Goal: Task Accomplishment & Management: Use online tool/utility

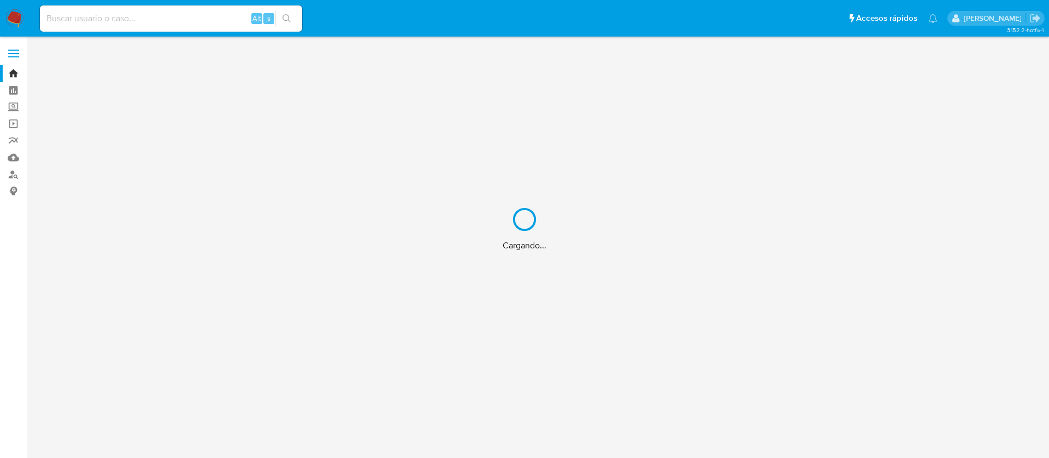
click at [71, 15] on div "Cargando..." at bounding box center [524, 229] width 1049 height 458
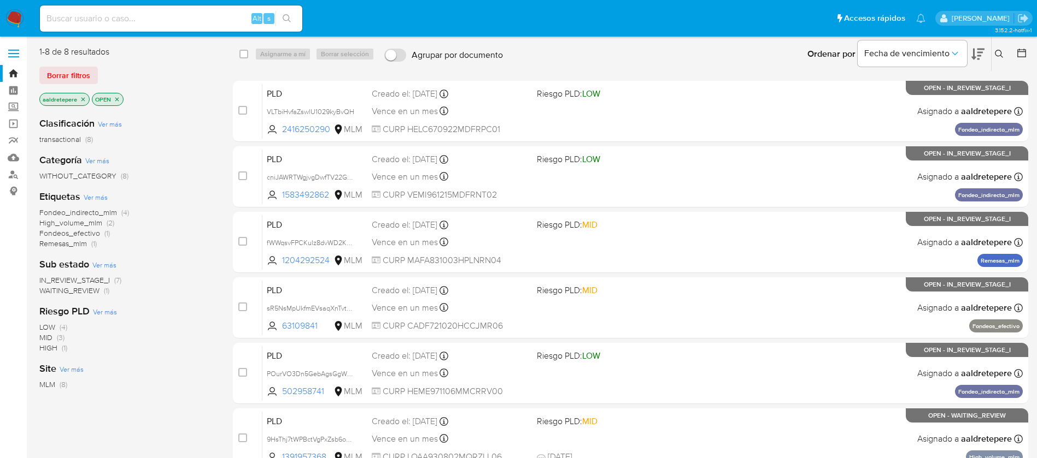
click at [75, 9] on div "Alt s" at bounding box center [171, 18] width 262 height 26
click at [78, 14] on input at bounding box center [171, 18] width 262 height 14
paste input "1405909006"
type input "1405909006"
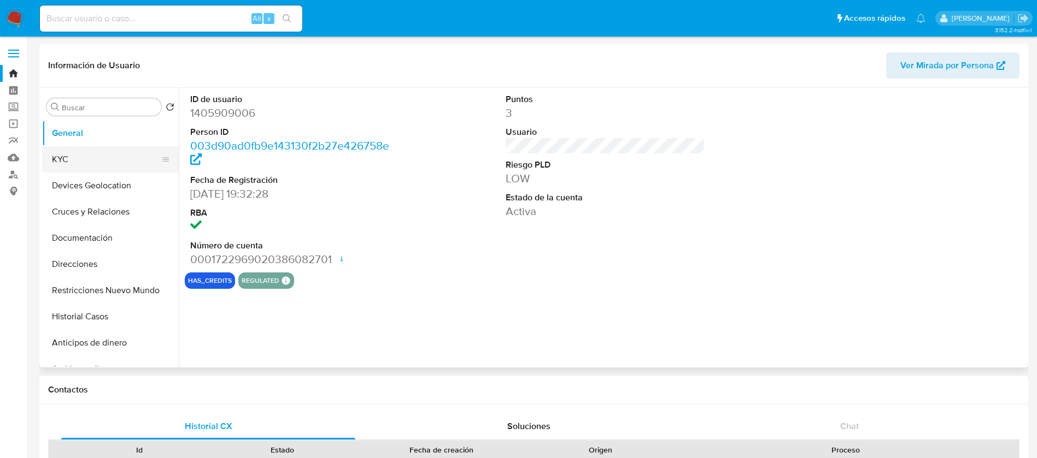
select select "10"
click at [115, 161] on button "KYC" at bounding box center [106, 159] width 128 height 26
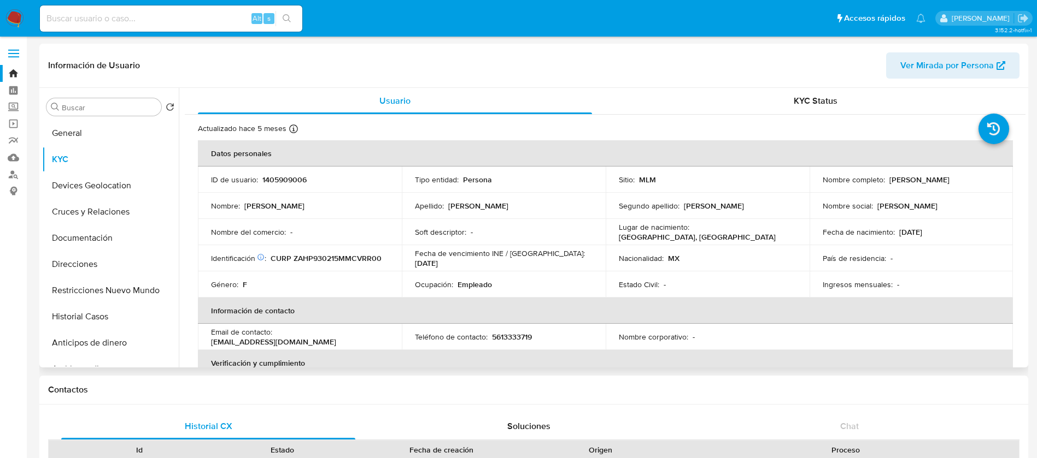
click at [633, 310] on th "Información de contacto" at bounding box center [605, 311] width 815 height 26
click at [476, 289] on p "Empleado" at bounding box center [474, 285] width 34 height 10
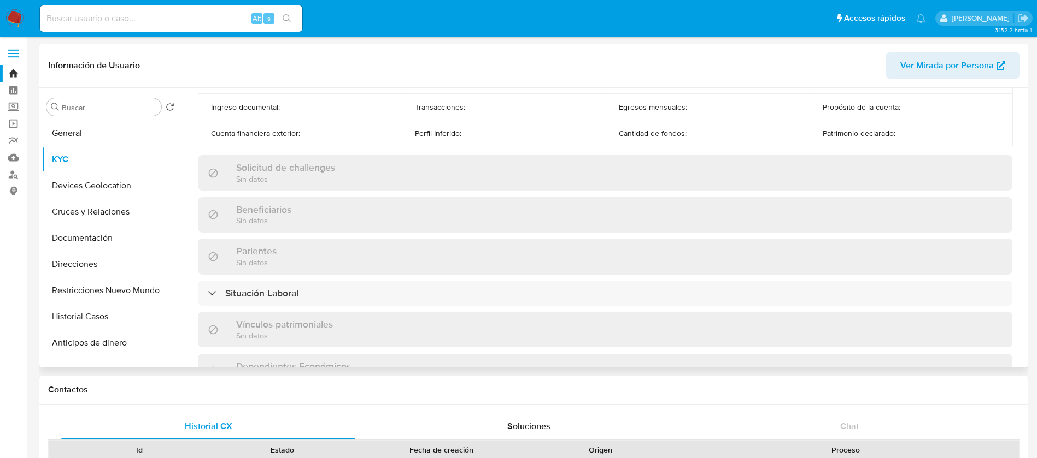
scroll to position [348, 0]
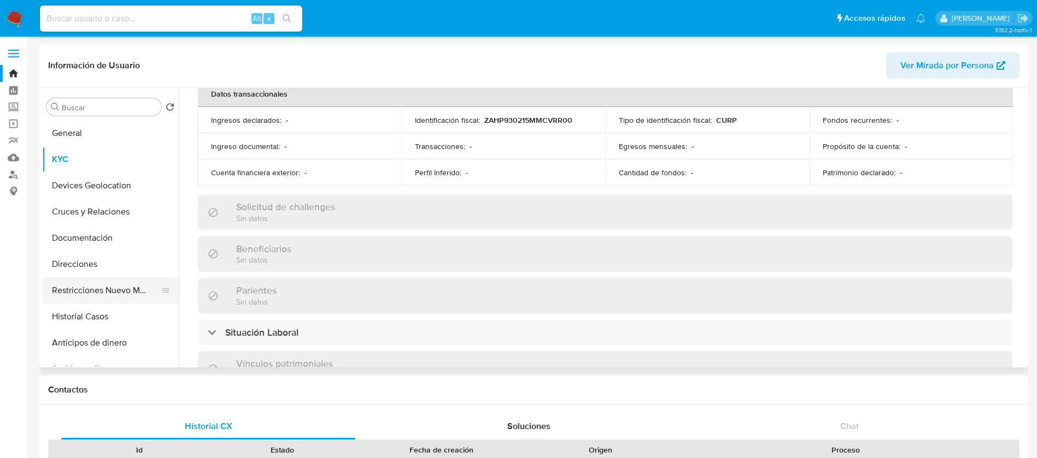
click at [95, 290] on button "Restricciones Nuevo Mundo" at bounding box center [106, 291] width 128 height 26
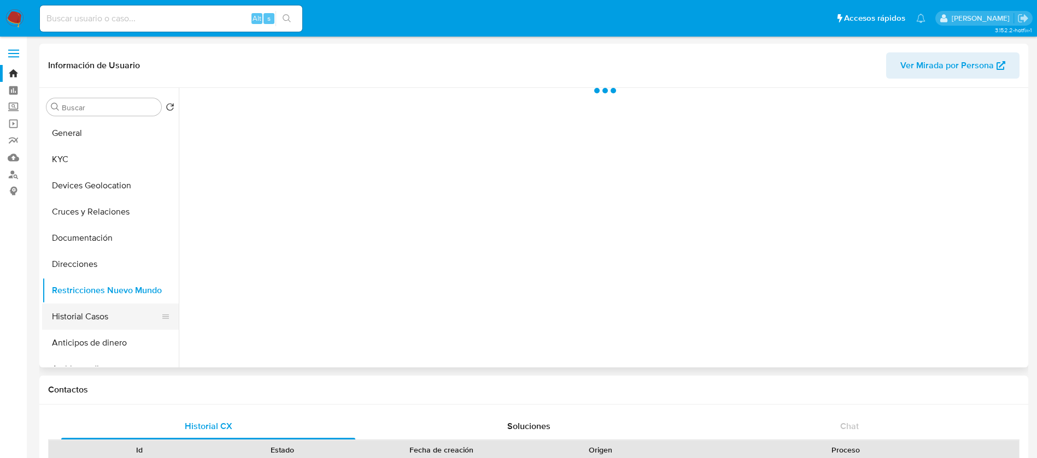
scroll to position [0, 0]
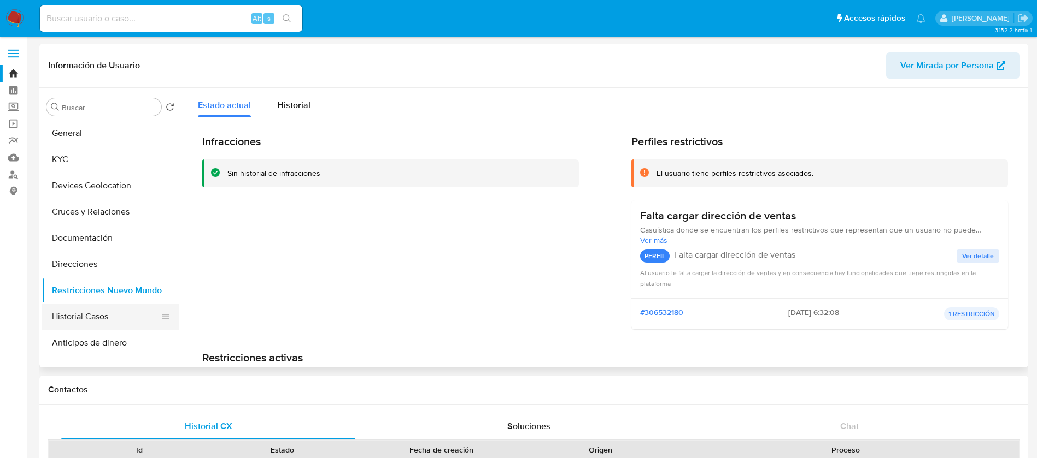
click at [88, 320] on button "Historial Casos" at bounding box center [106, 317] width 128 height 26
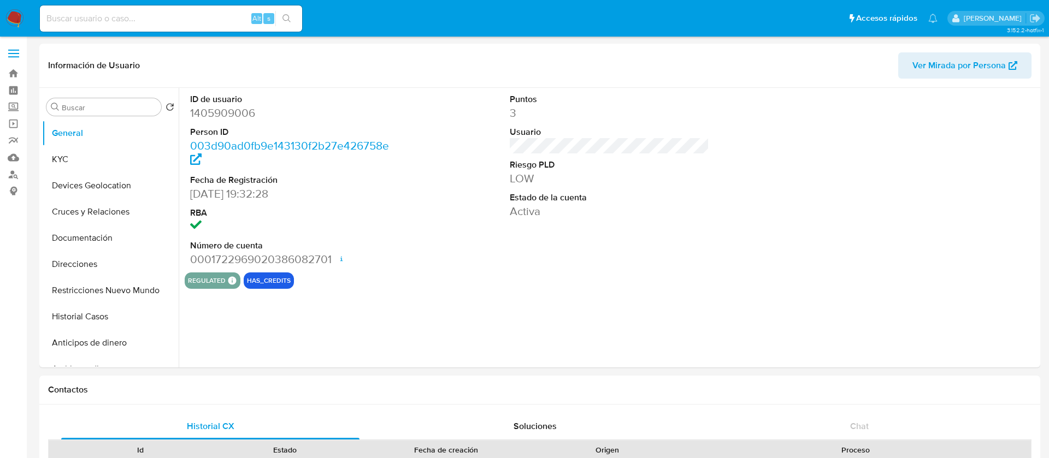
select select "10"
click at [19, 19] on img at bounding box center [14, 18] width 19 height 19
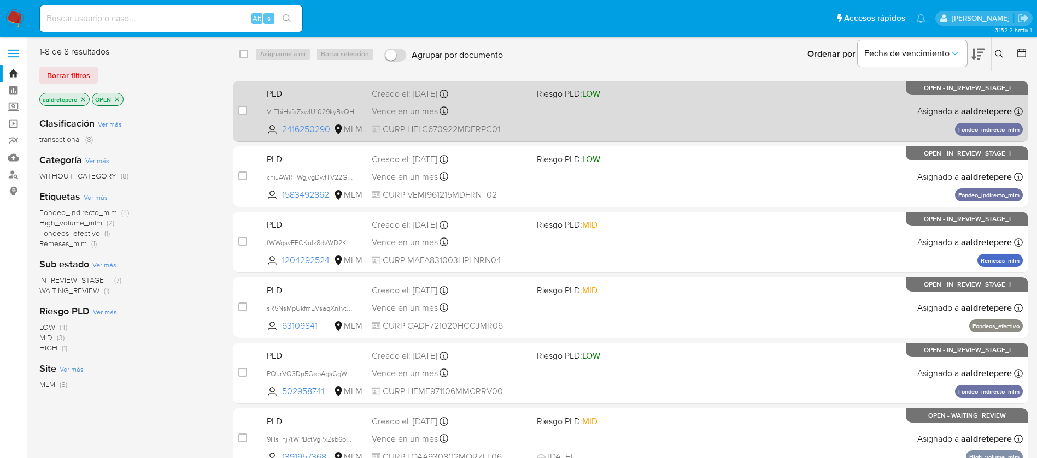
click at [783, 103] on div "PLD VLTbiHvfaZswlU1029kyBvQH 2416250290 MLM Riesgo PLD: LOW Creado el: 12/07/20…" at bounding box center [642, 111] width 760 height 55
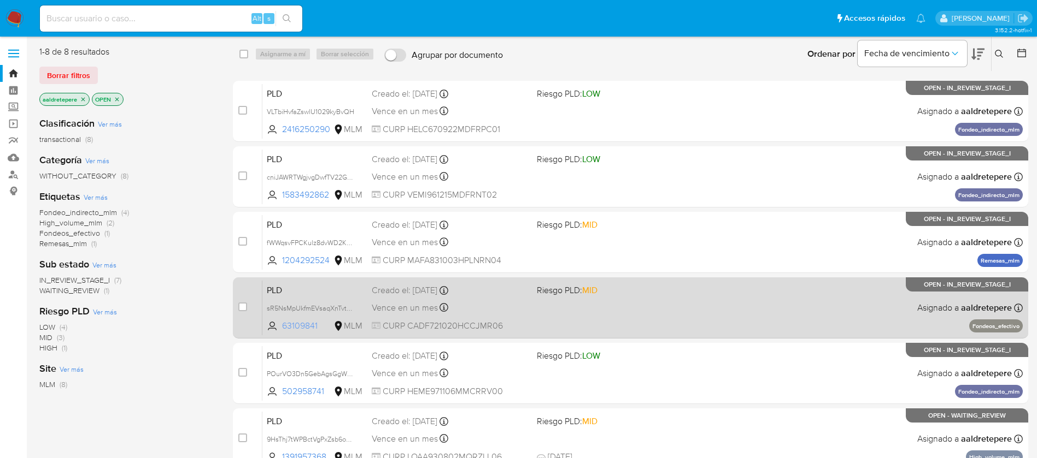
drag, startPoint x: 320, startPoint y: 325, endPoint x: 271, endPoint y: 326, distance: 49.2
click at [271, 326] on span "63109841 MLM" at bounding box center [315, 326] width 96 height 12
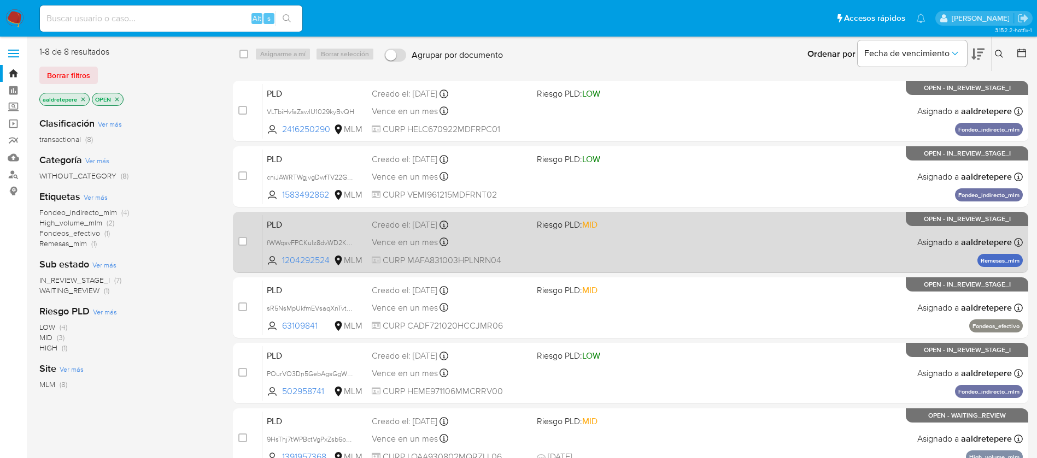
drag, startPoint x: 333, startPoint y: 262, endPoint x: 281, endPoint y: 268, distance: 52.8
click at [281, 268] on div "PLD fWWqsvFPCKulz8dvWD2KtntR 1204292524 MLM Riesgo PLD: MID Creado el: 12/07/20…" at bounding box center [642, 242] width 760 height 55
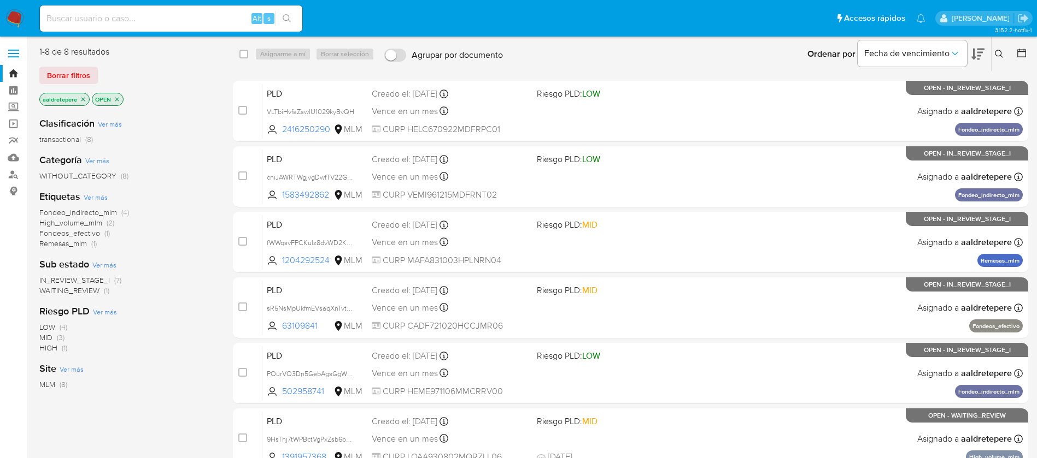
click at [165, 21] on input at bounding box center [171, 18] width 262 height 14
paste input "1204292524"
type input "1204292524"
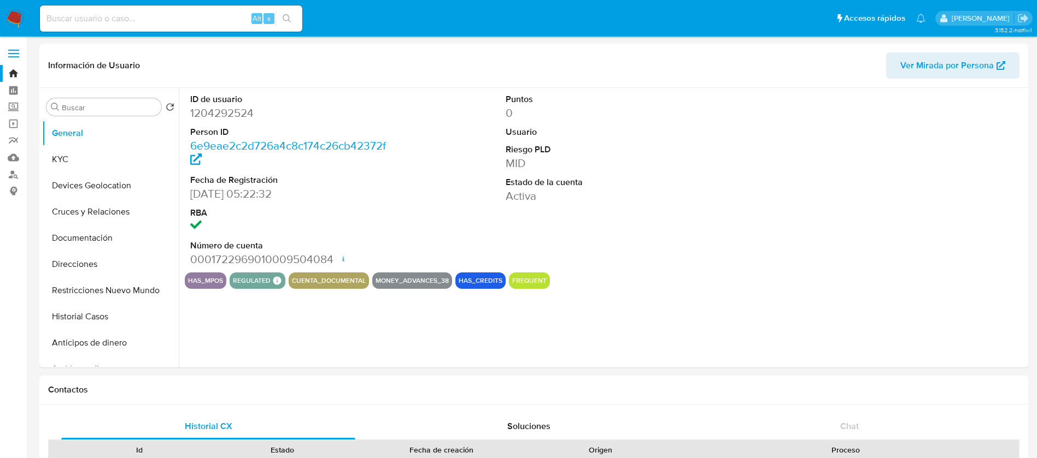
select select "10"
click at [91, 152] on button "KYC" at bounding box center [106, 159] width 128 height 26
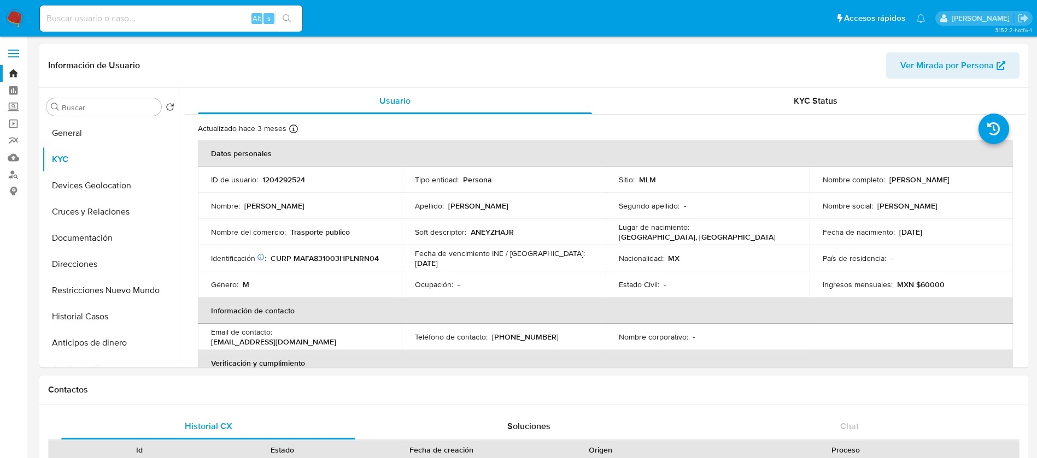
click at [16, 14] on img at bounding box center [14, 18] width 19 height 19
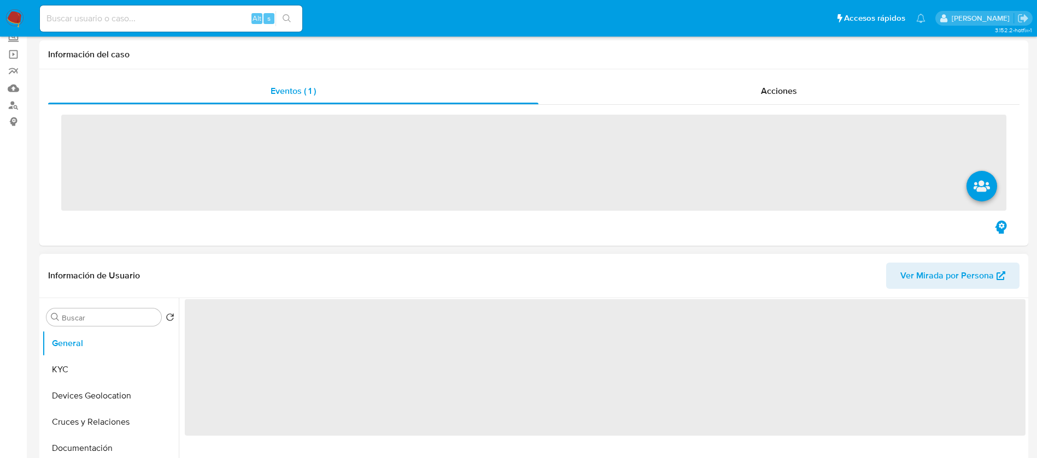
scroll to position [164, 0]
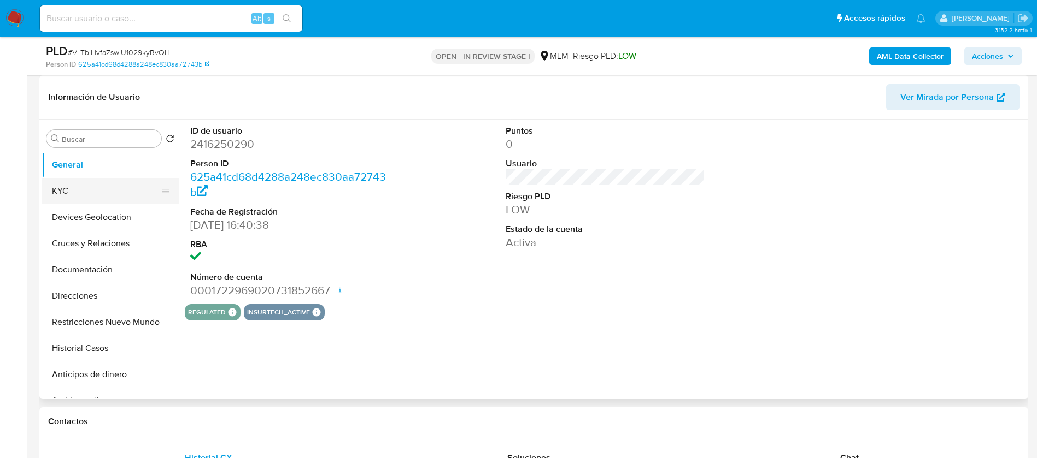
select select "10"
click at [115, 191] on button "KYC" at bounding box center [106, 191] width 128 height 26
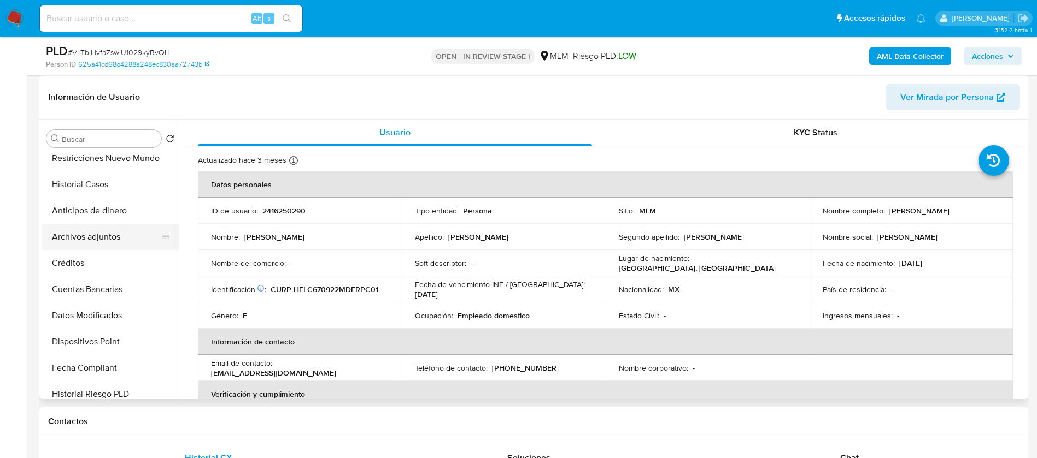
click at [128, 237] on button "Archivos adjuntos" at bounding box center [106, 237] width 128 height 26
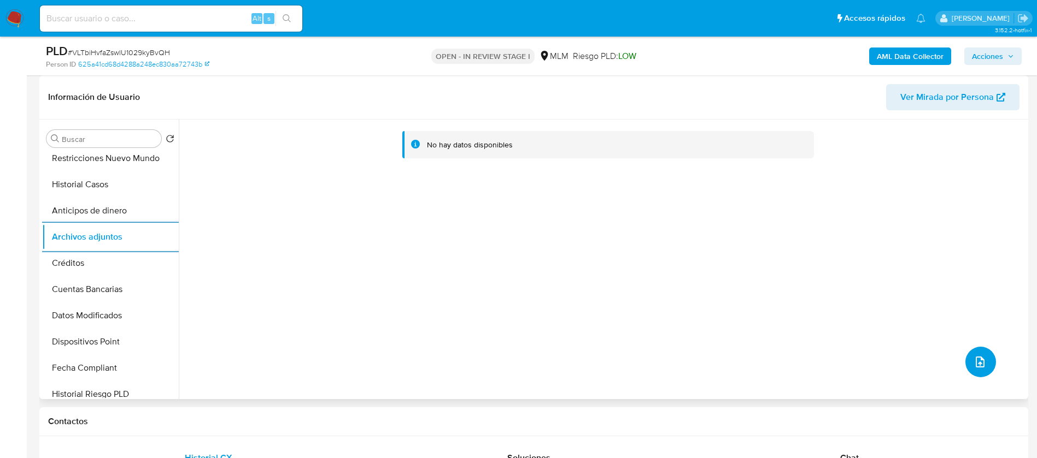
click at [989, 357] on button "upload-file" at bounding box center [980, 362] width 31 height 31
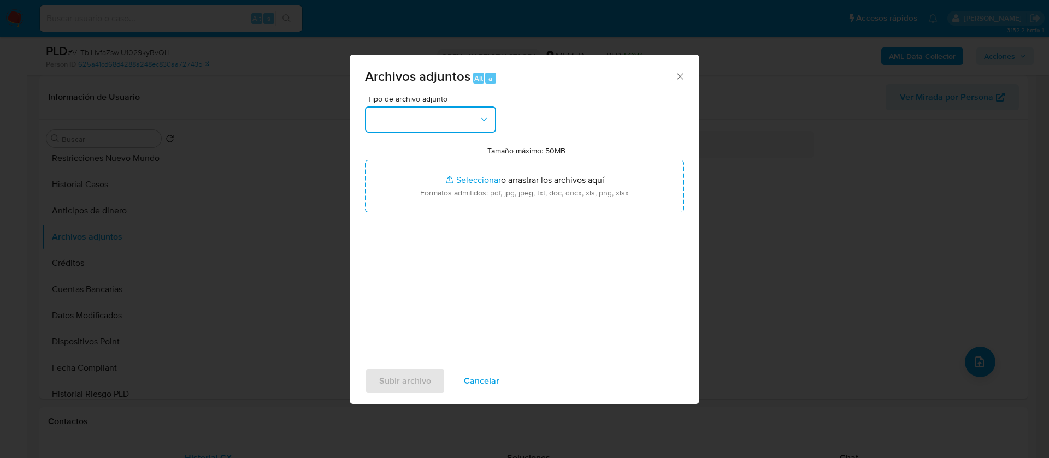
click at [381, 110] on button "button" at bounding box center [430, 120] width 131 height 26
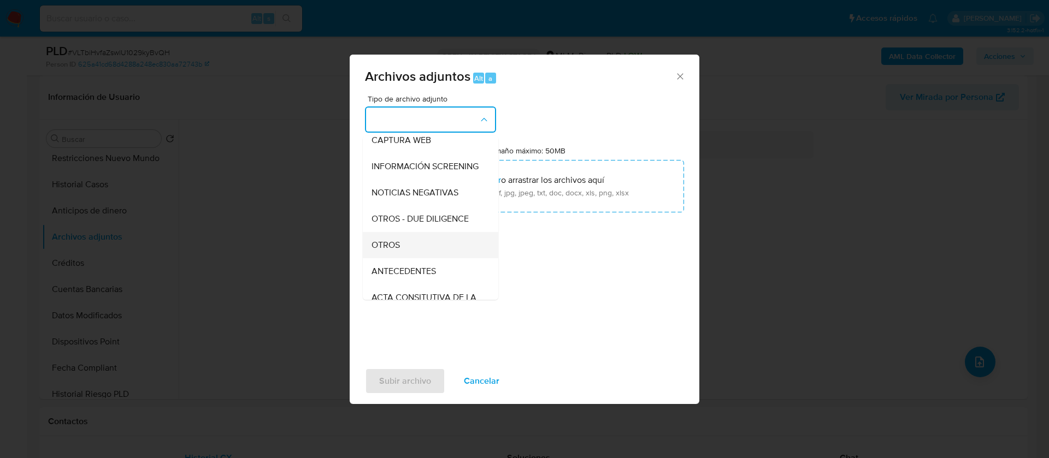
scroll to position [113, 0]
click at [434, 232] on div "OTROS" at bounding box center [427, 220] width 111 height 26
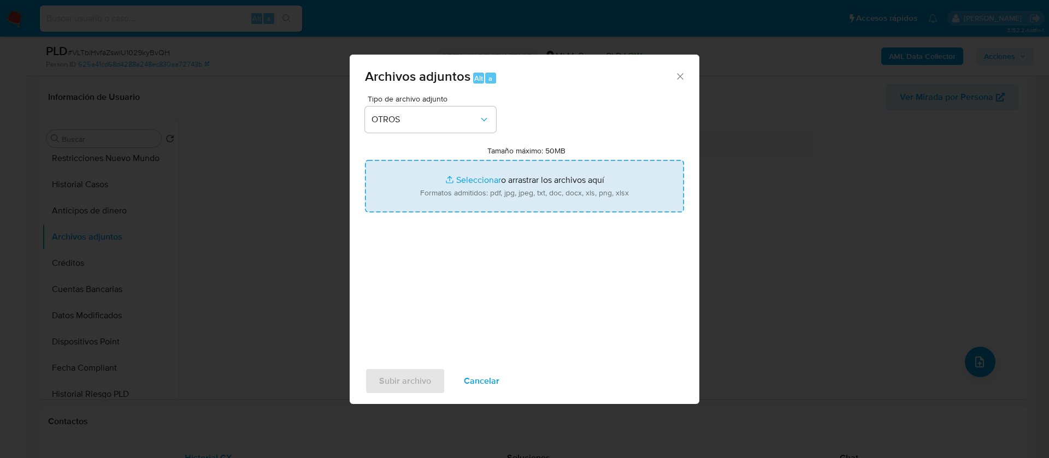
click at [522, 180] on input "Tamaño máximo: 50MB Seleccionar archivos" at bounding box center [524, 186] width 319 height 52
type input "C:\fakepath\2416250290_CECILIA HERNANDEZ LOPEZ_JULIO 2025.pdf"
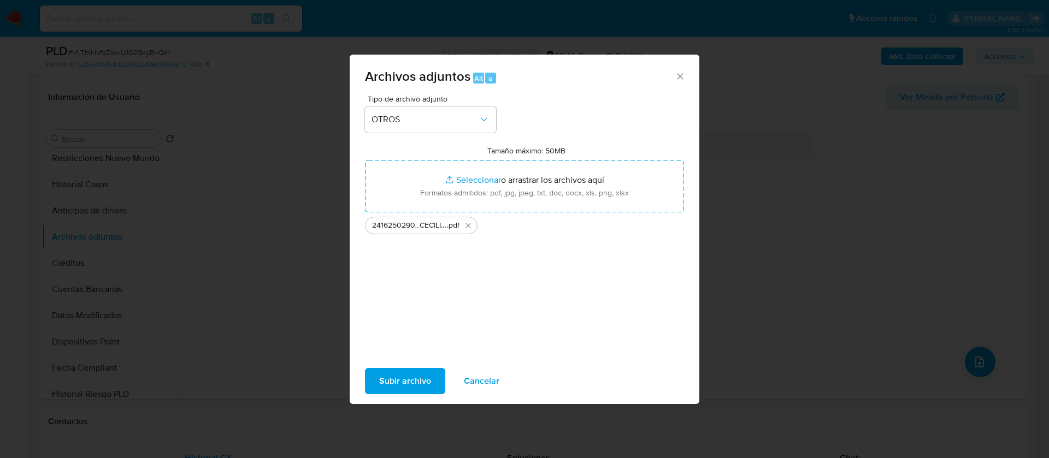
drag, startPoint x: 522, startPoint y: 180, endPoint x: 421, endPoint y: 383, distance: 225.8
click at [421, 383] on span "Subir archivo" at bounding box center [405, 381] width 52 height 24
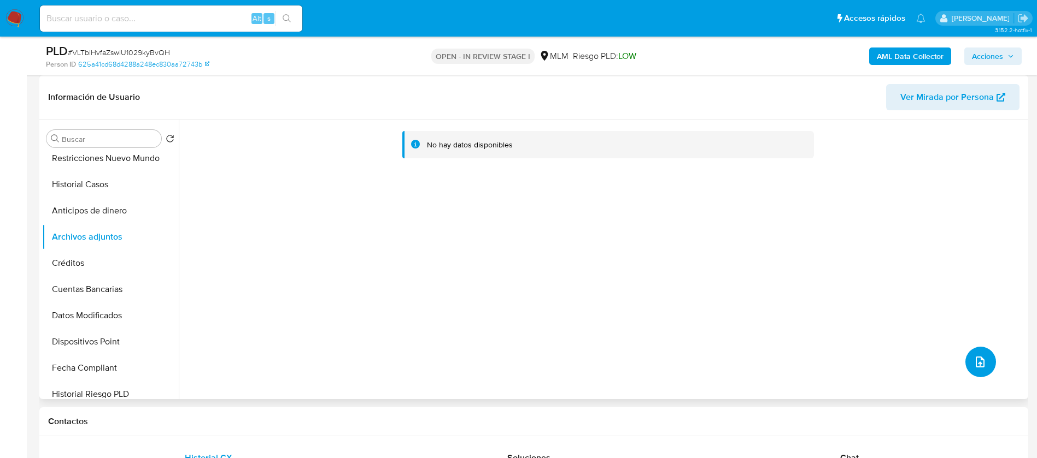
click at [973, 356] on icon "upload-file" at bounding box center [979, 362] width 13 height 13
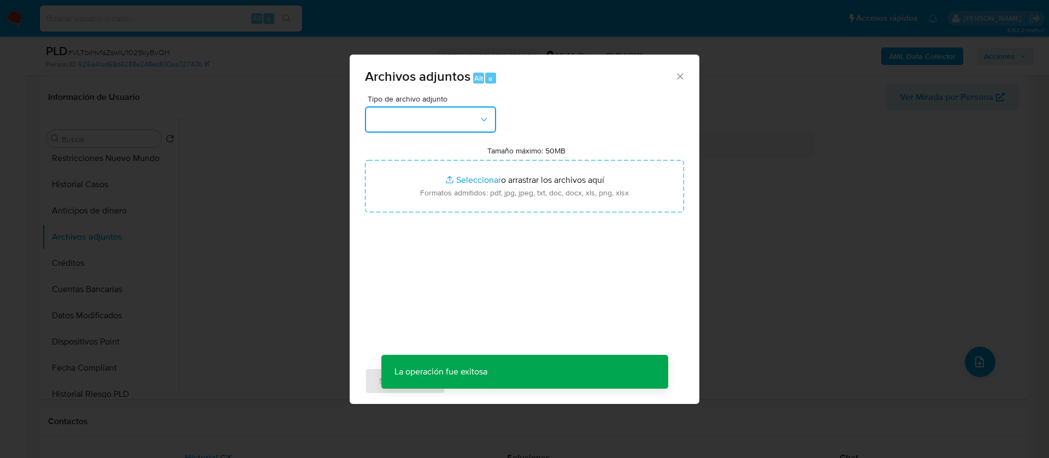
click at [433, 124] on button "button" at bounding box center [430, 120] width 131 height 26
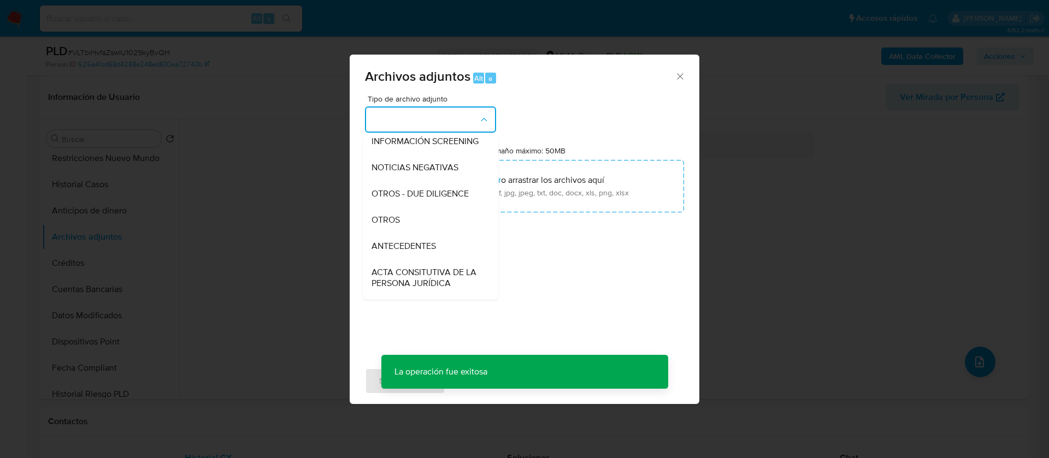
drag, startPoint x: 402, startPoint y: 225, endPoint x: 440, endPoint y: 217, distance: 39.0
click at [402, 226] on div "OTROS" at bounding box center [427, 220] width 111 height 26
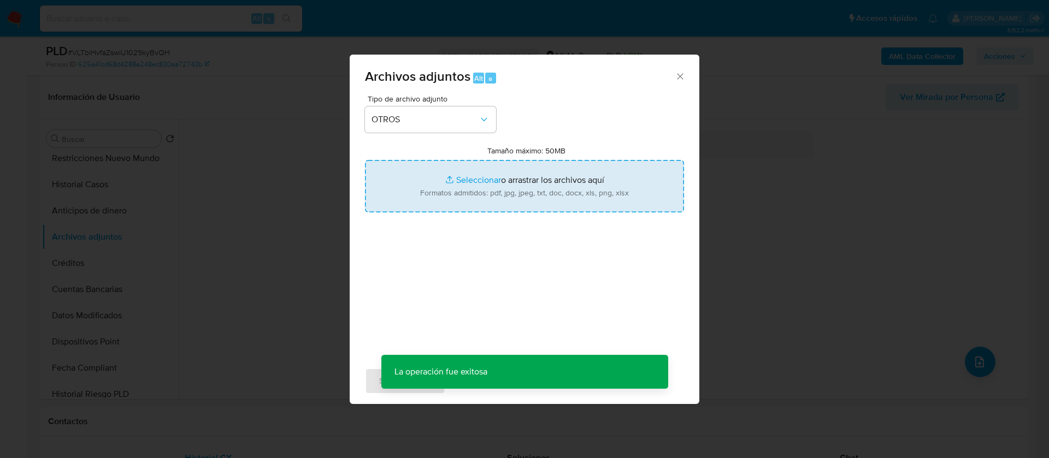
click at [471, 177] on input "Tamaño máximo: 50MB Seleccionar archivos" at bounding box center [524, 186] width 319 height 52
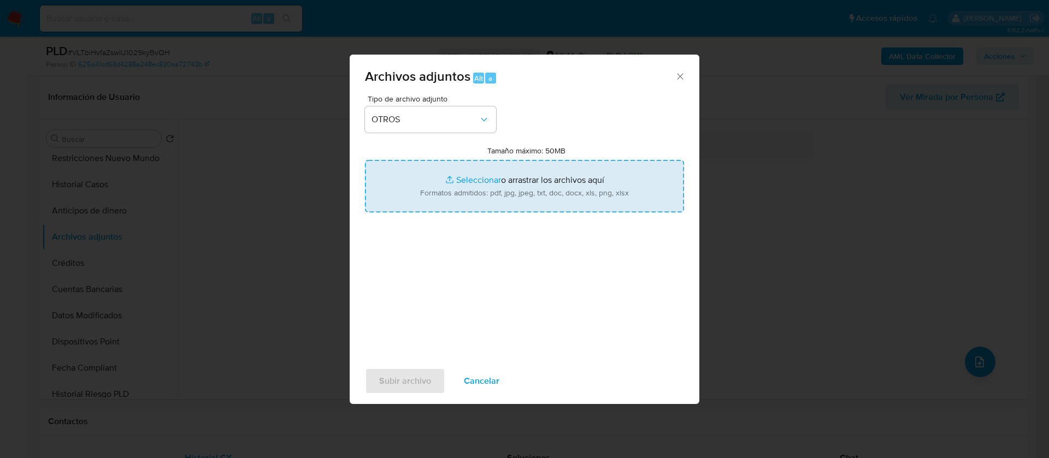
type input "C:\fakepath\2416250290_CECILIA HERNANDEZ LOPEZ_JULIO 2025.xlsx"
click at [411, 385] on span "Subir archivo" at bounding box center [405, 381] width 52 height 24
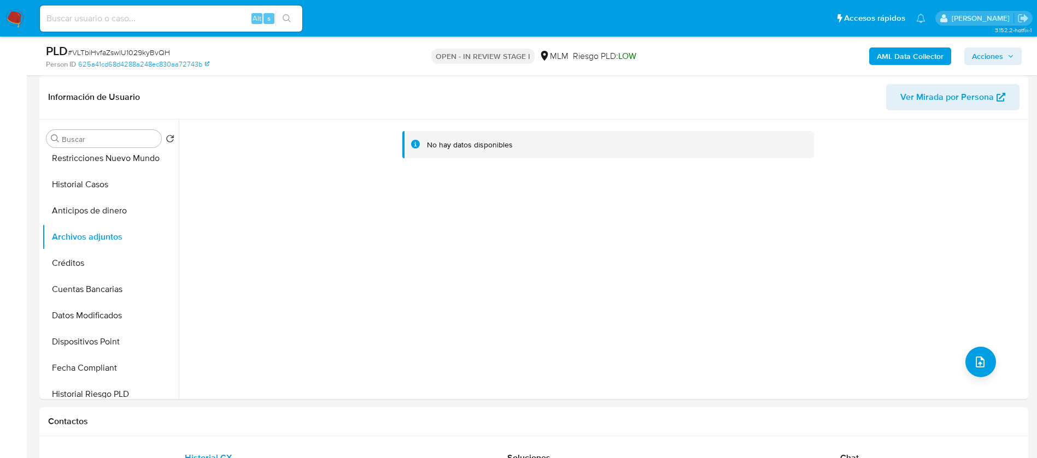
click at [55, 266] on button "Créditos" at bounding box center [110, 263] width 137 height 26
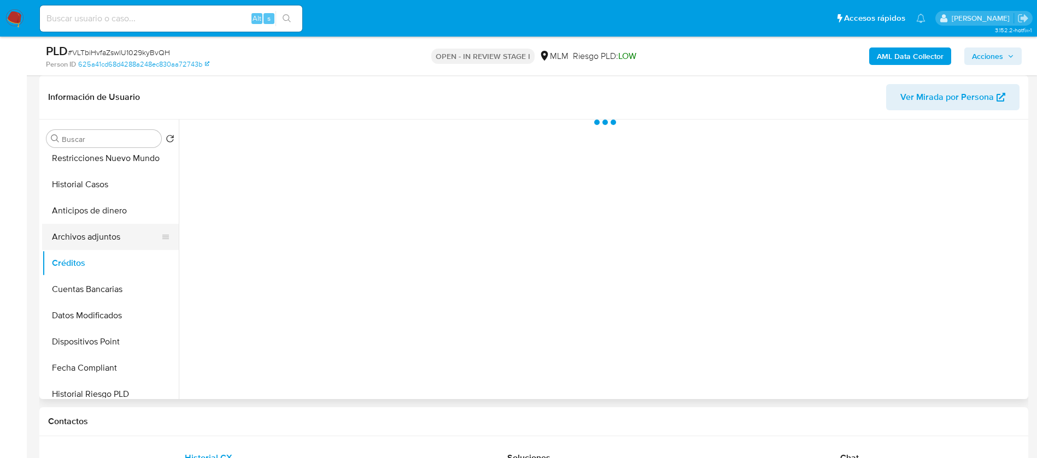
click at [87, 241] on button "Archivos adjuntos" at bounding box center [106, 237] width 128 height 26
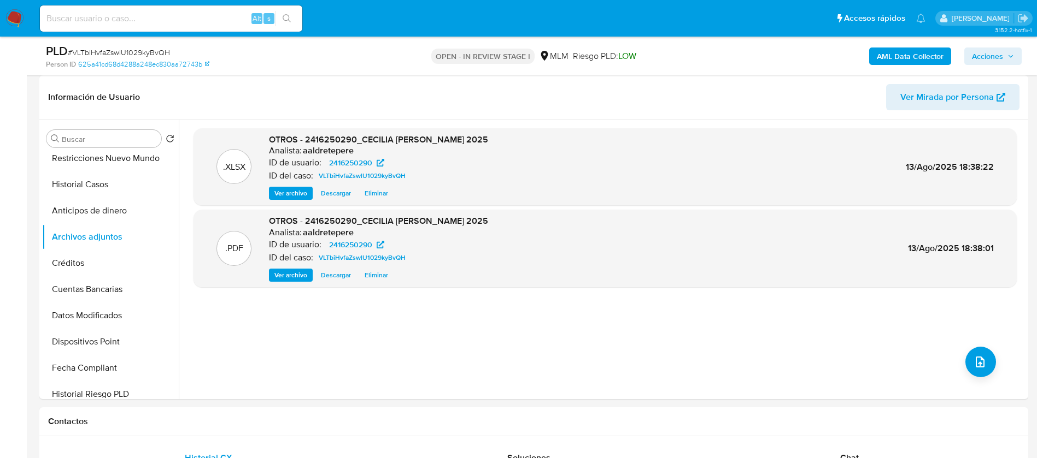
click at [983, 53] on span "Acciones" at bounding box center [987, 56] width 31 height 17
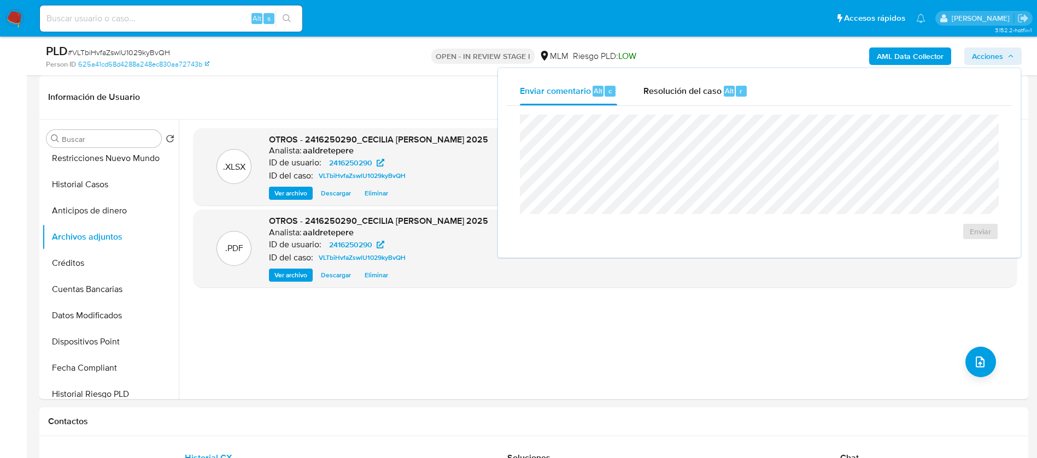
drag, startPoint x: 665, startPoint y: 93, endPoint x: 665, endPoint y: 111, distance: 18.0
click at [665, 93] on span "Resolución del caso" at bounding box center [682, 90] width 78 height 13
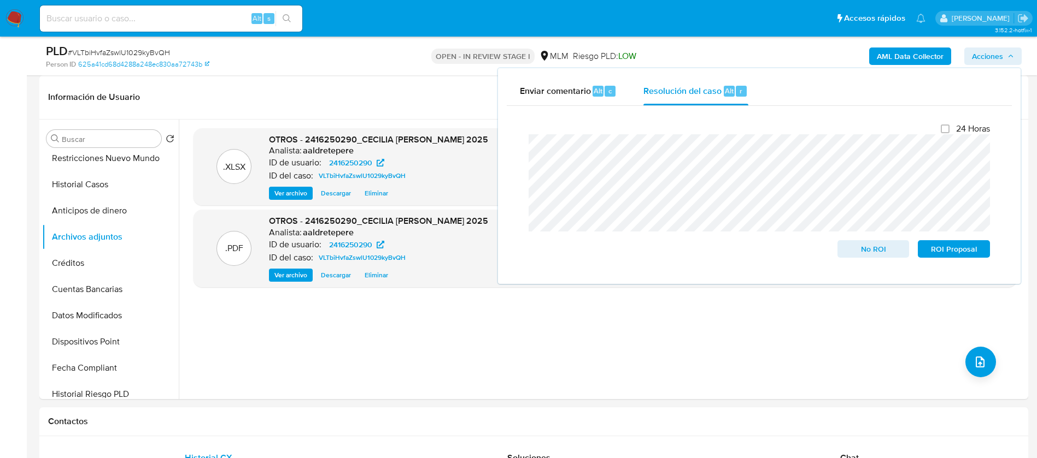
scroll to position [0, 0]
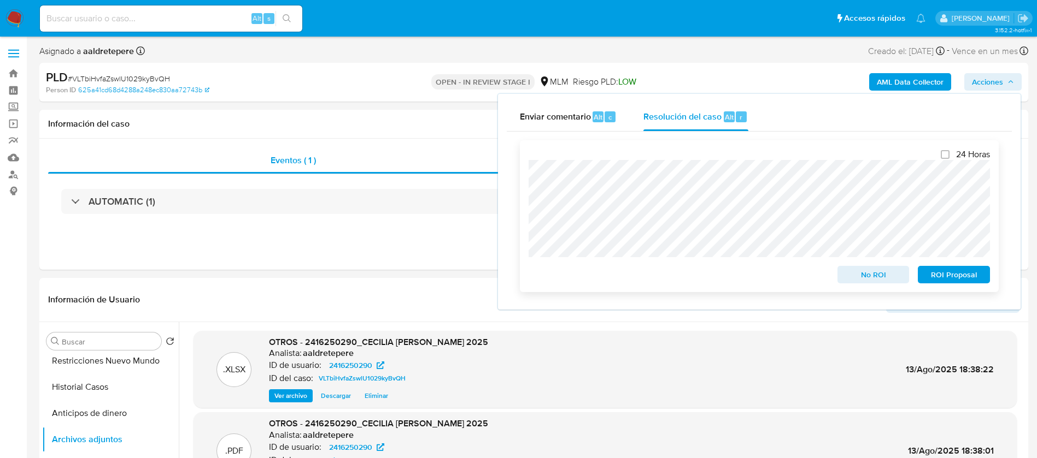
click at [524, 248] on div "24 Horas No ROI ROI Proposal" at bounding box center [759, 216] width 479 height 152
click at [879, 280] on span "No ROI" at bounding box center [873, 274] width 57 height 15
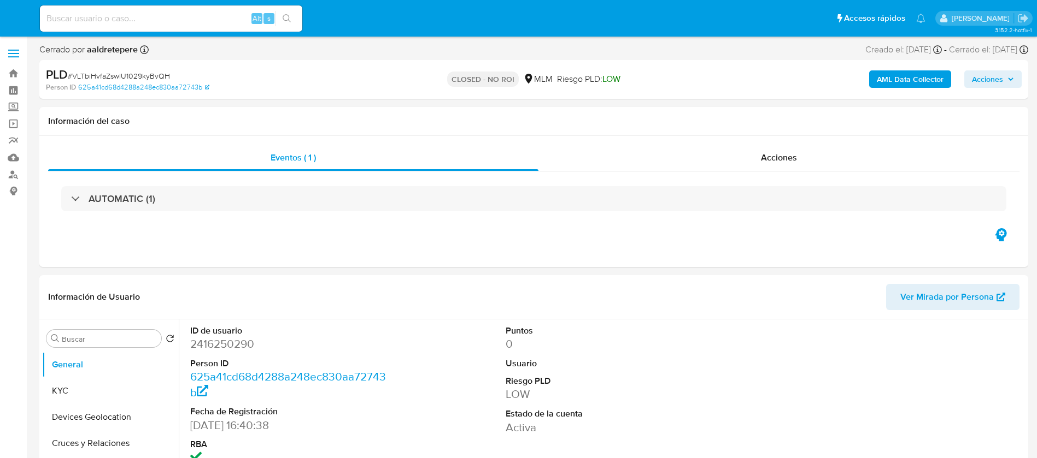
select select "10"
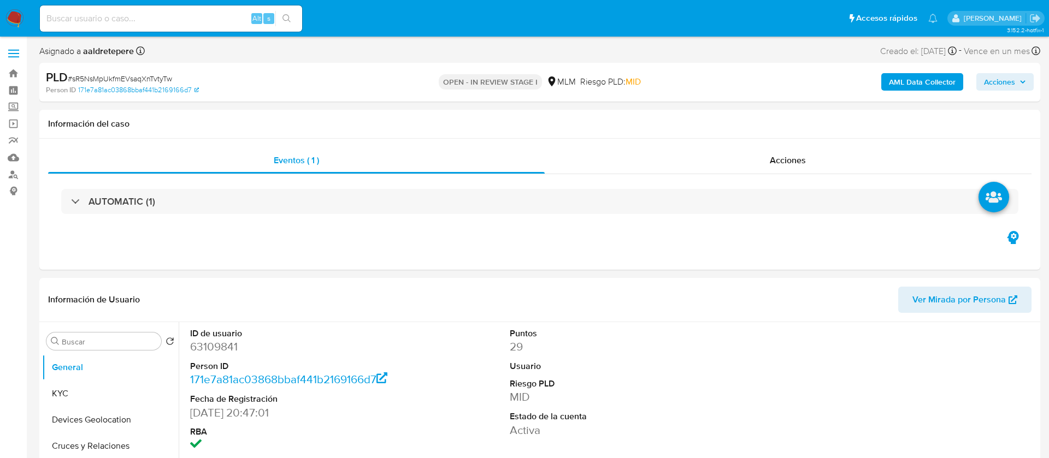
select select "10"
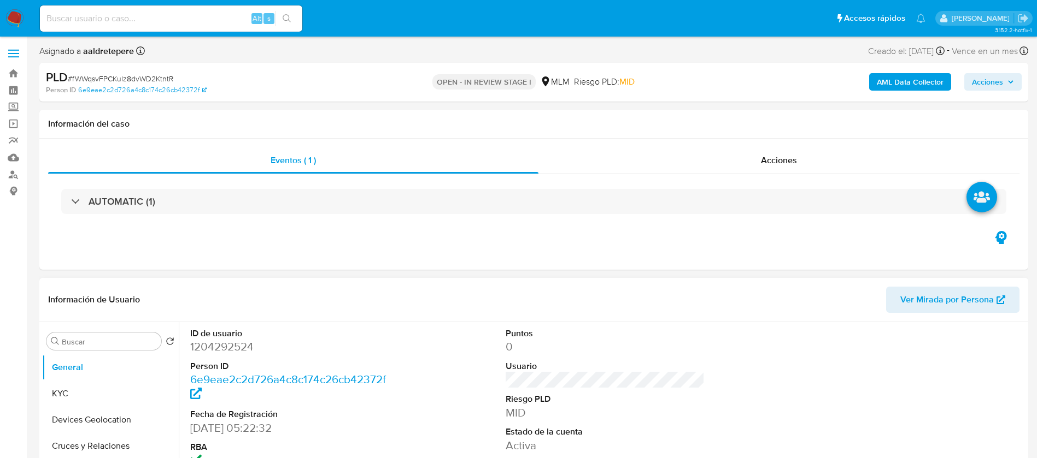
click at [204, 343] on dd "1204292524" at bounding box center [289, 346] width 199 height 15
copy dd "1204292524"
click at [221, 350] on dd "1204292524" at bounding box center [289, 346] width 199 height 15
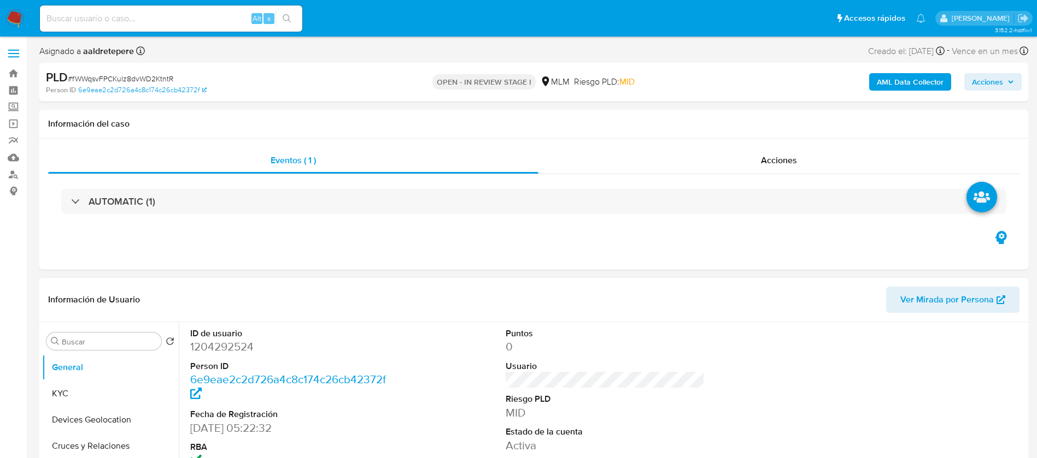
drag, startPoint x: 310, startPoint y: 449, endPoint x: 290, endPoint y: 401, distance: 52.2
click at [310, 445] on dt "RBA" at bounding box center [289, 448] width 199 height 12
click at [233, 348] on dd "1204292524" at bounding box center [289, 346] width 199 height 15
copy dd "1204292524"
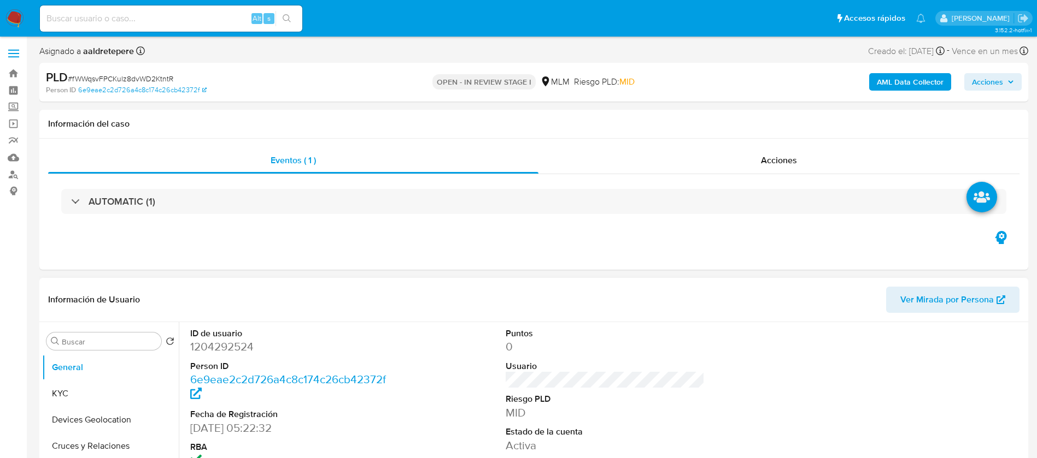
click at [225, 368] on dt "Person ID" at bounding box center [289, 367] width 199 height 12
click at [70, 389] on button "KYC" at bounding box center [106, 394] width 128 height 26
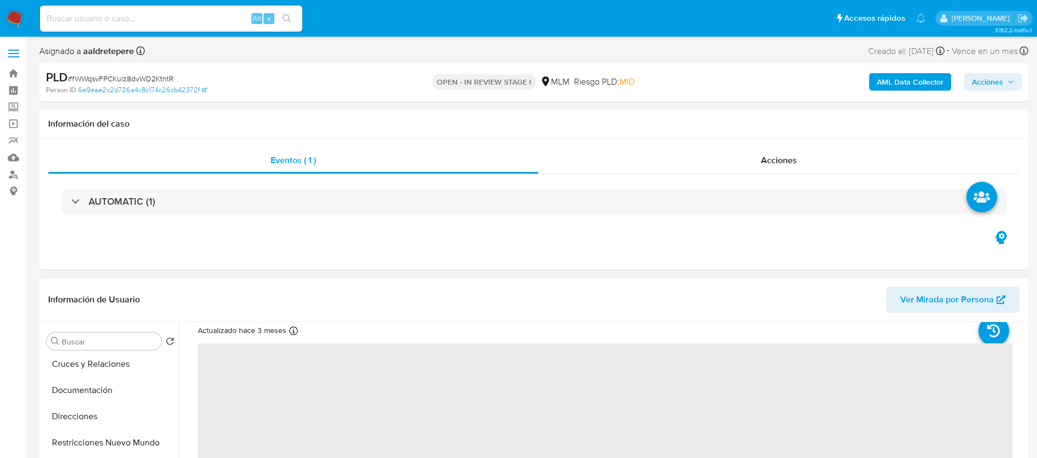
scroll to position [82, 0]
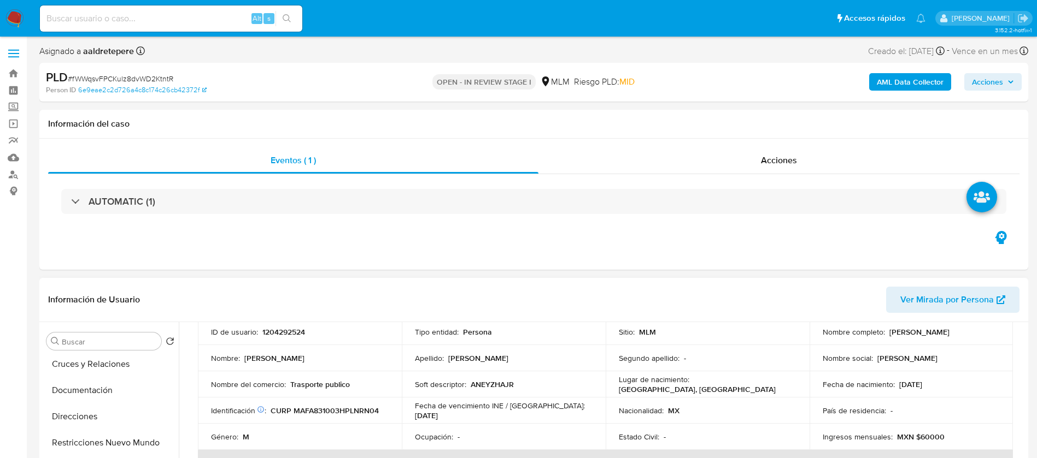
click at [278, 333] on p "1204292524" at bounding box center [283, 332] width 43 height 10
copy p "1204292524"
drag, startPoint x: 306, startPoint y: 348, endPoint x: 308, endPoint y: 356, distance: 8.4
click at [307, 352] on td "Nombre : Andres Gonzalo" at bounding box center [300, 358] width 204 height 26
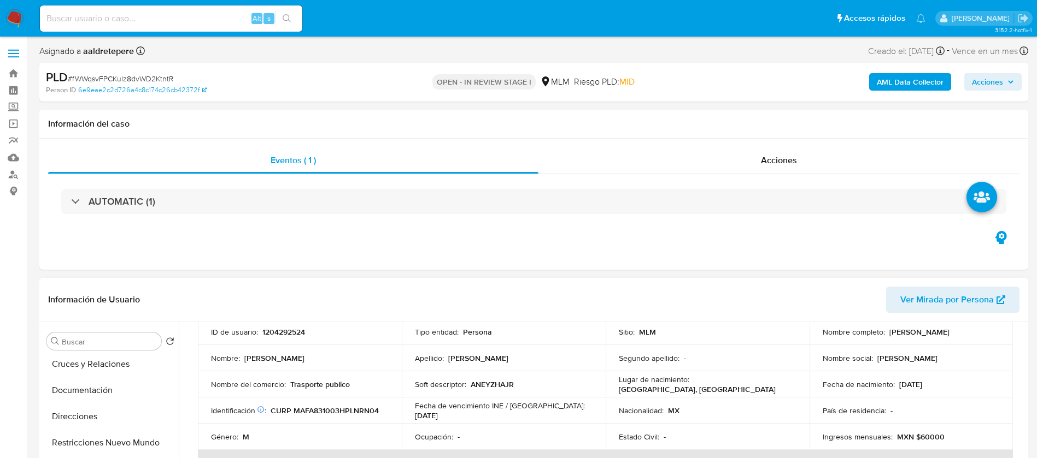
click at [288, 344] on td "ID de usuario : 1204292524" at bounding box center [300, 332] width 204 height 26
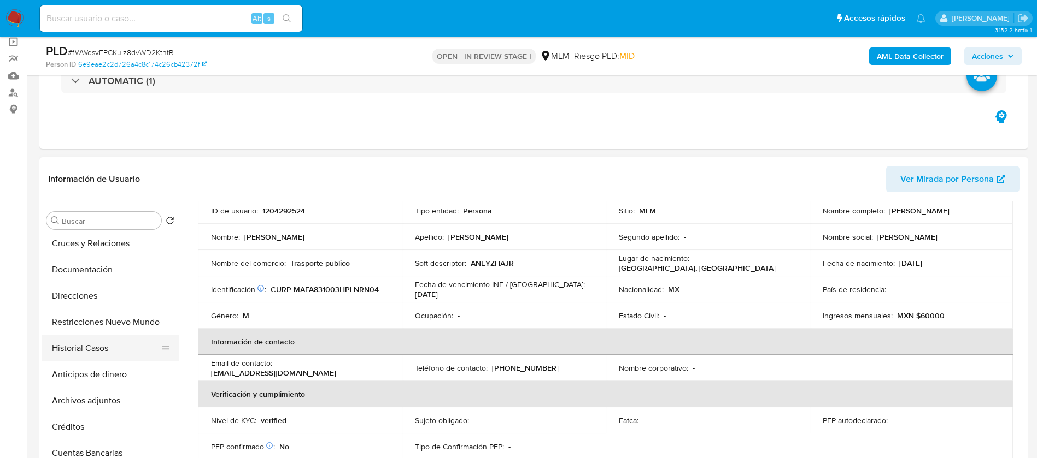
click at [106, 347] on button "Historial Casos" at bounding box center [106, 349] width 128 height 26
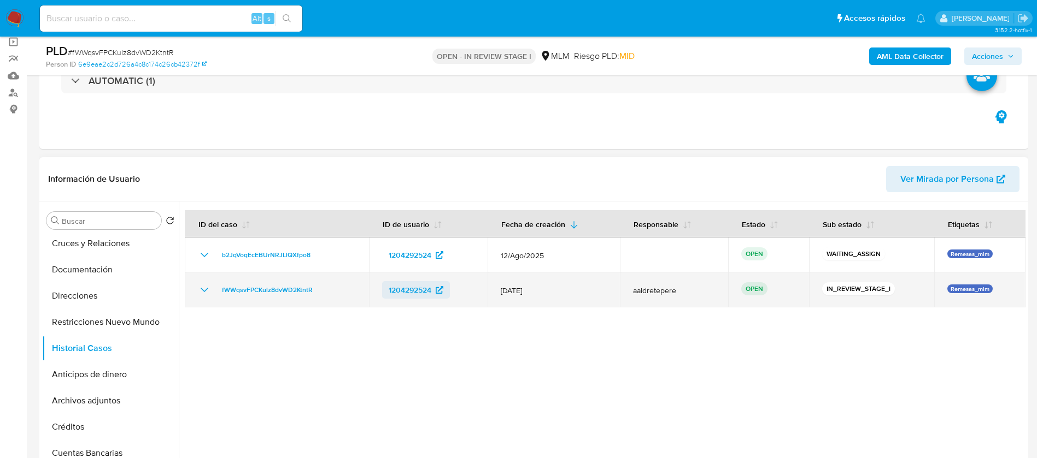
drag, startPoint x: 433, startPoint y: 300, endPoint x: 381, endPoint y: 295, distance: 52.2
click at [381, 295] on td "1204292524" at bounding box center [428, 290] width 119 height 35
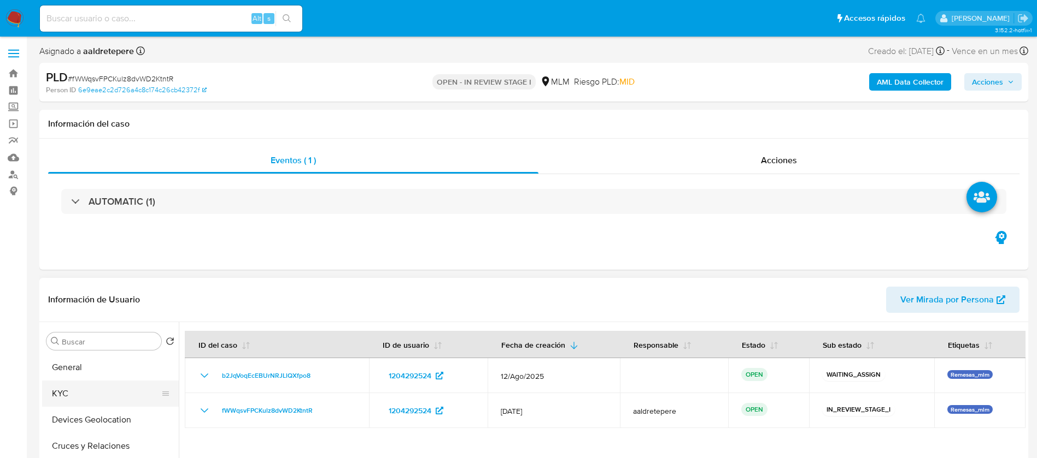
click at [65, 400] on button "KYC" at bounding box center [106, 394] width 128 height 26
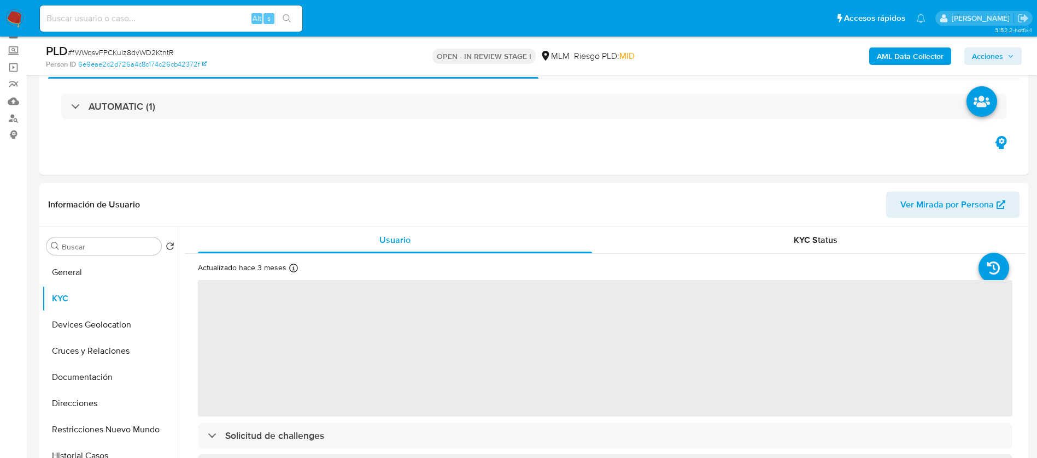
scroll to position [82, 0]
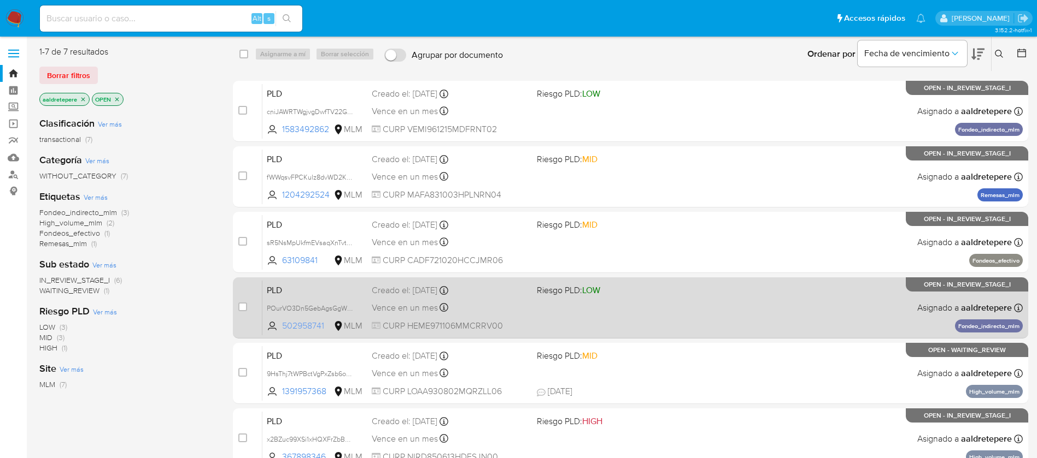
click at [310, 325] on span "502958741" at bounding box center [306, 326] width 49 height 12
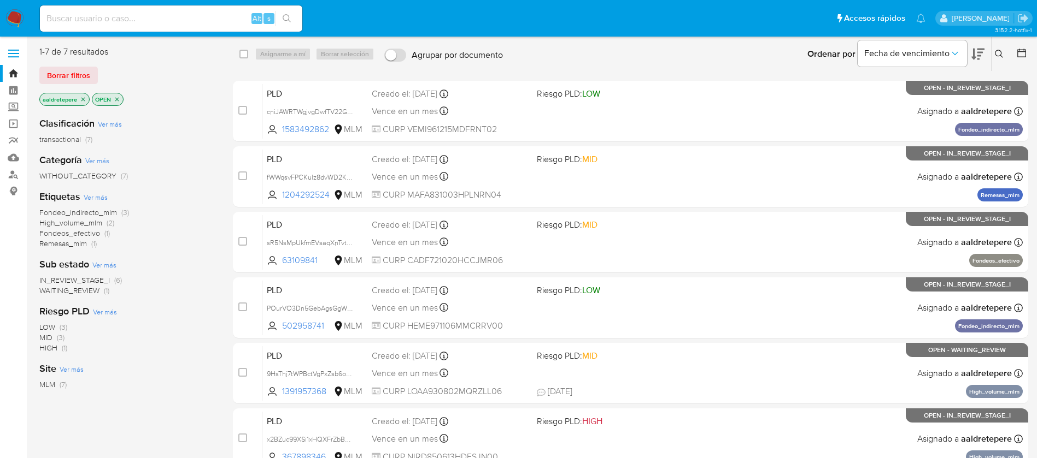
click at [12, 22] on img at bounding box center [14, 18] width 19 height 19
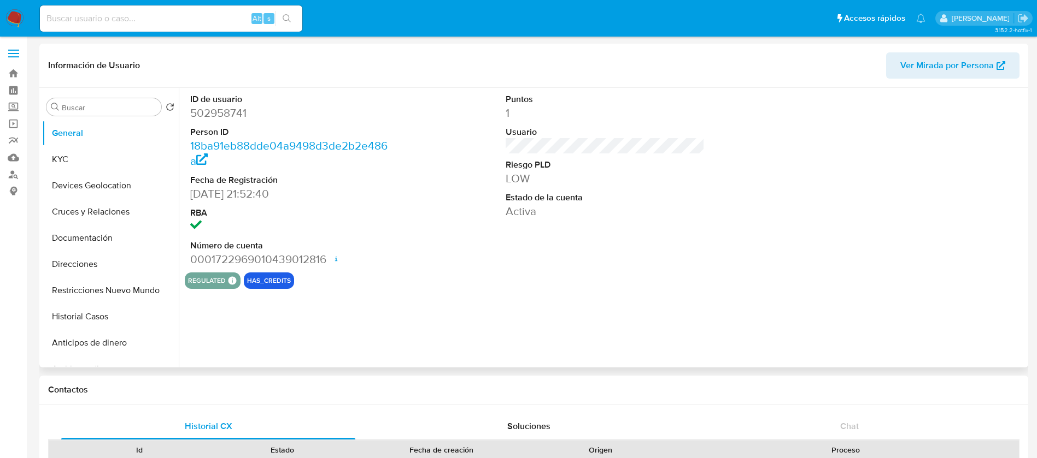
select select "10"
click at [228, 116] on dd "502958741" at bounding box center [289, 112] width 199 height 15
copy dd "502958741"
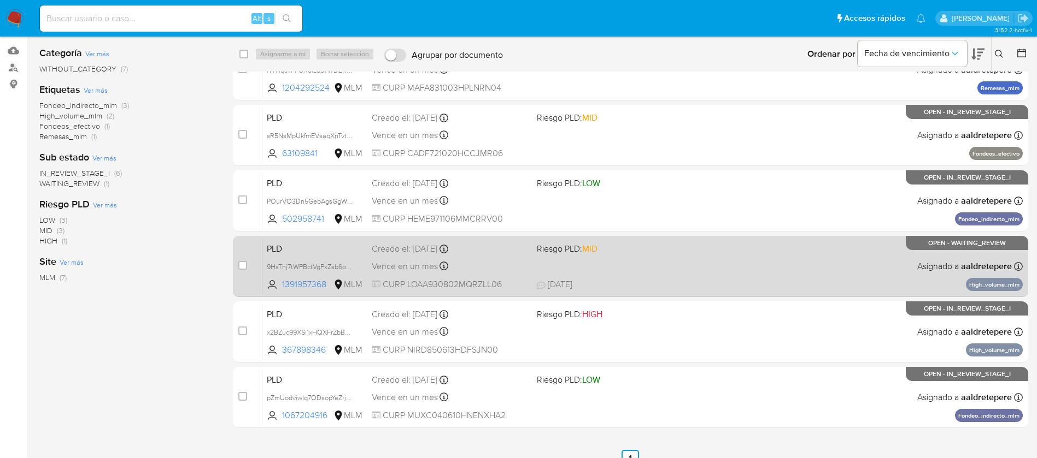
scroll to position [124, 0]
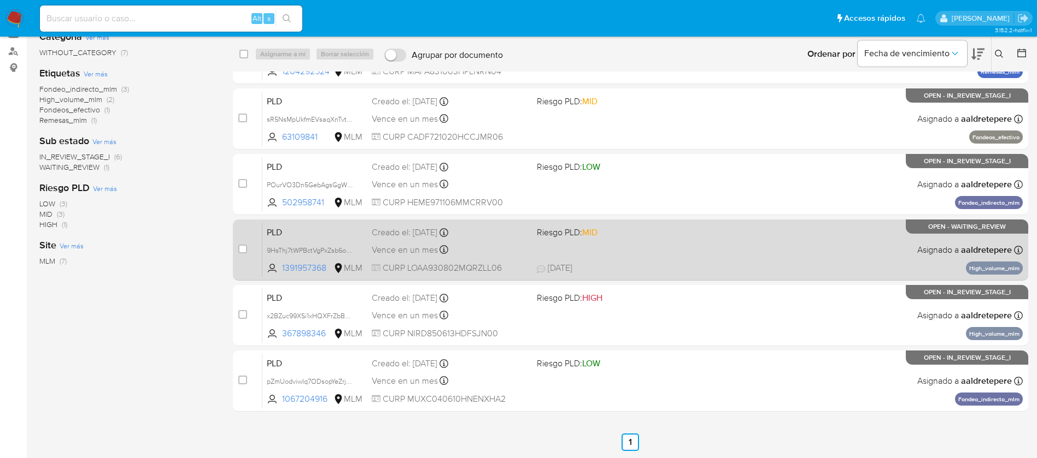
click at [650, 250] on div "PLD 9HsThj7tWPBctVgPxZsb6o6C 1391957368 MLM Riesgo PLD: MID Creado el: [DATE] C…" at bounding box center [642, 249] width 760 height 55
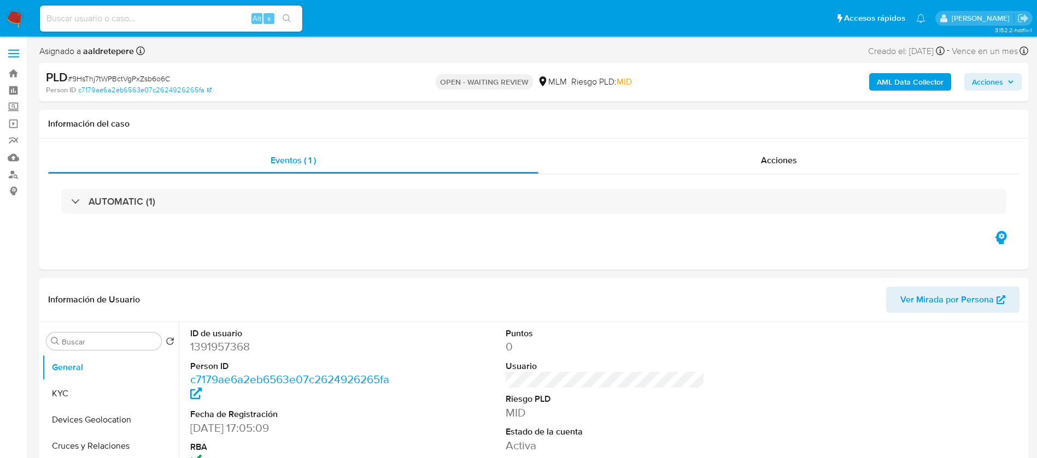
select select "10"
click at [799, 158] on div "Acciones" at bounding box center [778, 161] width 481 height 26
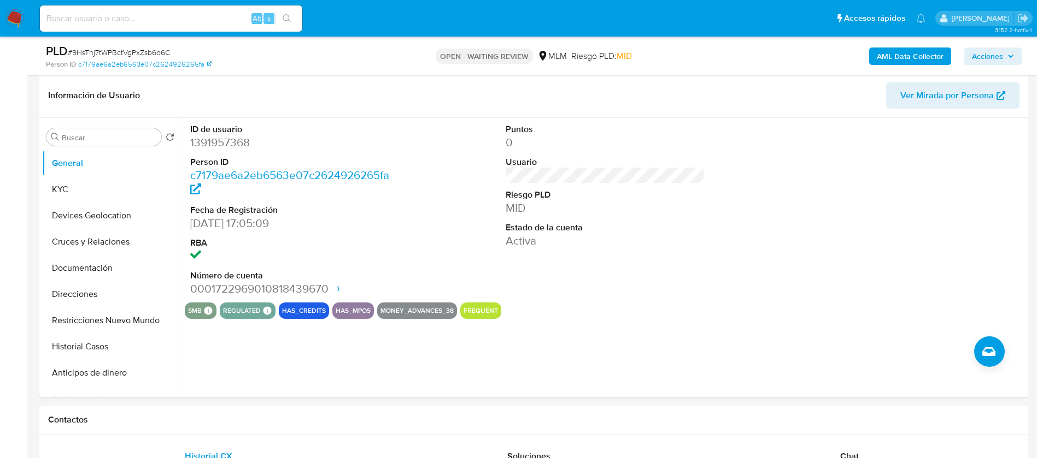
scroll to position [410, 0]
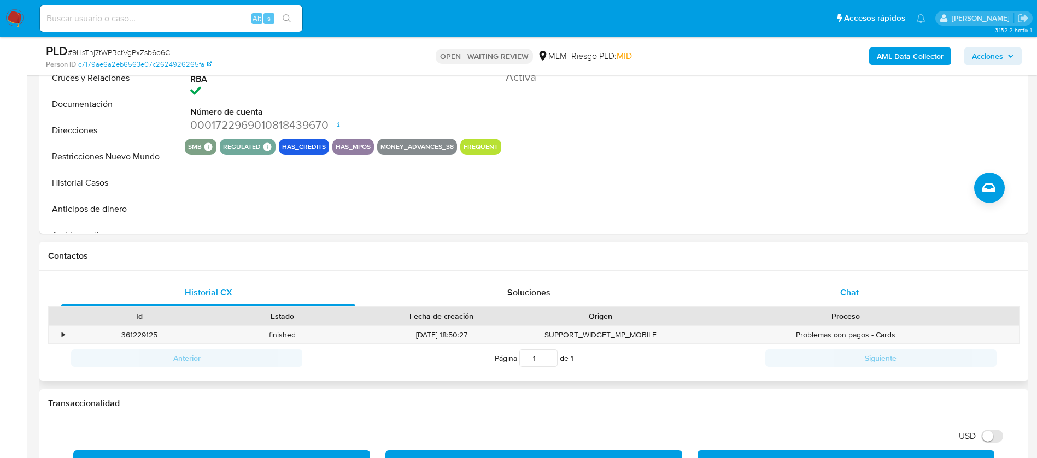
click at [855, 293] on span "Chat" at bounding box center [849, 292] width 19 height 13
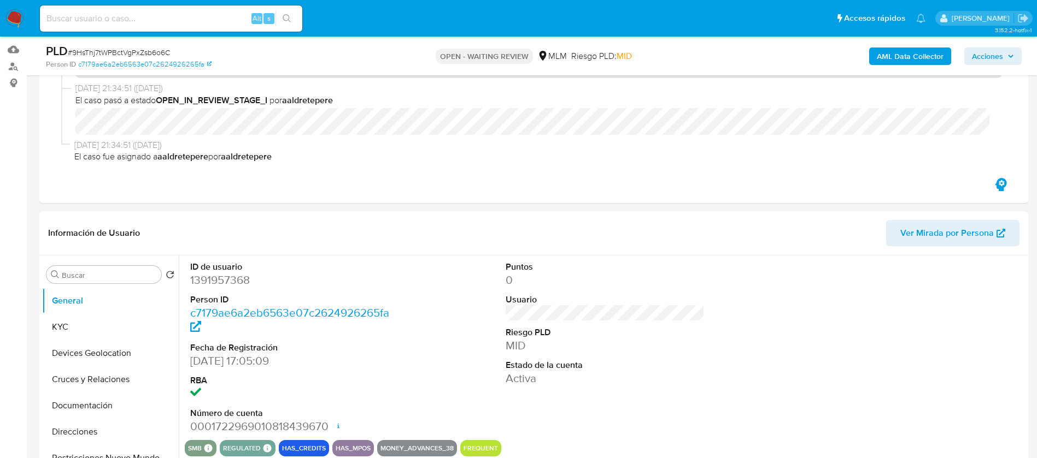
scroll to position [82, 0]
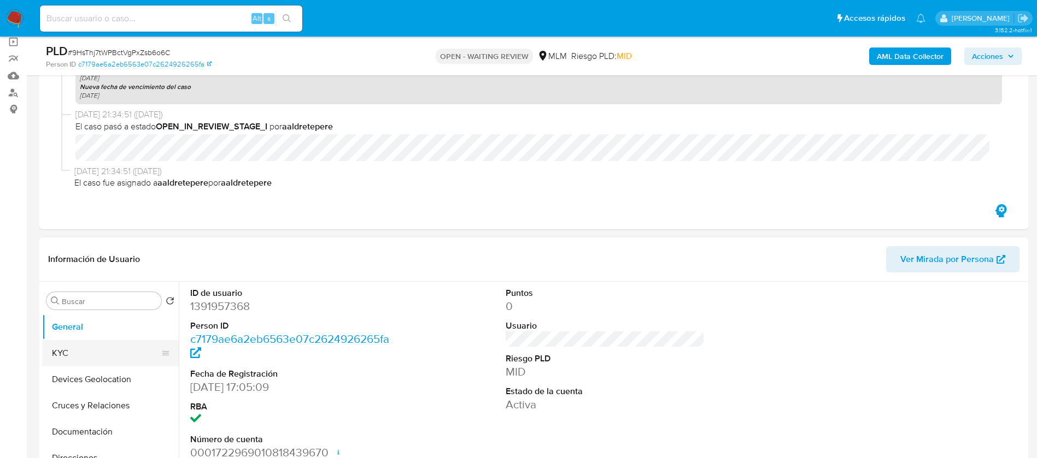
click at [72, 360] on button "KYC" at bounding box center [106, 353] width 128 height 26
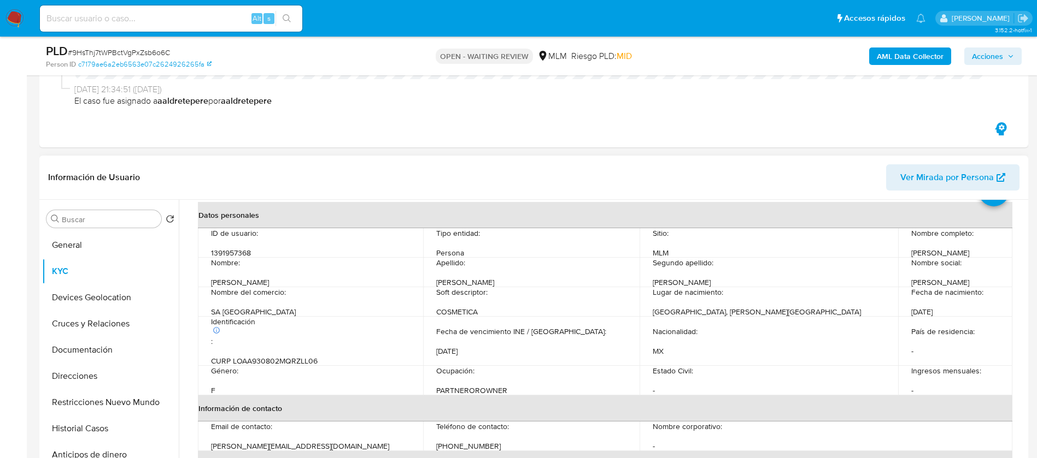
scroll to position [0, 0]
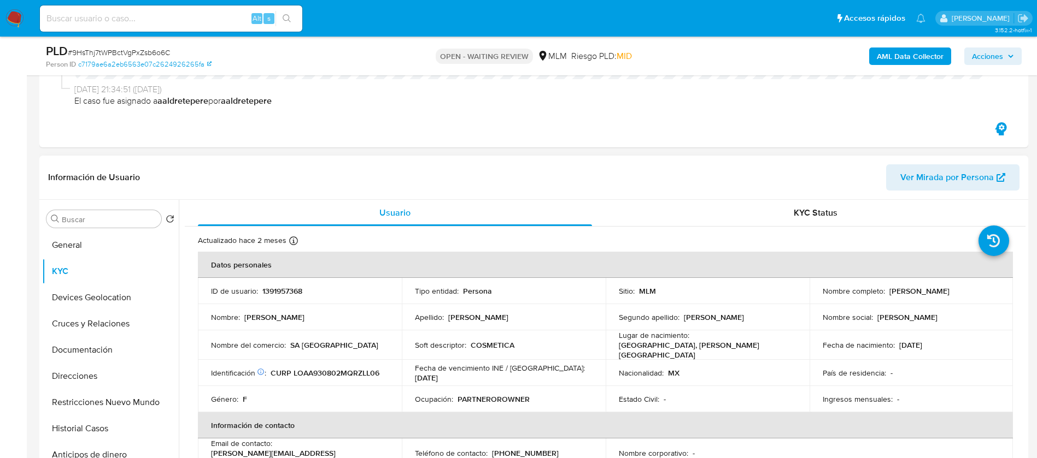
click at [275, 292] on p "1391957368" at bounding box center [282, 291] width 40 height 10
copy p "1391957368"
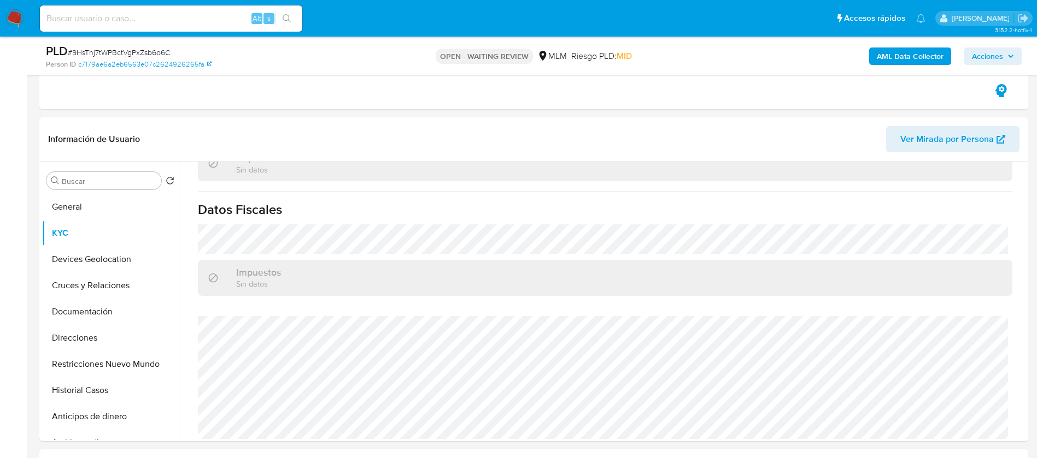
scroll to position [410, 0]
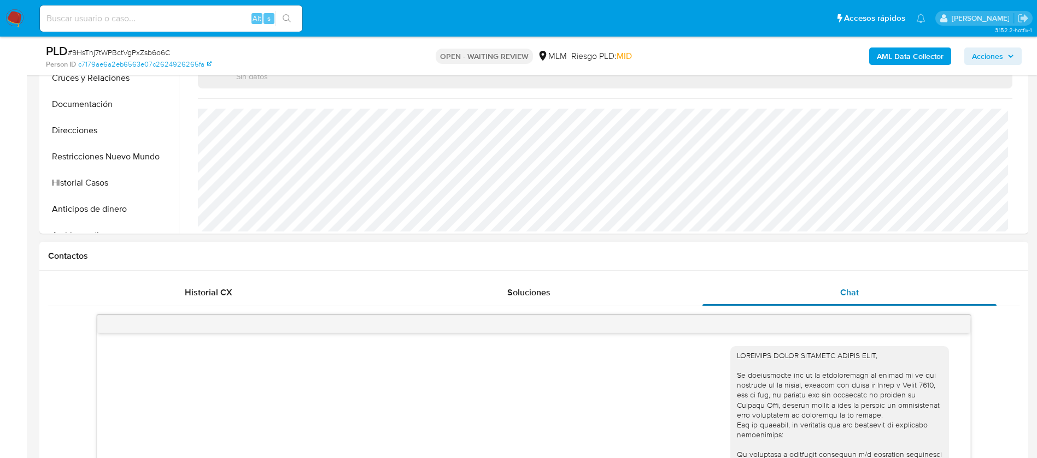
click at [843, 283] on div "Chat" at bounding box center [849, 293] width 294 height 26
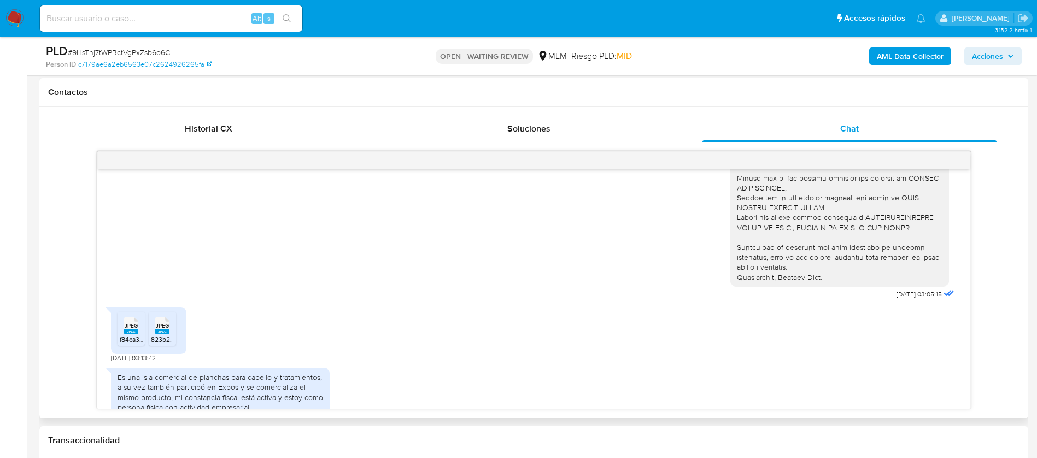
scroll to position [328, 0]
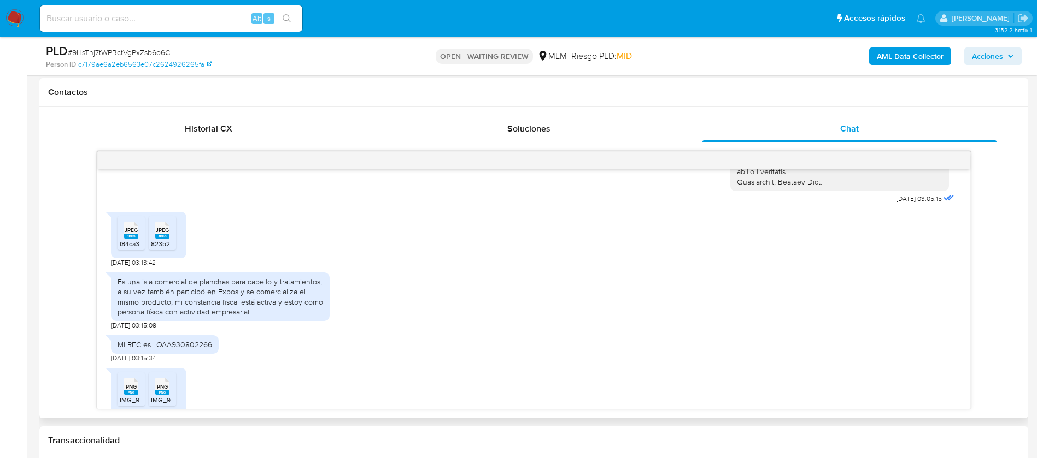
click at [132, 234] on span "JPEG" at bounding box center [131, 230] width 13 height 7
click at [158, 239] on rect at bounding box center [162, 236] width 14 height 5
drag, startPoint x: 133, startPoint y: 398, endPoint x: 145, endPoint y: 394, distance: 12.1
click at [133, 391] on span "PNG" at bounding box center [131, 387] width 11 height 7
click at [138, 391] on icon at bounding box center [131, 386] width 14 height 17
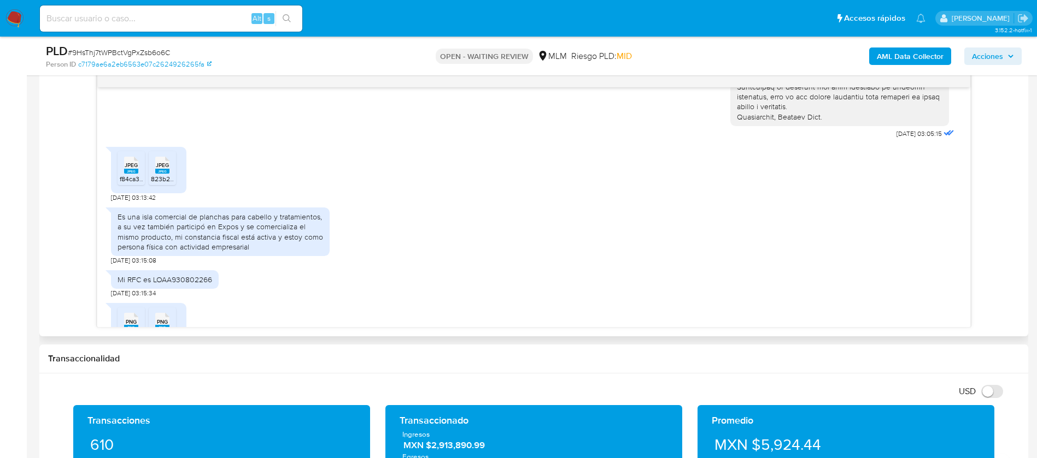
scroll to position [276, 0]
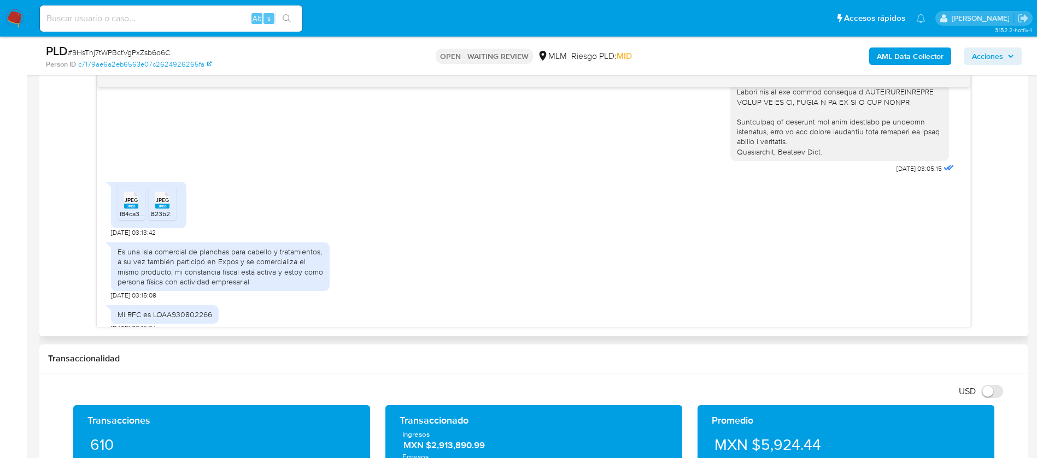
drag, startPoint x: 213, startPoint y: 267, endPoint x: 244, endPoint y: 278, distance: 32.8
click at [242, 283] on div "Es una isla comercial de planchas para cabello y tratamientos, a su vez también…" at bounding box center [219, 267] width 205 height 40
click at [245, 274] on div "Es una isla comercial de planchas para cabello y tratamientos, a su vez también…" at bounding box center [219, 267] width 205 height 40
click at [246, 274] on div "Es una isla comercial de planchas para cabello y tratamientos, a su vez también…" at bounding box center [219, 267] width 205 height 40
click at [196, 300] on div "Es una isla comercial de planchas para cabello y tratamientos, a su vez también…" at bounding box center [220, 268] width 219 height 63
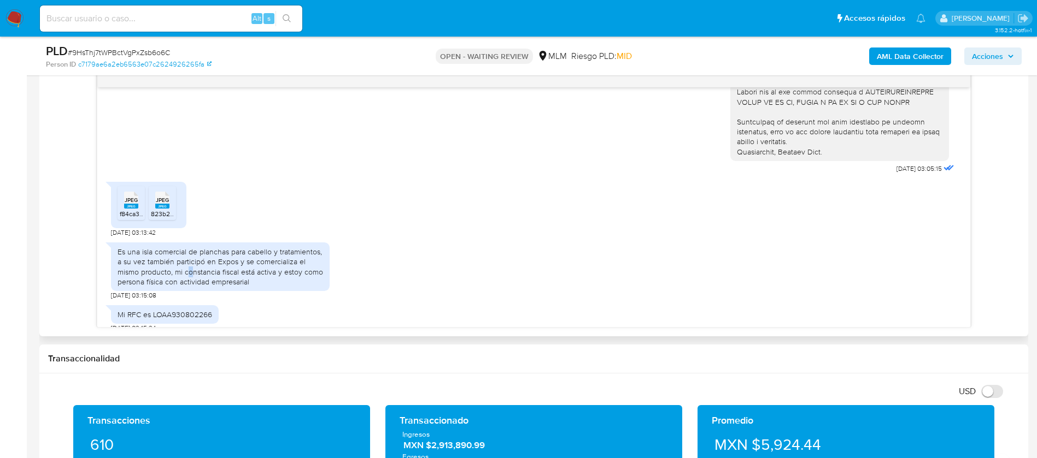
drag, startPoint x: 188, startPoint y: 287, endPoint x: 194, endPoint y: 281, distance: 8.9
click at [194, 281] on div "Es una isla comercial de planchas para cabello y tratamientos, a su vez también…" at bounding box center [219, 267] width 205 height 40
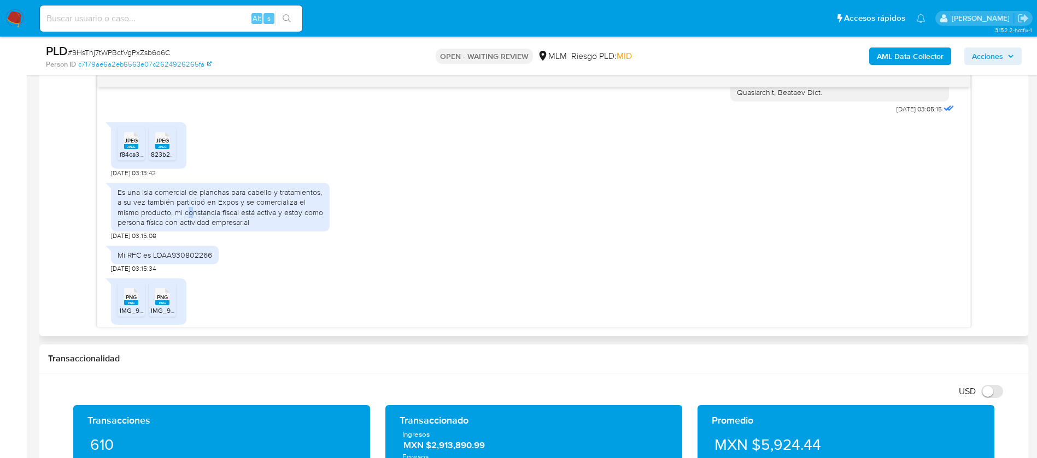
scroll to position [358, 0]
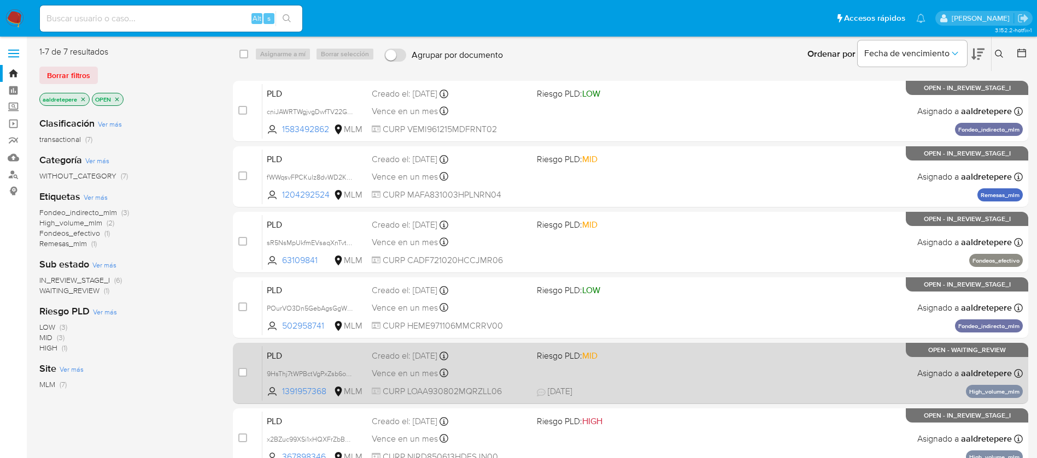
click at [235, 374] on div "case-item-checkbox No es posible asignar el caso PLD 9HsThj7tWPBctVgPxZsb6o6C 1…" at bounding box center [630, 373] width 795 height 61
click at [245, 377] on input "checkbox" at bounding box center [242, 372] width 9 height 9
checkbox input "true"
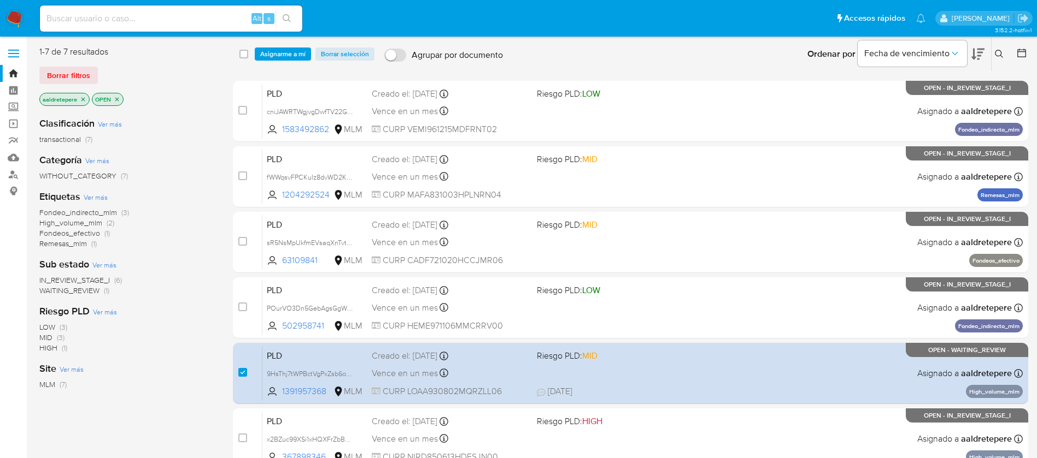
click at [278, 40] on div "select-all-cases-checkbox Asignarme a mí Borrar selección Agrupar por documento…" at bounding box center [631, 54] width 796 height 34
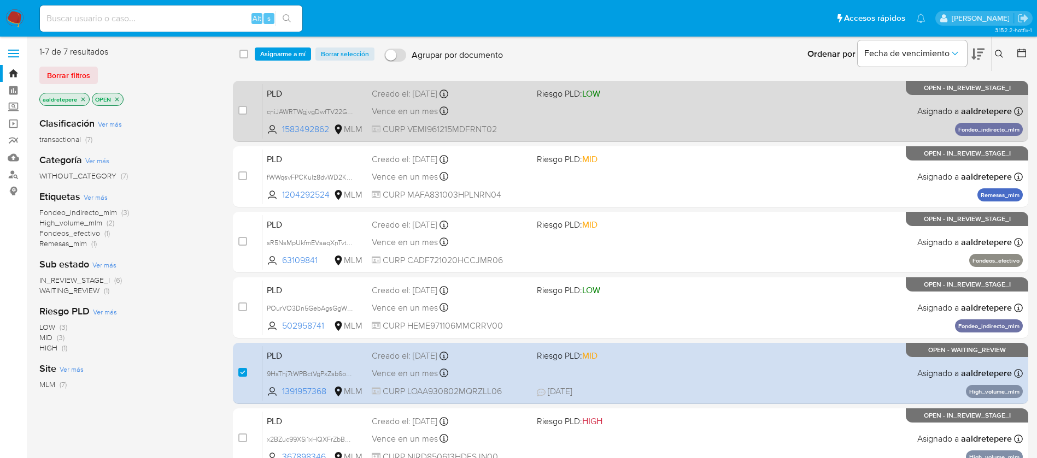
drag, startPoint x: 286, startPoint y: 58, endPoint x: 301, endPoint y: 84, distance: 28.9
click at [287, 61] on div "select-all-cases-checkbox Asignarme a mí Borrar selección Agrupar por documento…" at bounding box center [631, 54] width 796 height 34
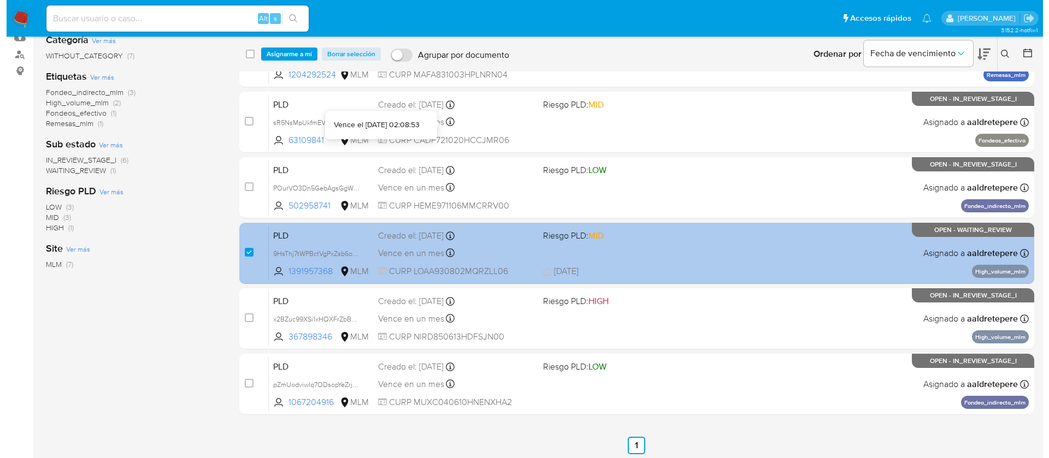
scroll to position [124, 0]
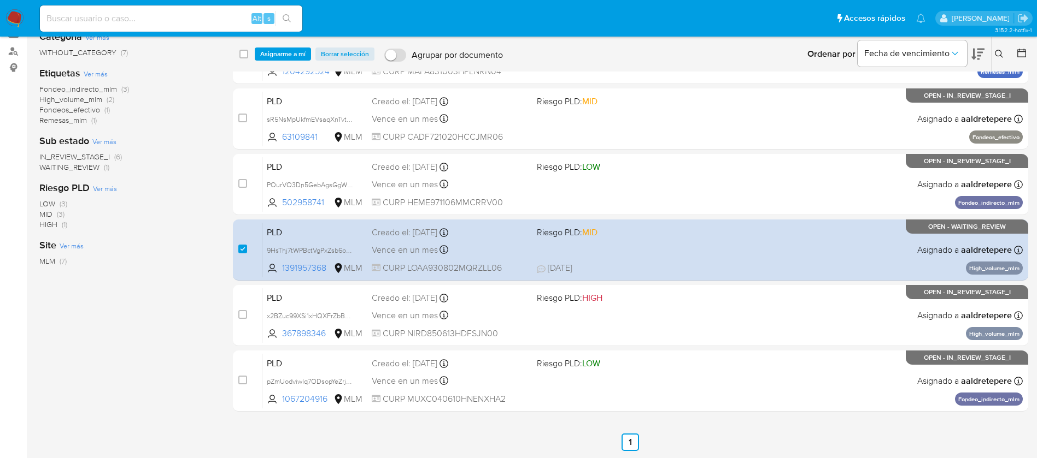
click at [278, 50] on span "Asignarme a mí" at bounding box center [282, 54] width 45 height 11
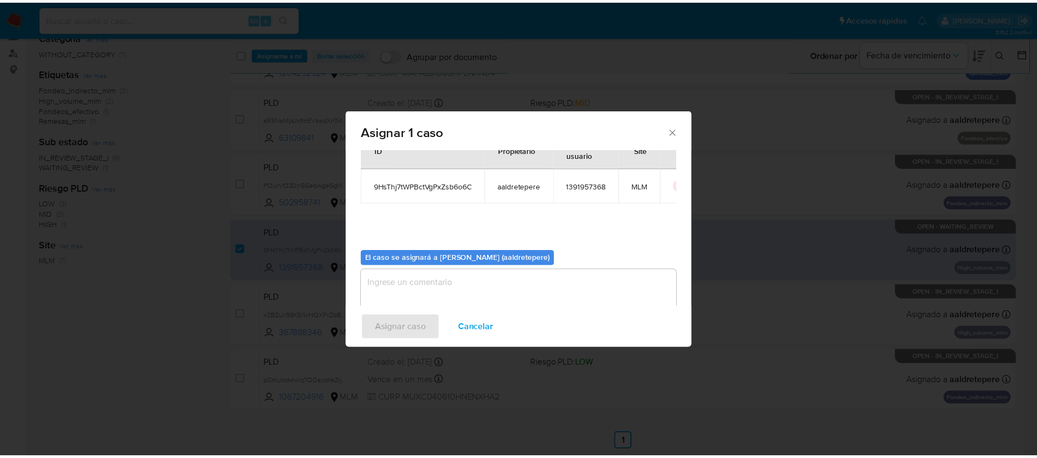
scroll to position [57, 0]
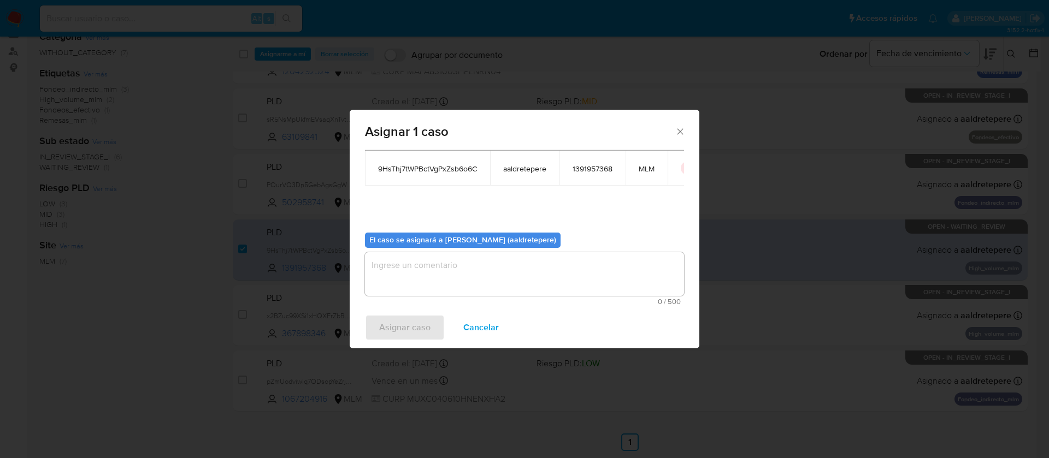
click at [463, 299] on span "0 / 500" at bounding box center [524, 301] width 313 height 7
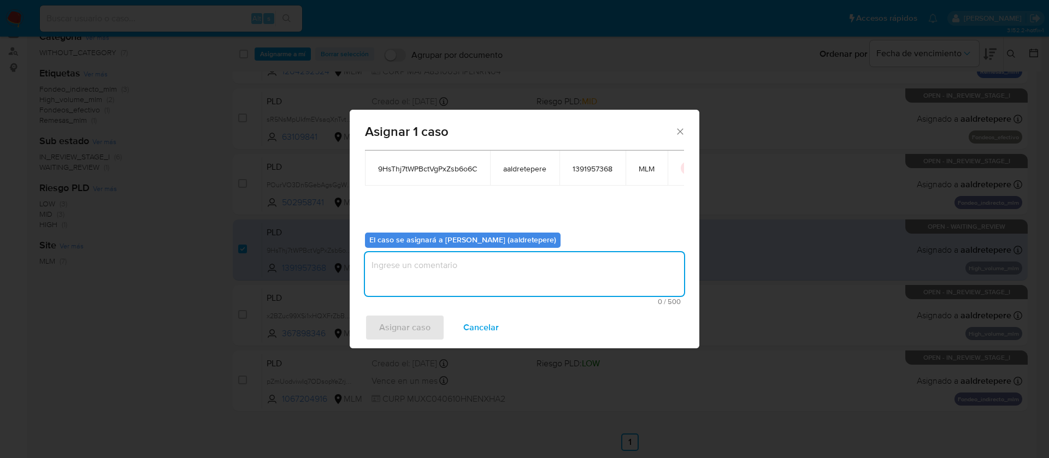
click at [462, 293] on textarea "assign-modal" at bounding box center [524, 274] width 319 height 44
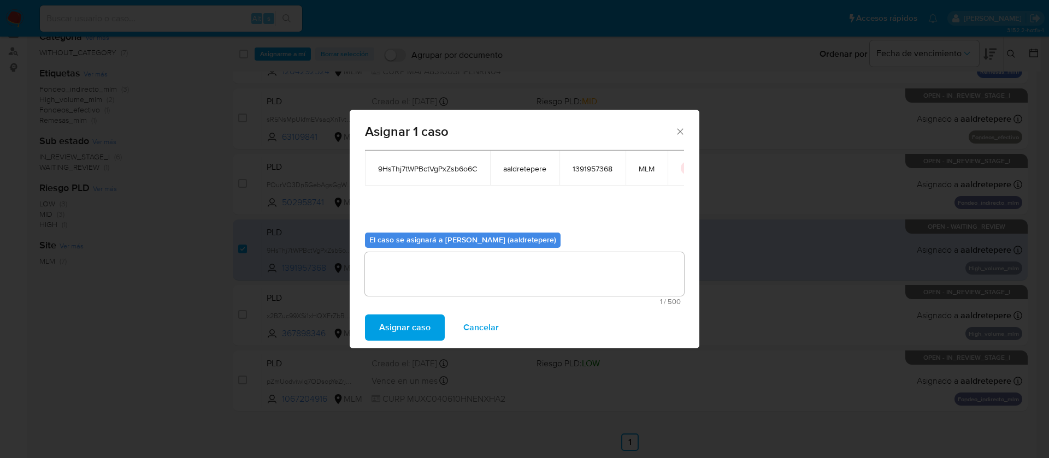
click at [414, 332] on span "Asignar caso" at bounding box center [404, 328] width 51 height 24
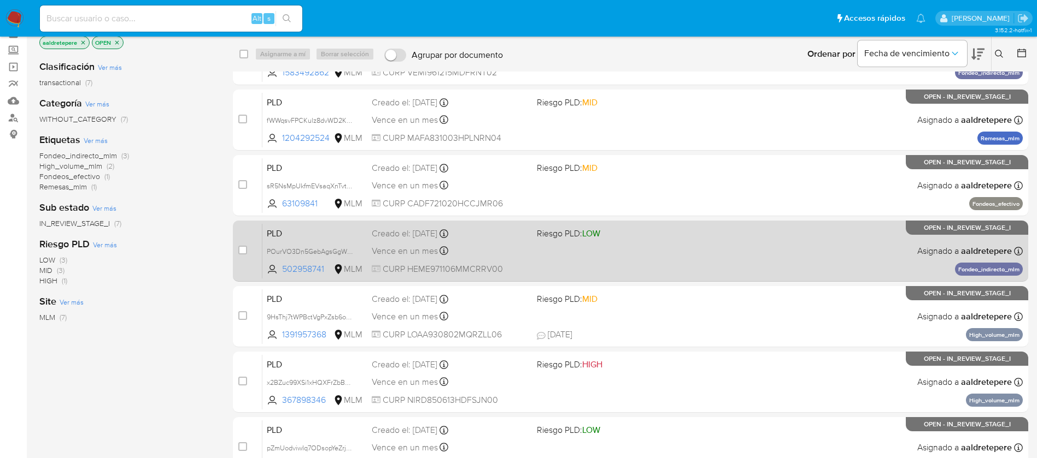
scroll to position [42, 0]
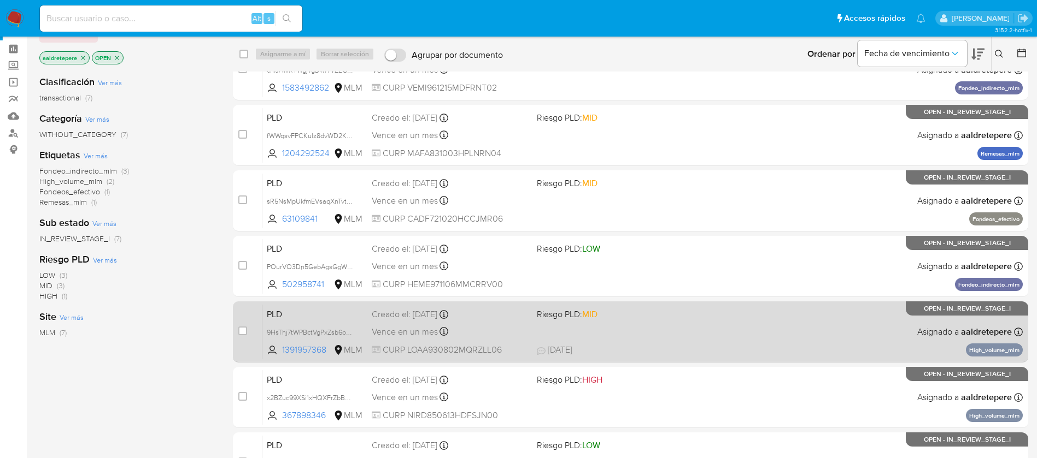
click at [625, 350] on span "12/08/2025 12/08/2025 21:13" at bounding box center [697, 350] width 321 height 12
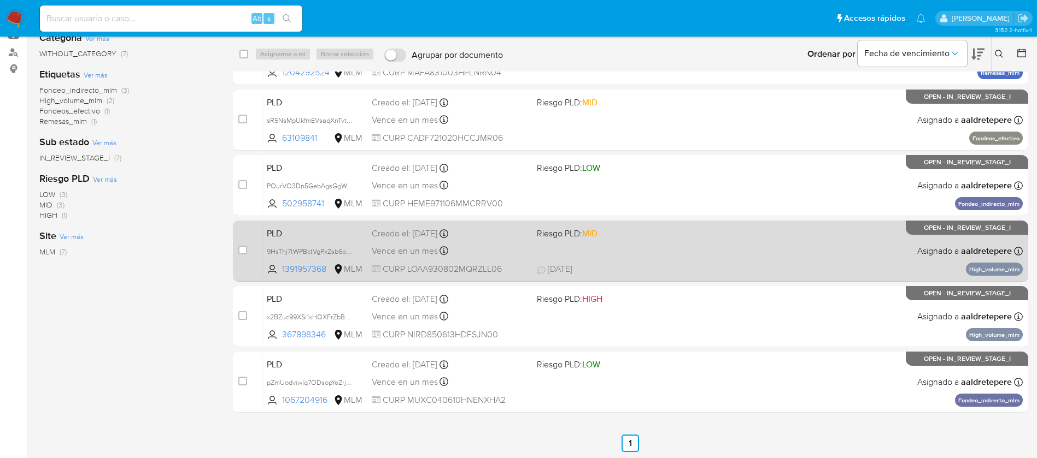
scroll to position [124, 0]
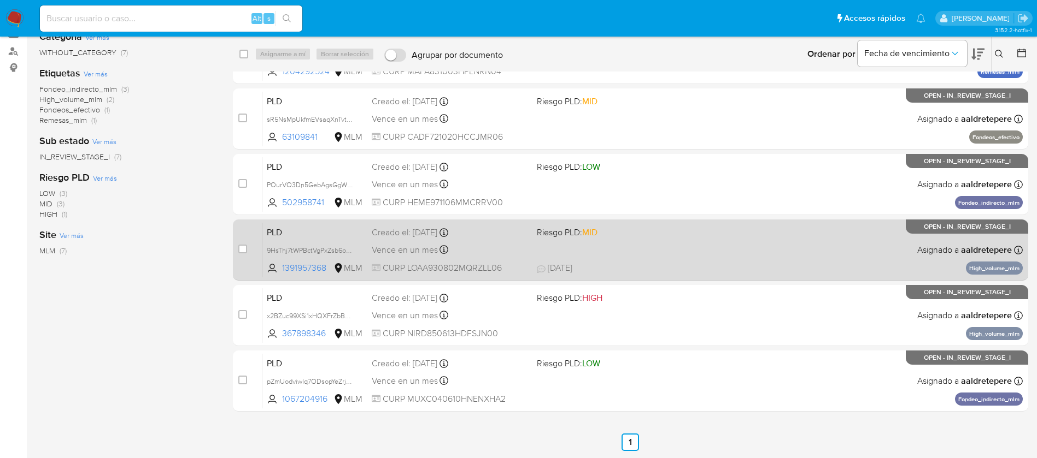
click at [820, 255] on div "PLD 9HsThj7tWPBctVgPxZsb6o6C 1391957368 MLM Riesgo PLD: MID Creado el: 12/07/20…" at bounding box center [642, 249] width 760 height 55
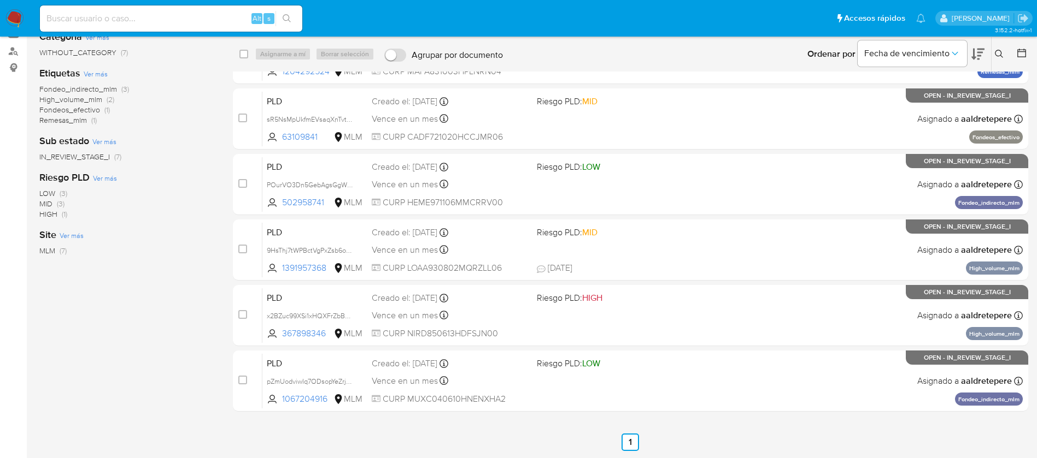
click at [15, 16] on img at bounding box center [14, 18] width 19 height 19
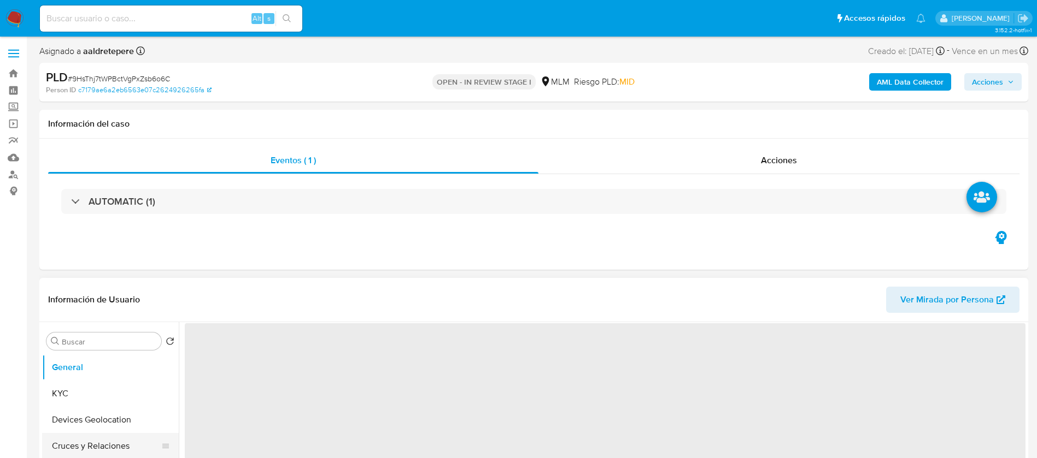
click at [93, 434] on button "Cruces y Relaciones" at bounding box center [106, 446] width 128 height 26
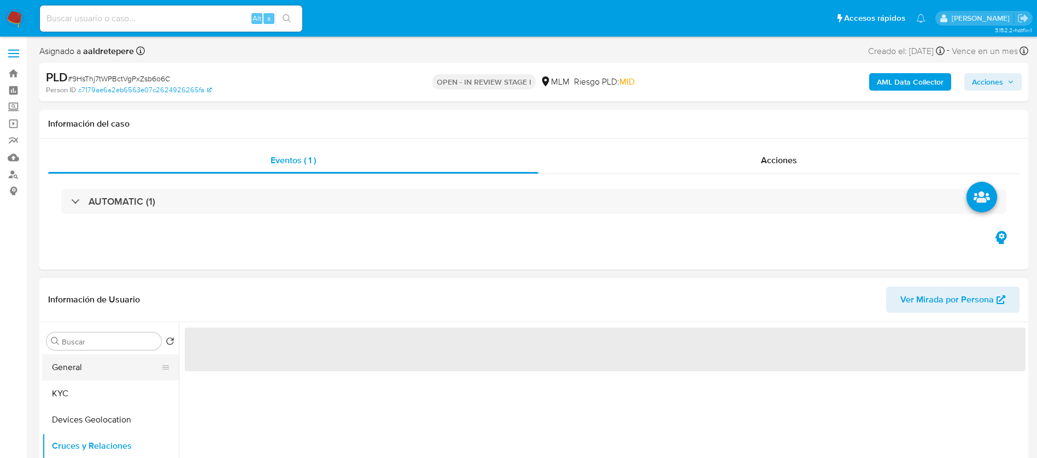
click at [79, 377] on button "General" at bounding box center [106, 368] width 128 height 26
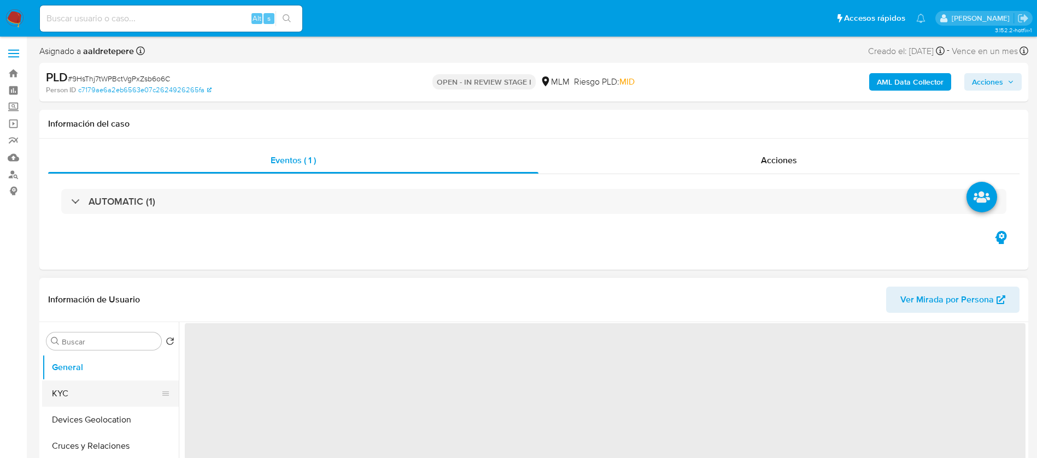
click at [85, 396] on button "KYC" at bounding box center [106, 394] width 128 height 26
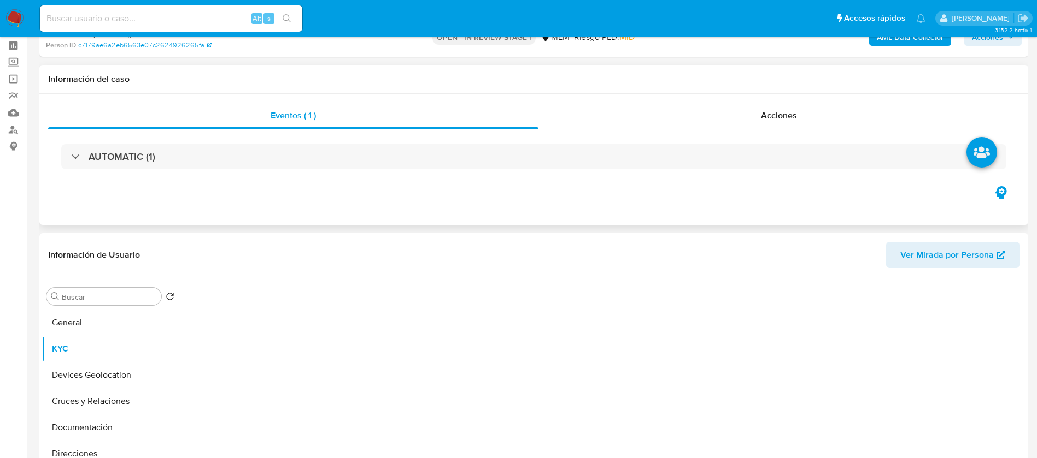
select select "10"
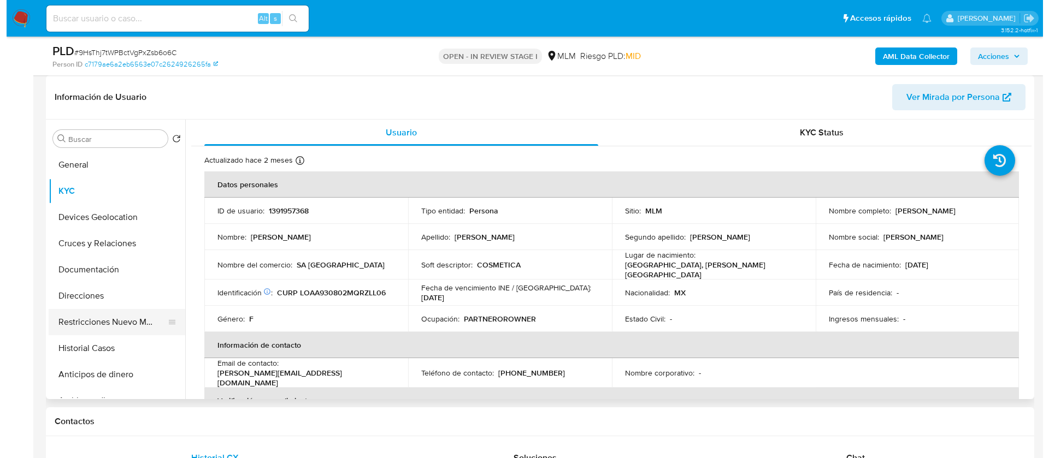
scroll to position [82, 0]
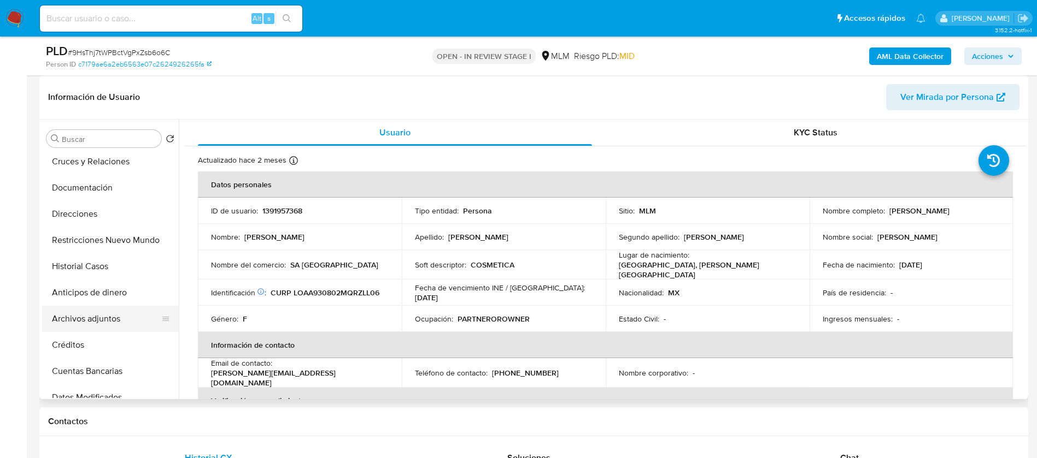
click at [87, 330] on button "Archivos adjuntos" at bounding box center [106, 319] width 128 height 26
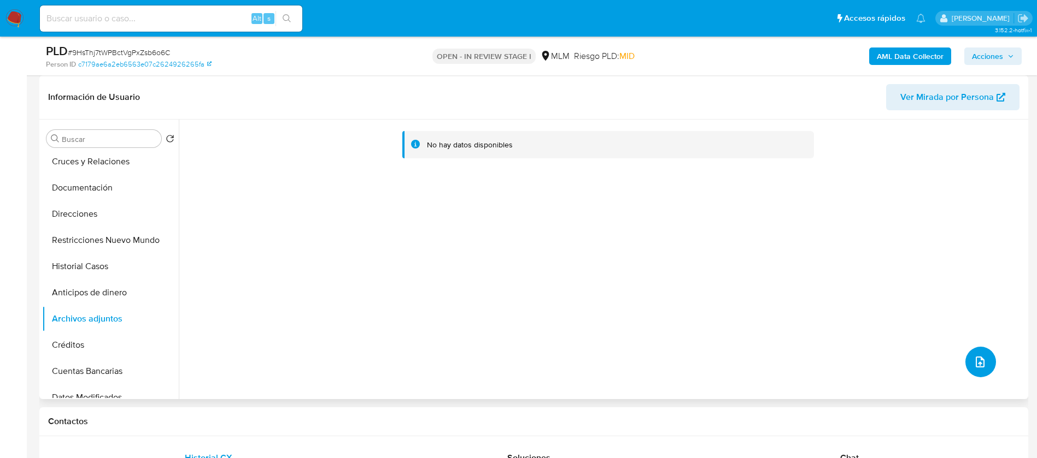
click at [983, 369] on button "upload-file" at bounding box center [980, 362] width 31 height 31
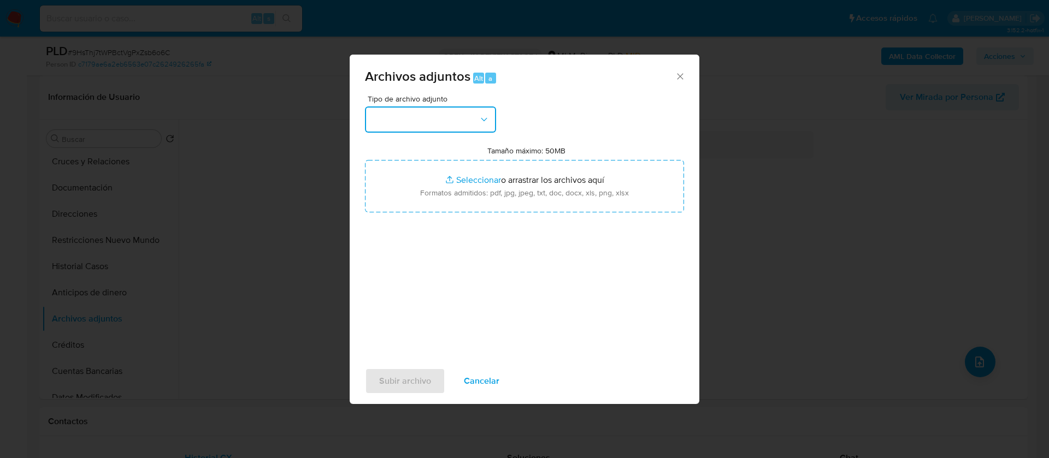
click at [401, 114] on button "button" at bounding box center [430, 120] width 131 height 26
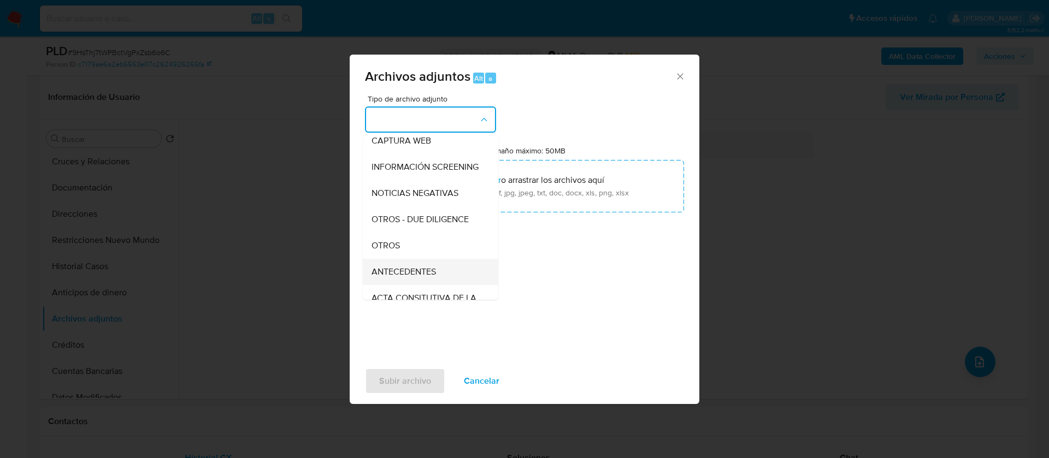
scroll to position [113, 0]
click at [434, 232] on div "OTROS" at bounding box center [427, 220] width 111 height 26
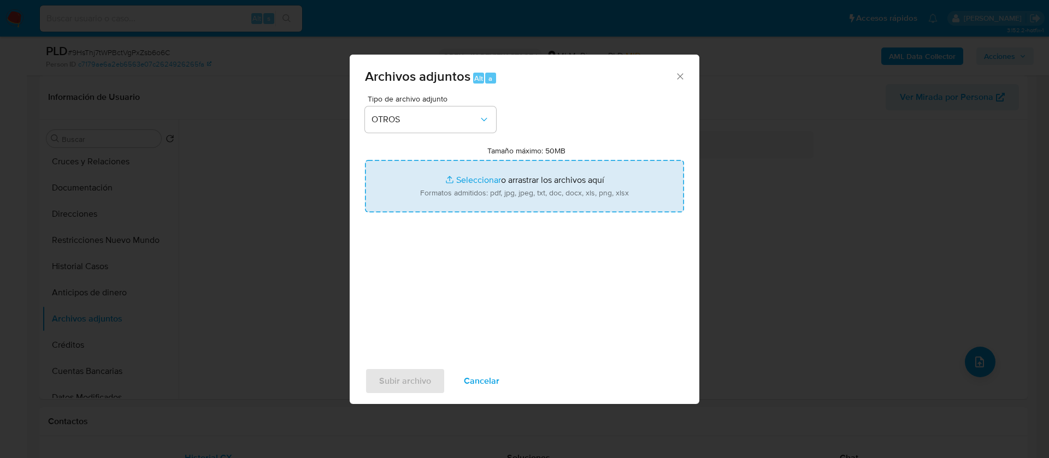
click at [502, 187] on input "Tamaño máximo: 50MB Seleccionar archivos" at bounding box center [524, 186] width 319 height 52
type input "C:\fakepath\1391957368_ALANA TIZZIANA LOZANO ALBA-.JULIO 2025.pdf"
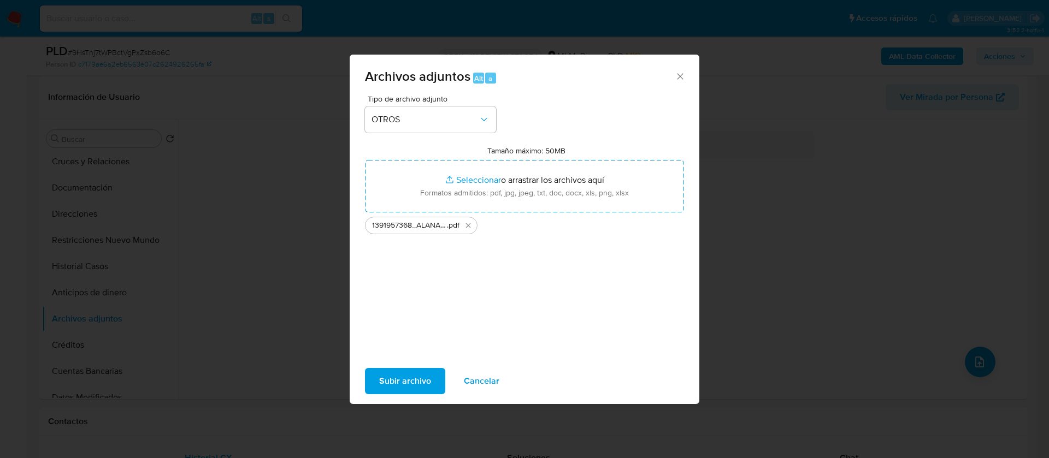
click at [393, 380] on span "Subir archivo" at bounding box center [405, 381] width 52 height 24
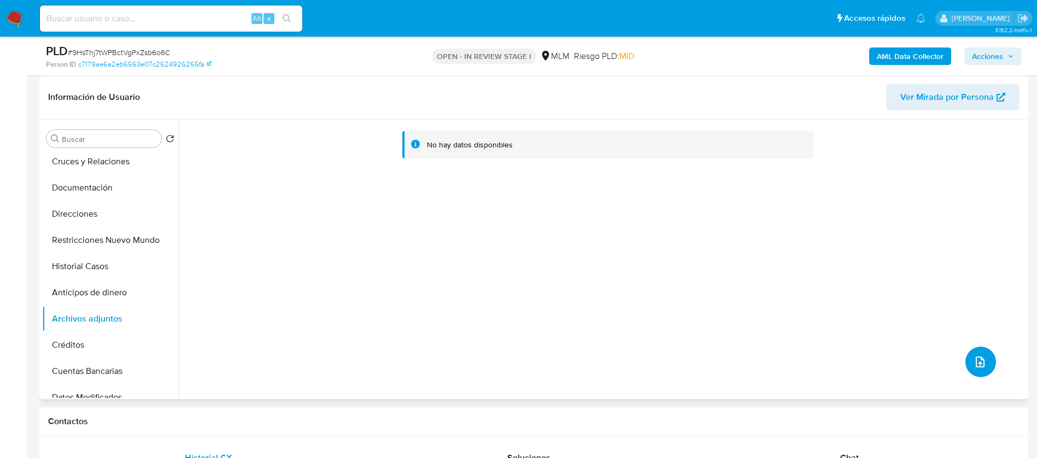
click at [977, 364] on icon "upload-file" at bounding box center [979, 362] width 13 height 13
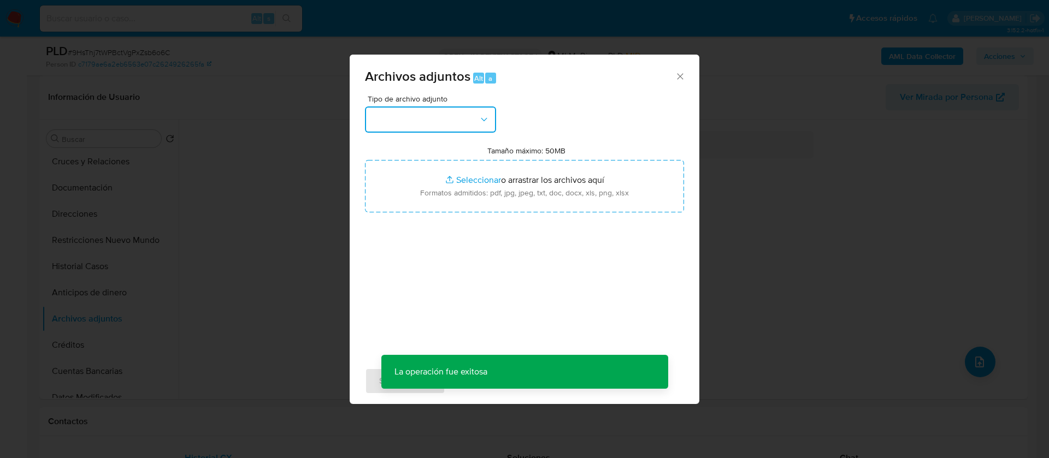
click at [410, 122] on button "button" at bounding box center [430, 120] width 131 height 26
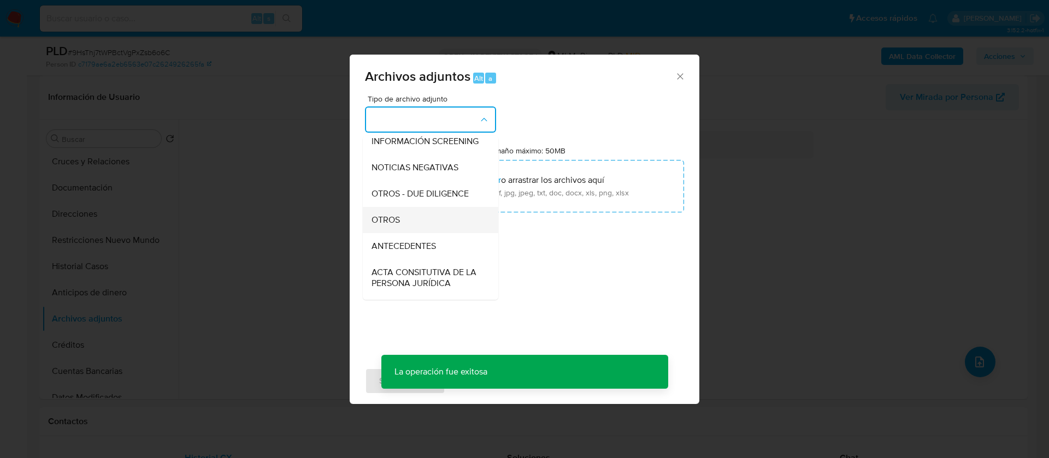
click at [422, 224] on div "OTROS" at bounding box center [427, 220] width 111 height 26
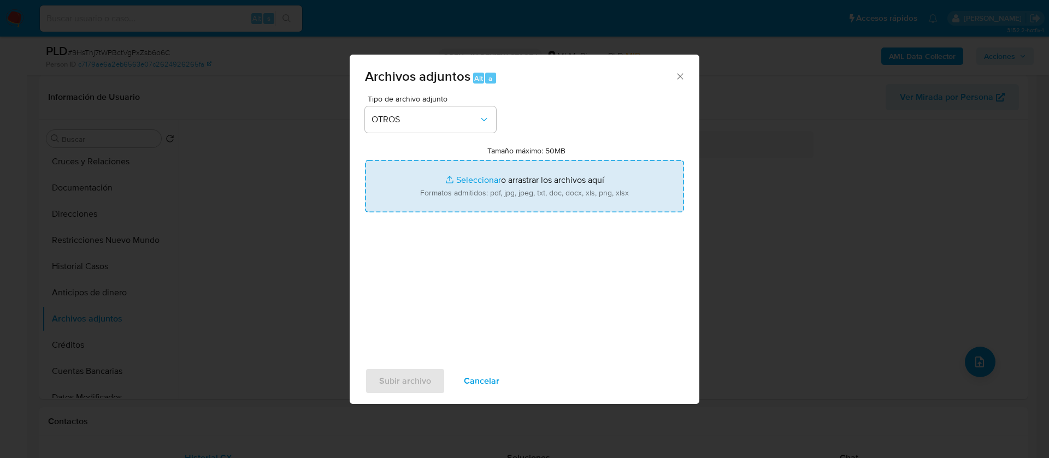
click at [547, 174] on input "Tamaño máximo: 50MB Seleccionar archivos" at bounding box center [524, 186] width 319 height 52
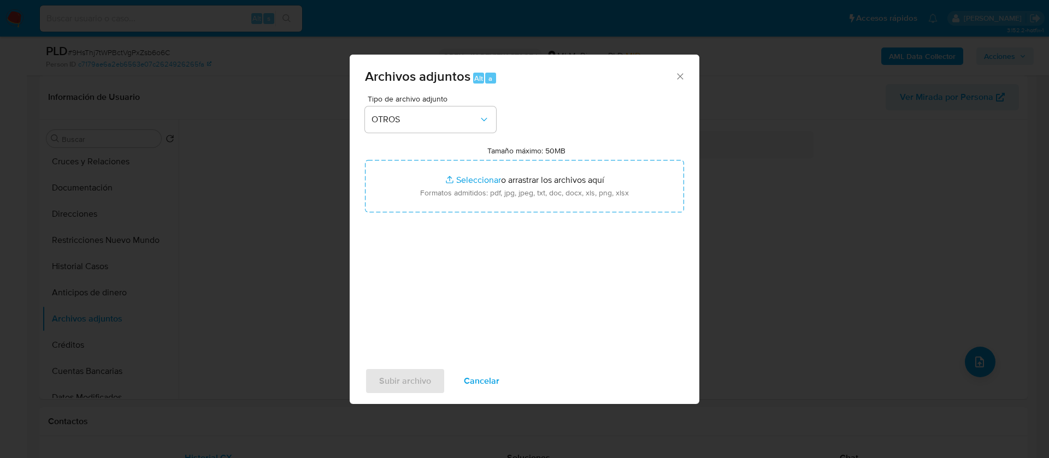
click at [480, 383] on span "Cancelar" at bounding box center [482, 381] width 36 height 24
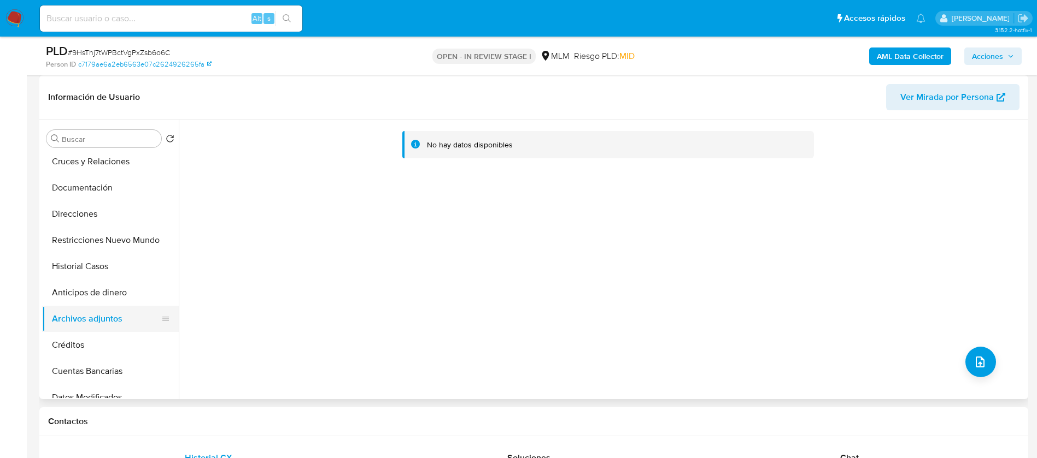
click at [104, 316] on button "Archivos adjuntos" at bounding box center [106, 319] width 128 height 26
drag, startPoint x: 99, startPoint y: 289, endPoint x: 95, endPoint y: 295, distance: 7.8
click at [99, 298] on button "Anticipos de dinero" at bounding box center [106, 293] width 128 height 26
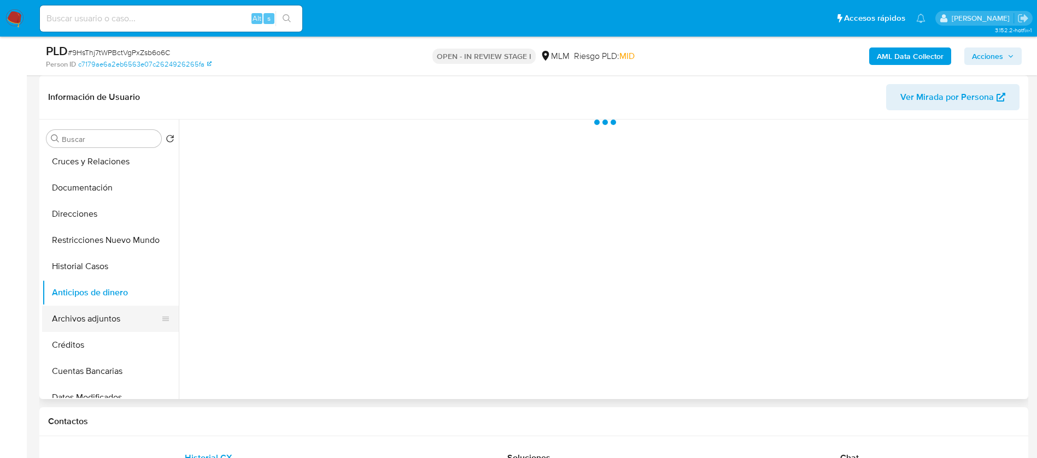
click at [96, 321] on button "Archivos adjuntos" at bounding box center [106, 319] width 128 height 26
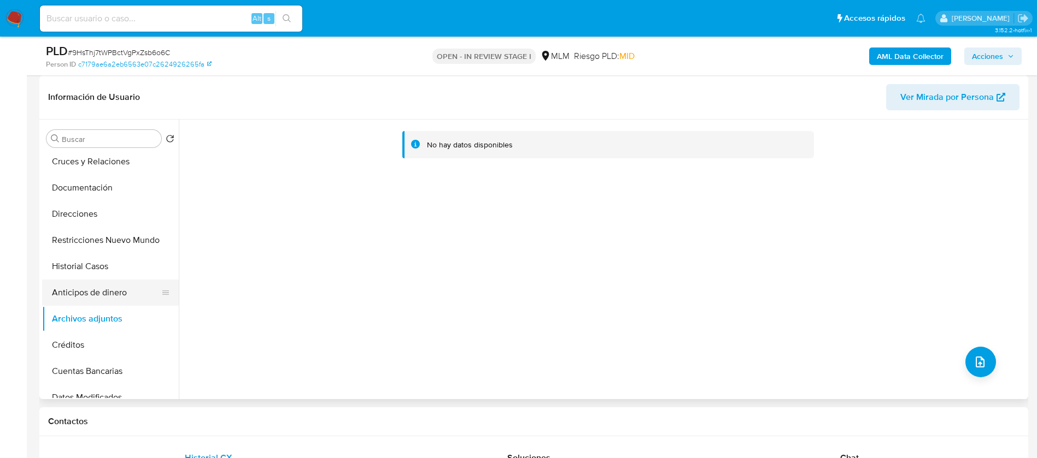
click at [91, 290] on button "Anticipos de dinero" at bounding box center [106, 293] width 128 height 26
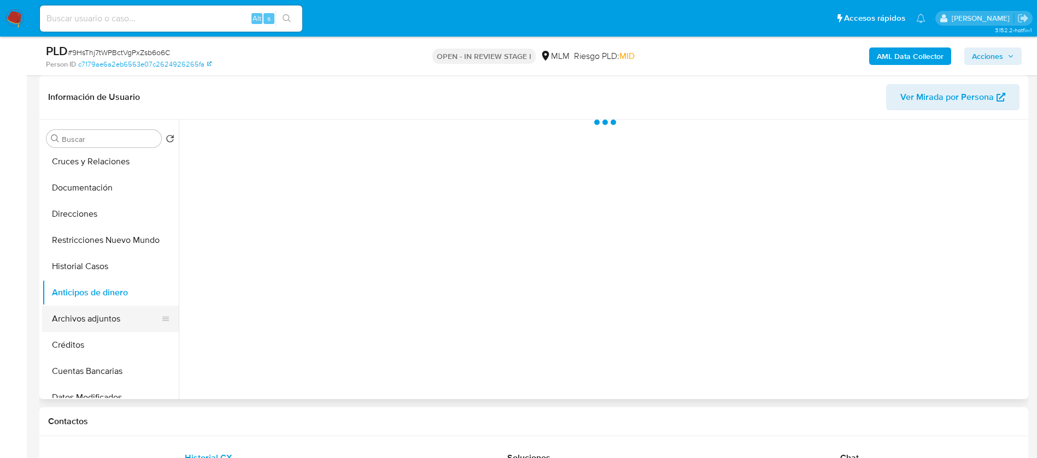
click at [62, 315] on button "Archivos adjuntos" at bounding box center [106, 319] width 128 height 26
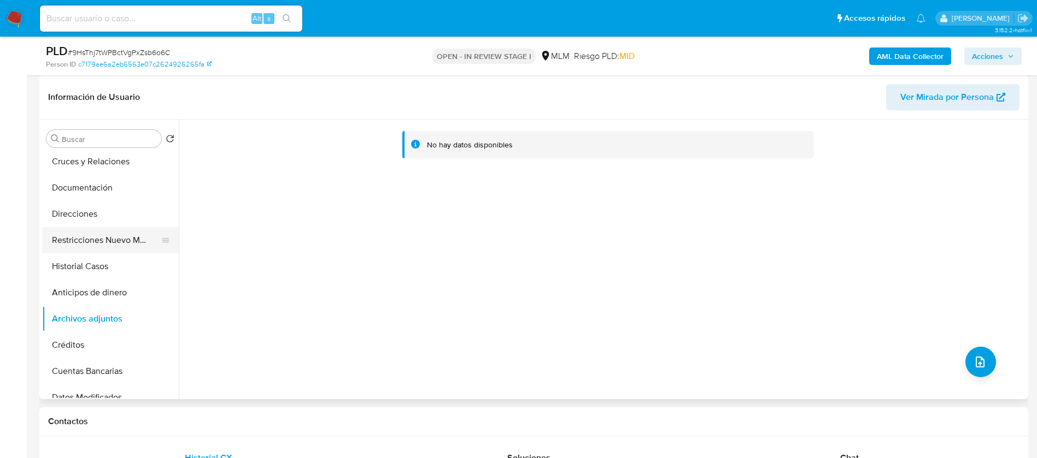
click at [107, 243] on button "Restricciones Nuevo Mundo" at bounding box center [106, 240] width 128 height 26
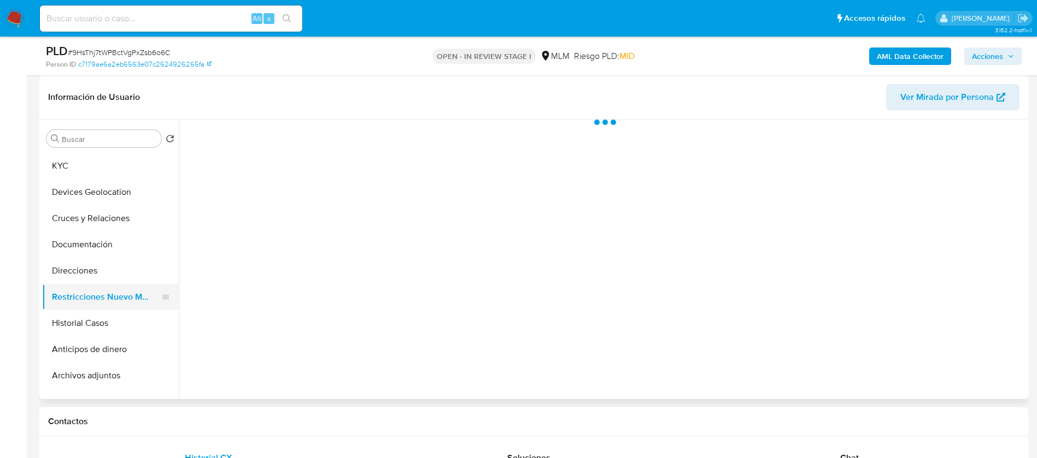
scroll to position [0, 0]
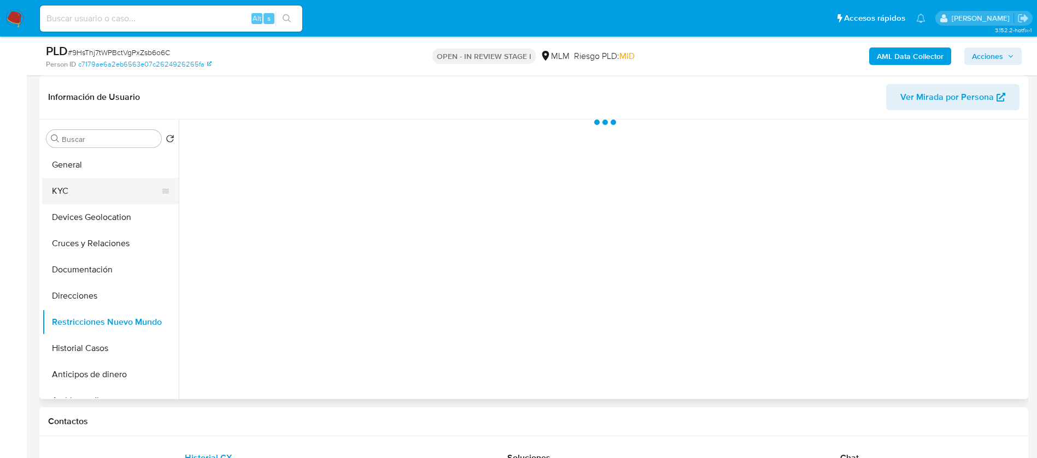
click at [96, 189] on button "KYC" at bounding box center [106, 191] width 128 height 26
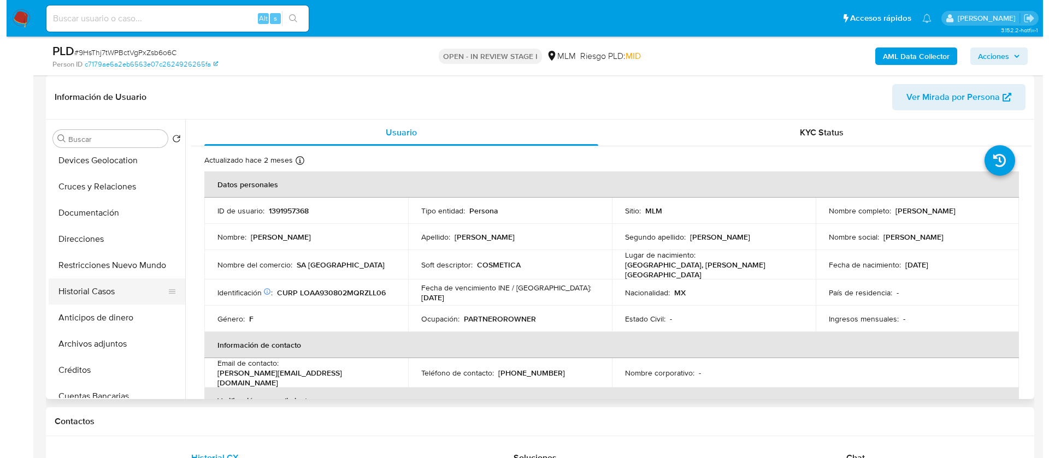
scroll to position [82, 0]
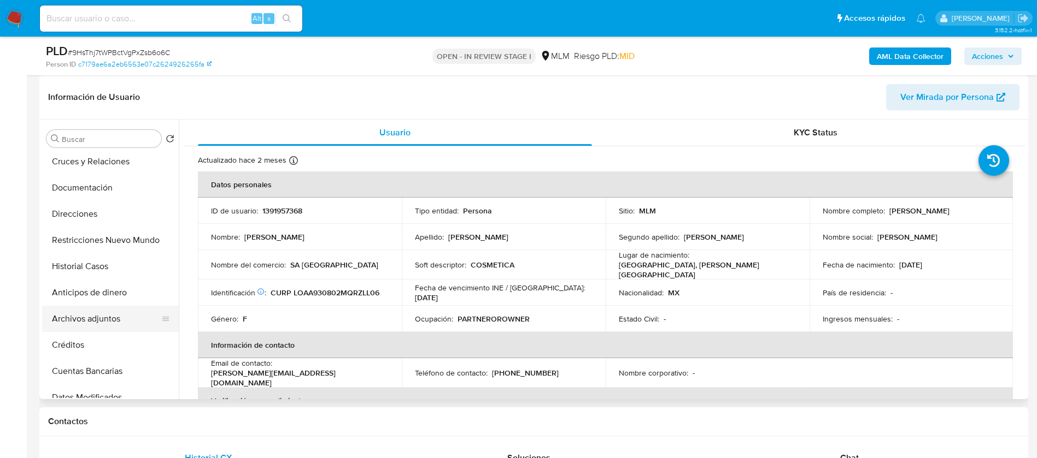
click at [78, 321] on button "Archivos adjuntos" at bounding box center [106, 319] width 128 height 26
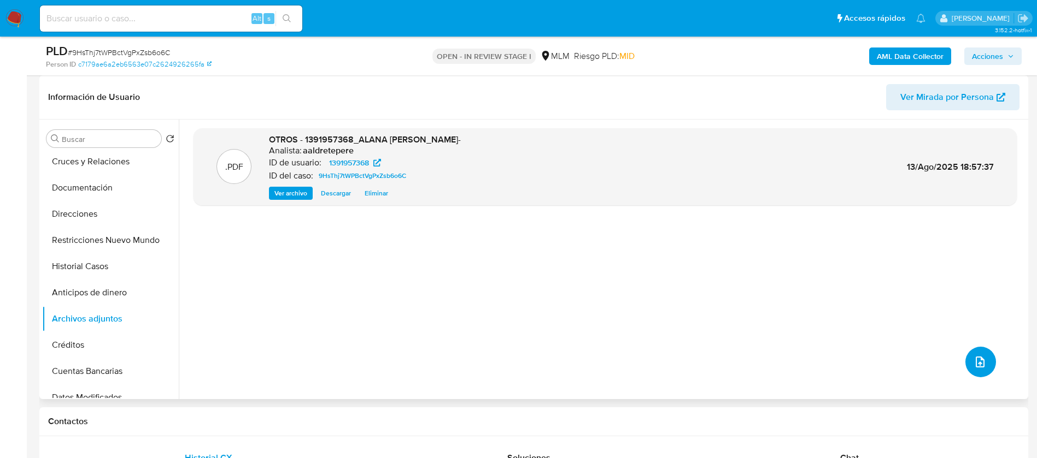
click at [973, 362] on icon "upload-file" at bounding box center [979, 362] width 13 height 13
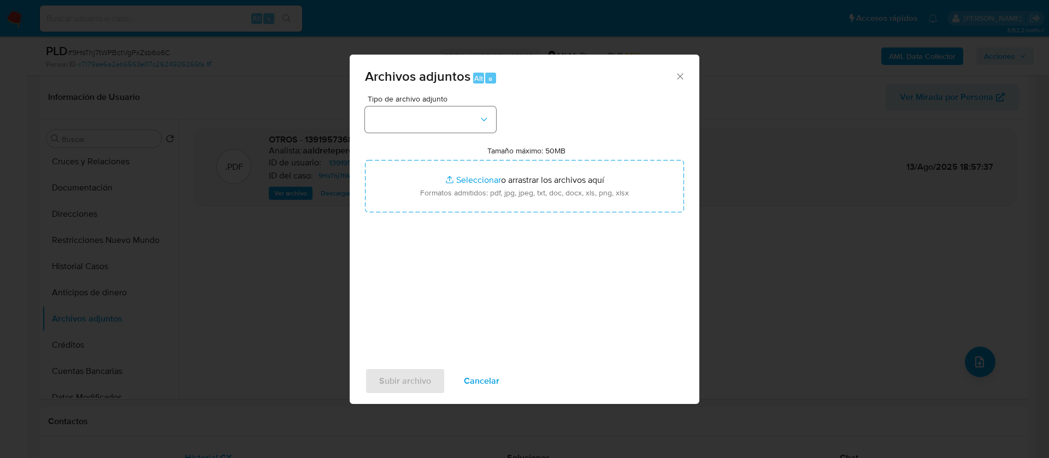
click at [445, 113] on button "button" at bounding box center [430, 120] width 131 height 26
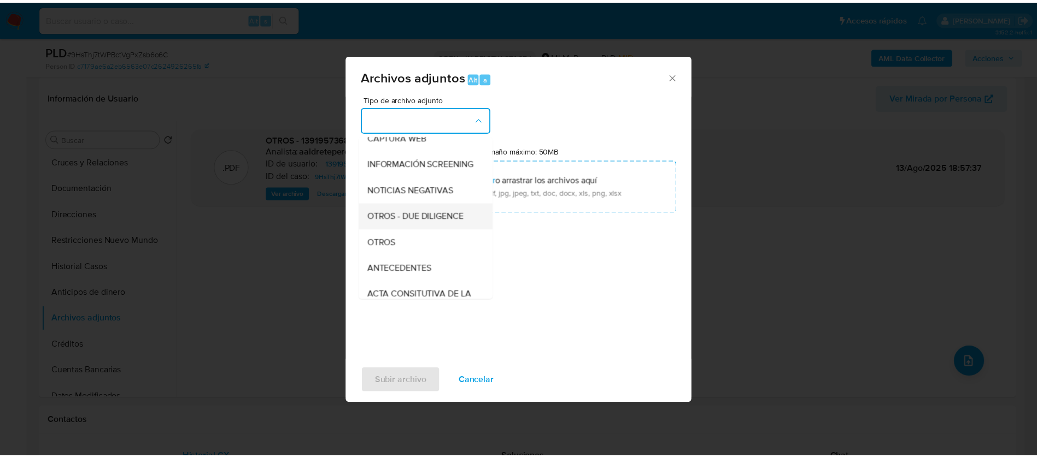
scroll to position [113, 0]
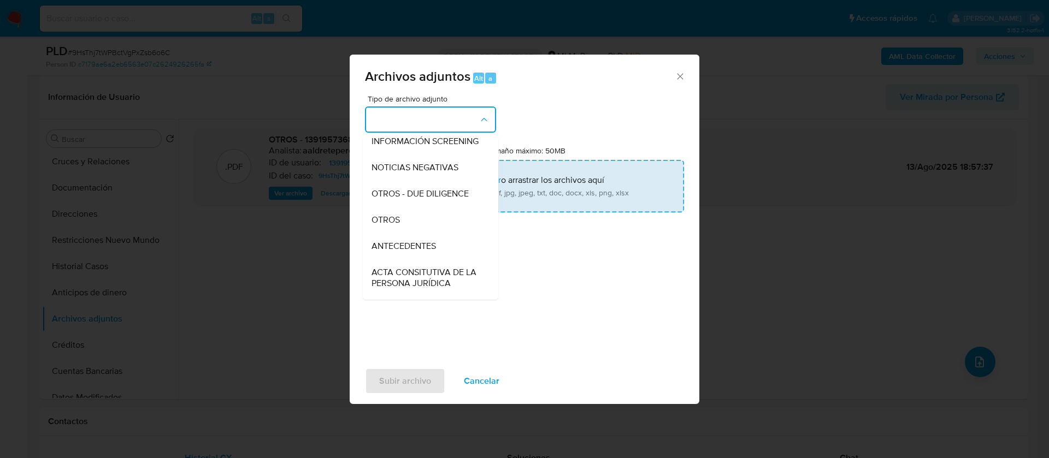
drag, startPoint x: 426, startPoint y: 233, endPoint x: 434, endPoint y: 180, distance: 53.6
click at [428, 233] on div "OTROS" at bounding box center [427, 220] width 111 height 26
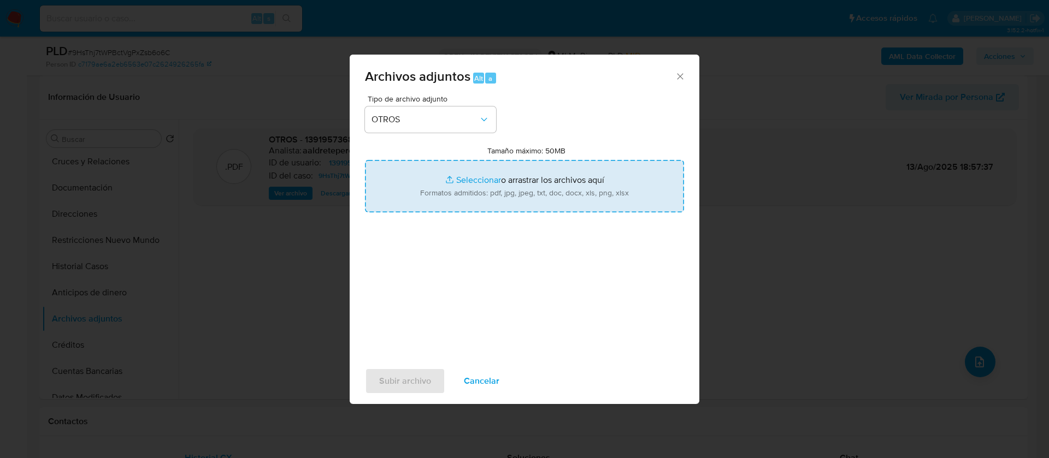
drag, startPoint x: 448, startPoint y: 161, endPoint x: 452, endPoint y: 166, distance: 6.6
click at [452, 166] on input "Tamaño máximo: 50MB Seleccionar archivos" at bounding box center [524, 186] width 319 height 52
type input "C:\fakepath\1391957368_ALANA TIZZIANA LOZANO ALBA_JULIO 2025.xlsx"
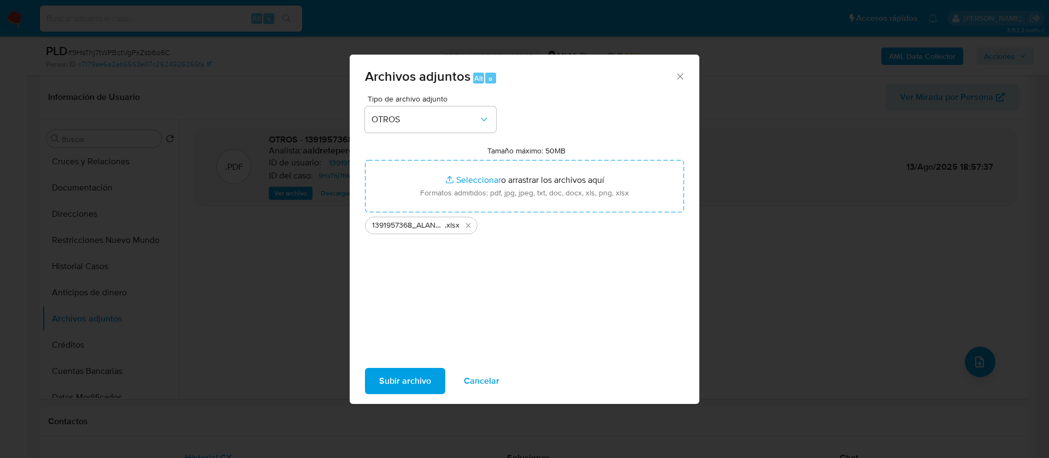
click at [397, 373] on span "Subir archivo" at bounding box center [405, 381] width 52 height 24
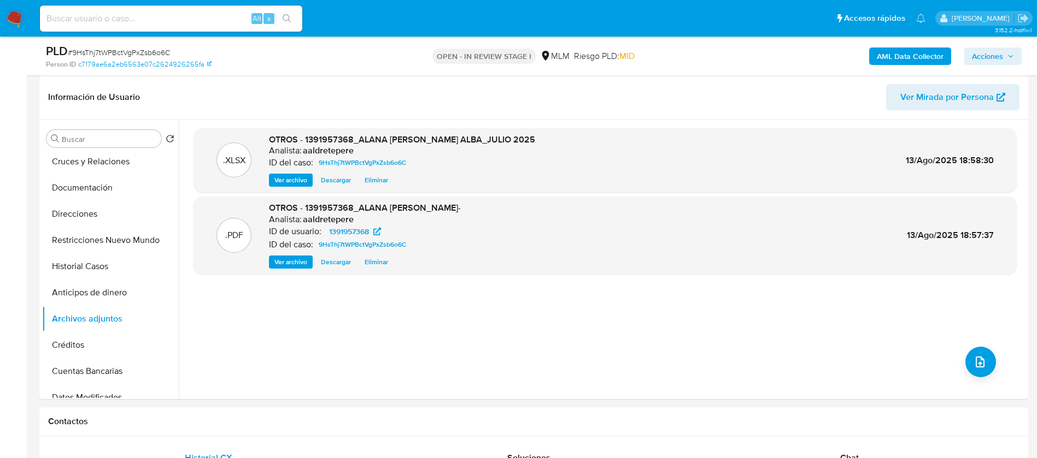
click at [991, 63] on span "Acciones" at bounding box center [987, 56] width 31 height 17
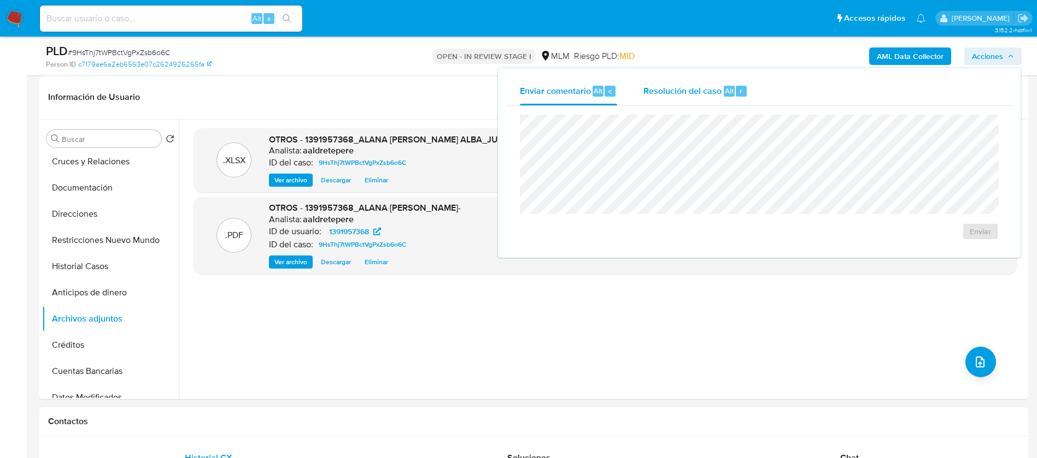
click at [655, 92] on span "Resolución del caso" at bounding box center [682, 90] width 78 height 13
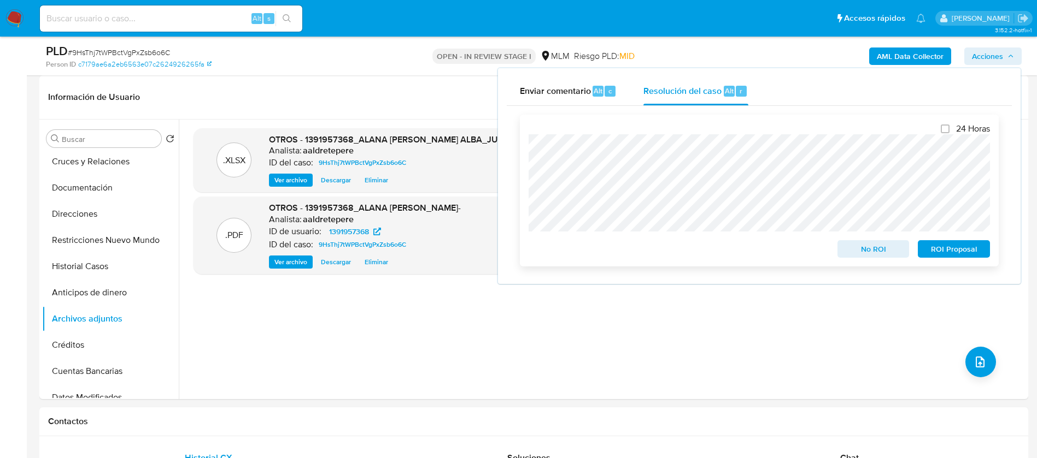
scroll to position [246, 0]
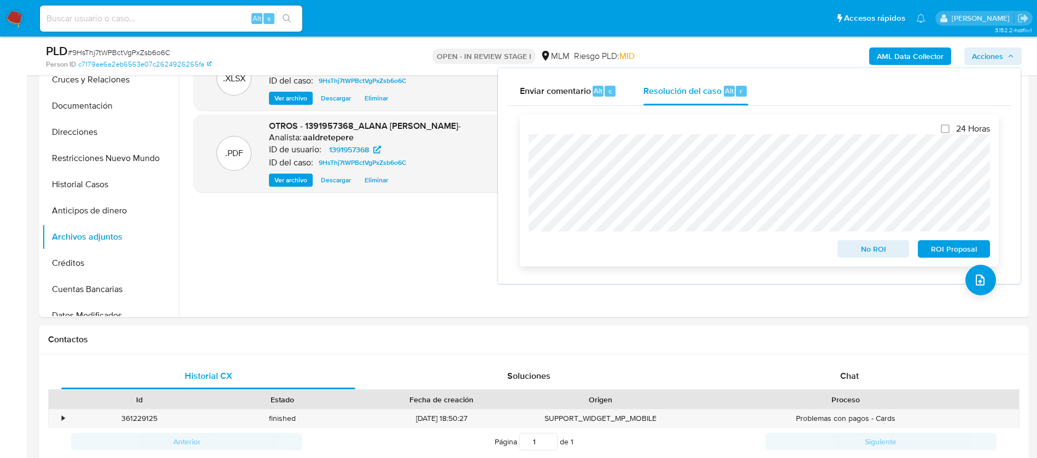
click at [949, 252] on span "ROI Proposal" at bounding box center [953, 249] width 57 height 15
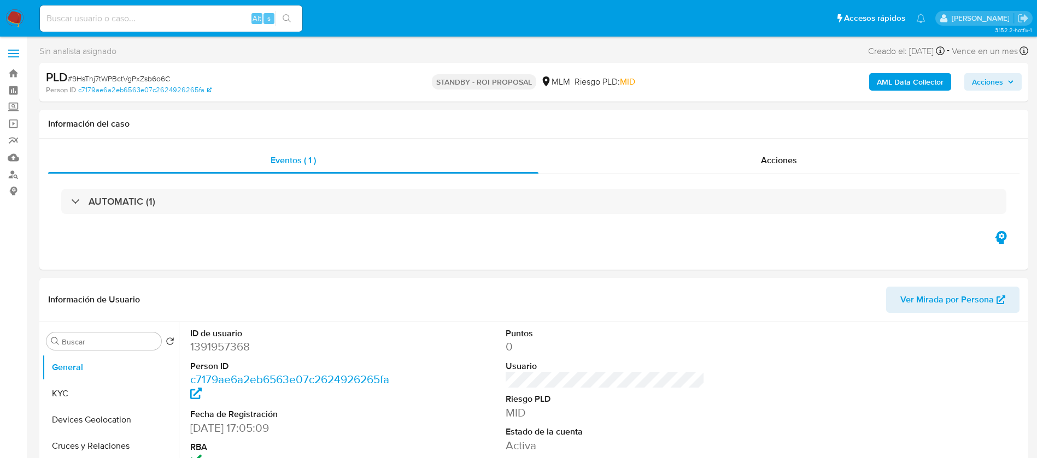
select select "10"
click at [168, 396] on button "KYC" at bounding box center [106, 394] width 128 height 26
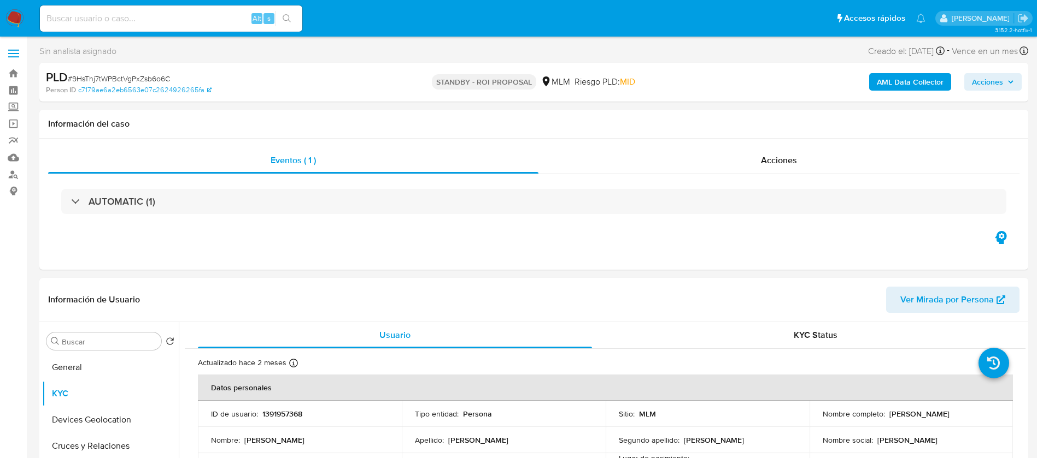
click at [29, 15] on nav "Pausado Ver notificaciones Alt s Accesos rápidos Presiona las siguientes teclas…" at bounding box center [518, 18] width 1037 height 37
click at [18, 15] on img at bounding box center [14, 18] width 19 height 19
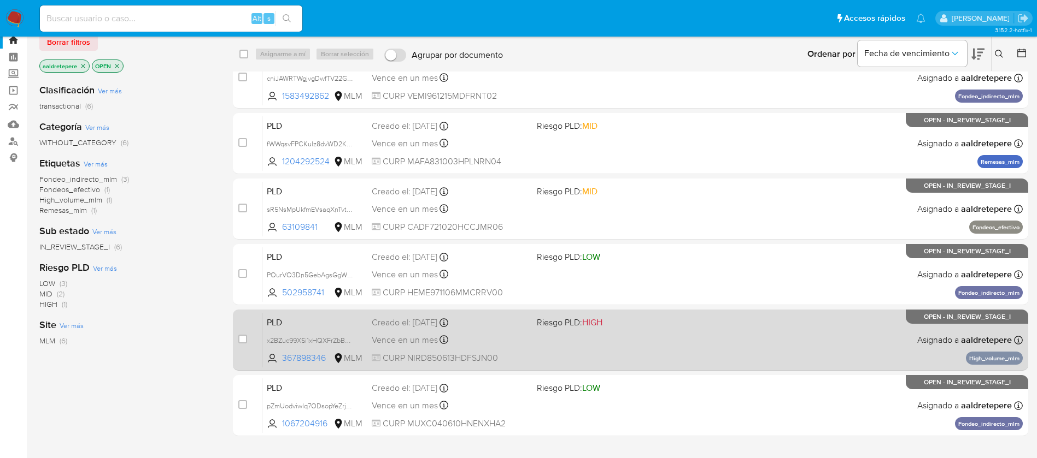
scroll to position [80, 0]
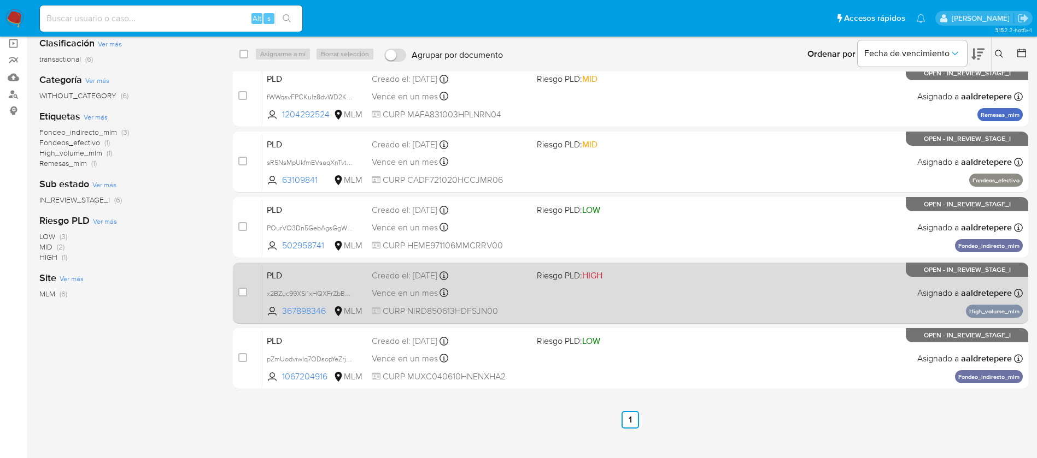
click at [691, 302] on div "PLD x2BZuc99XSi1xHQXFrZbBqAj 367898346 MLM Riesgo PLD: HIGH Creado el: [DATE] C…" at bounding box center [642, 293] width 760 height 55
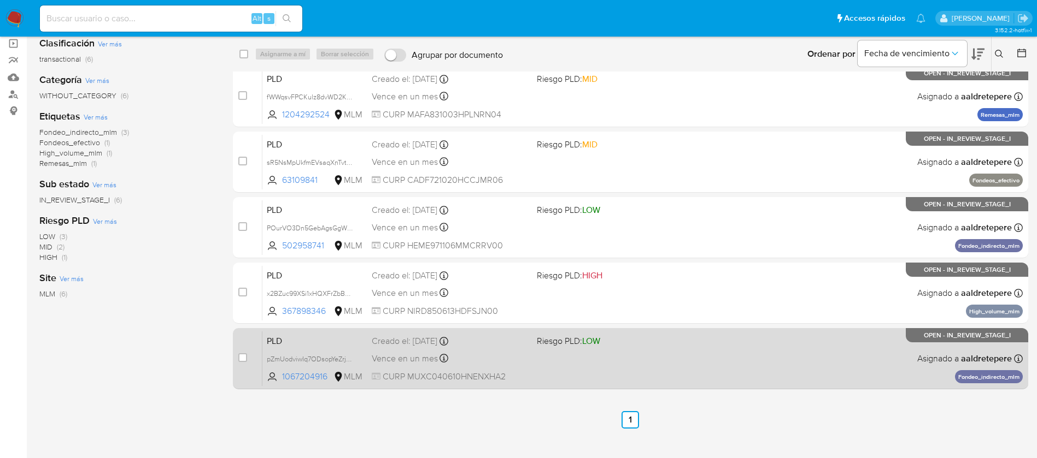
click at [642, 347] on span "Riesgo PLD: LOW" at bounding box center [615, 340] width 156 height 14
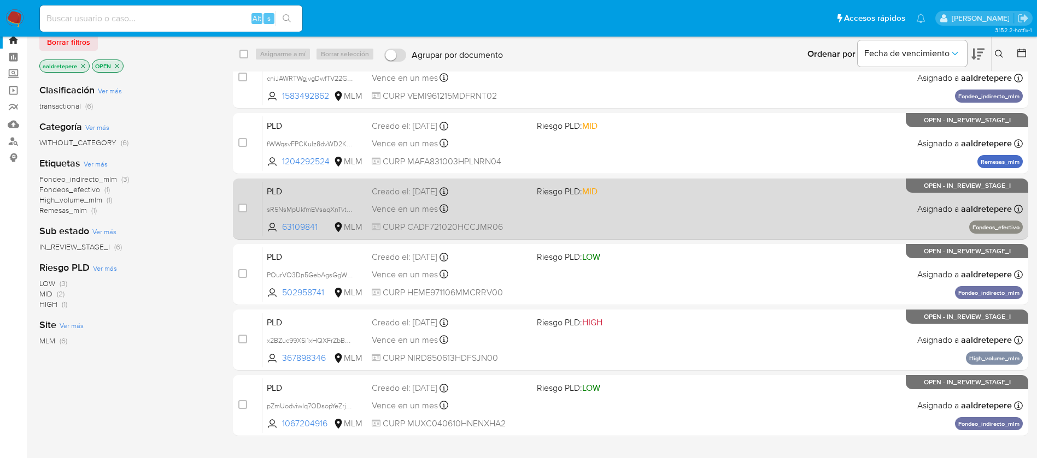
scroll to position [0, 0]
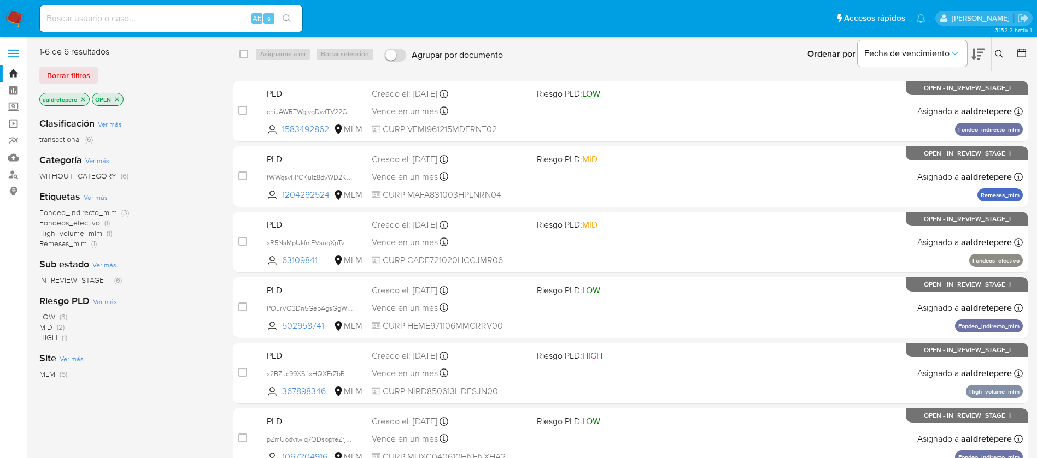
click at [10, 15] on img at bounding box center [14, 18] width 19 height 19
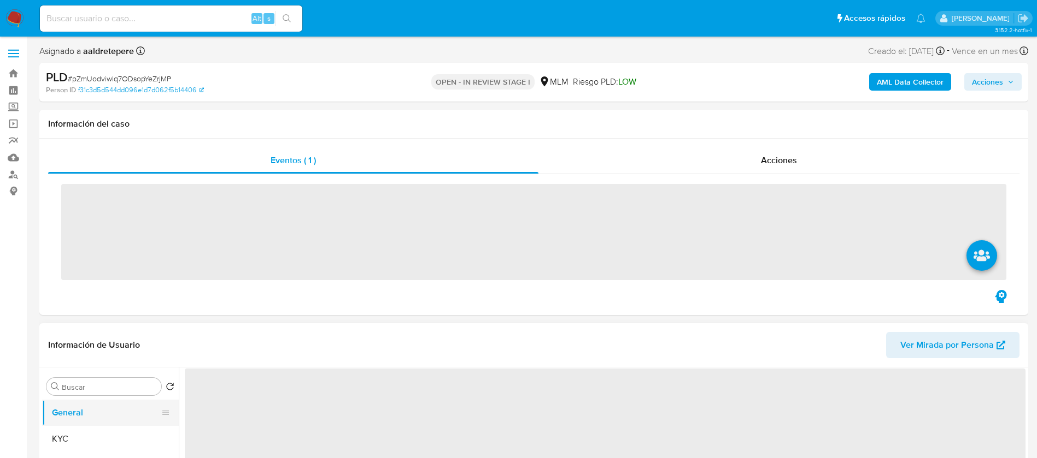
click at [95, 425] on button "General" at bounding box center [106, 413] width 128 height 26
click at [89, 439] on button "KYC" at bounding box center [106, 439] width 128 height 26
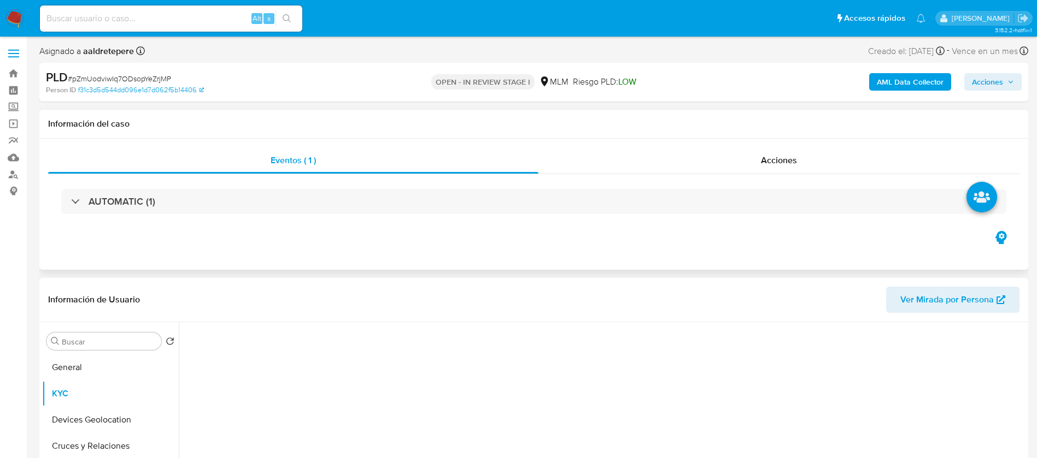
scroll to position [164, 0]
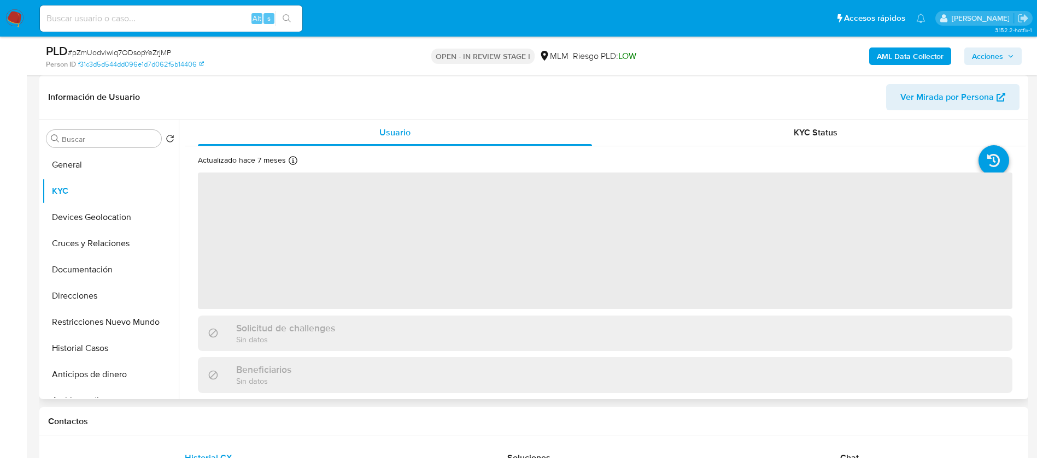
select select "10"
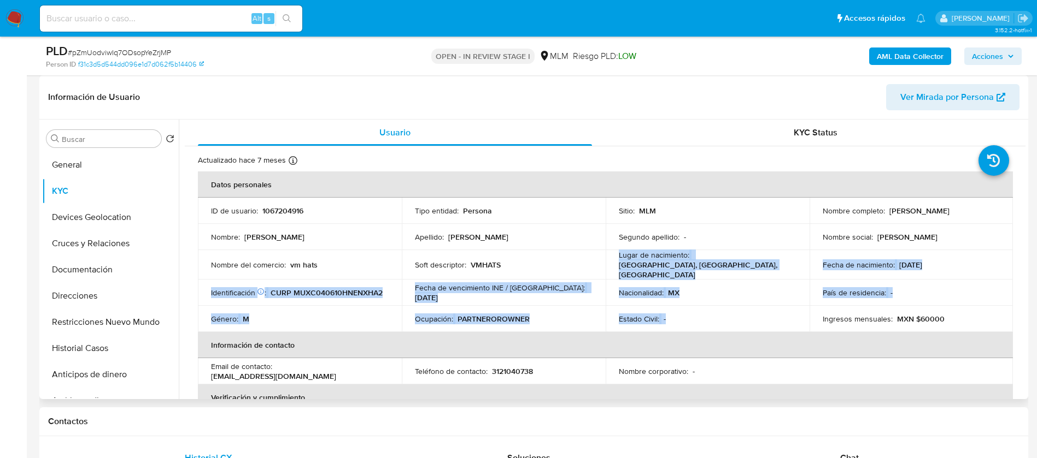
drag, startPoint x: 597, startPoint y: 263, endPoint x: 549, endPoint y: 340, distance: 91.1
click at [751, 308] on tbody "ID de usuario : 1067204916 Tipo entidad : Persona Sitio : MLM Nombre completo :…" at bounding box center [605, 265] width 815 height 134
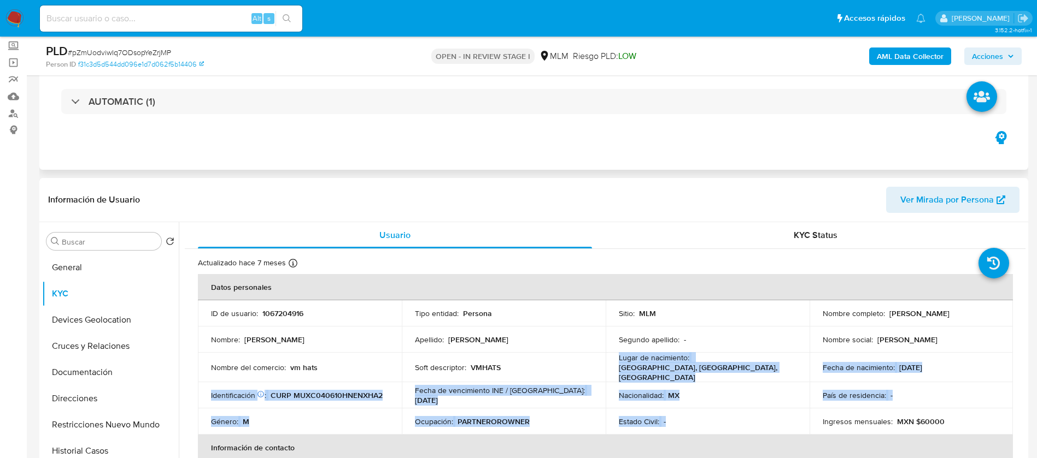
scroll to position [0, 0]
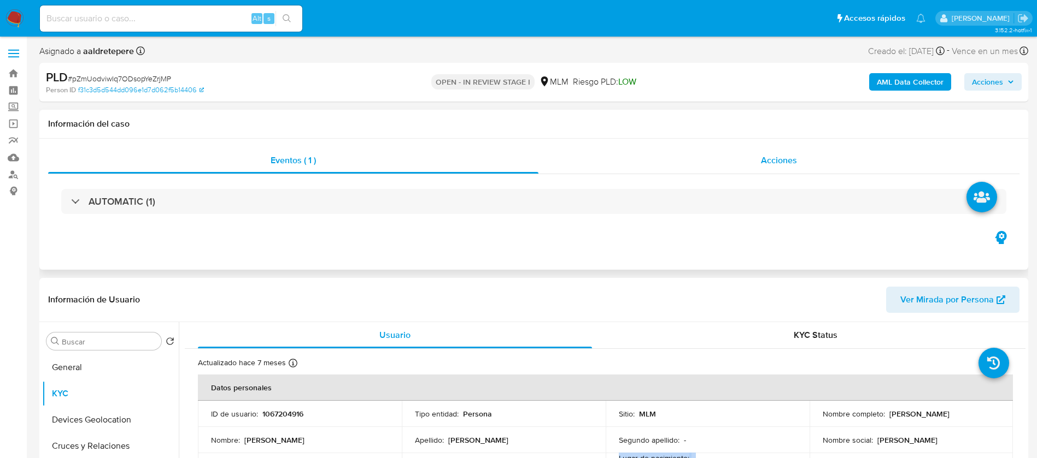
click at [784, 151] on div "Acciones" at bounding box center [778, 161] width 481 height 26
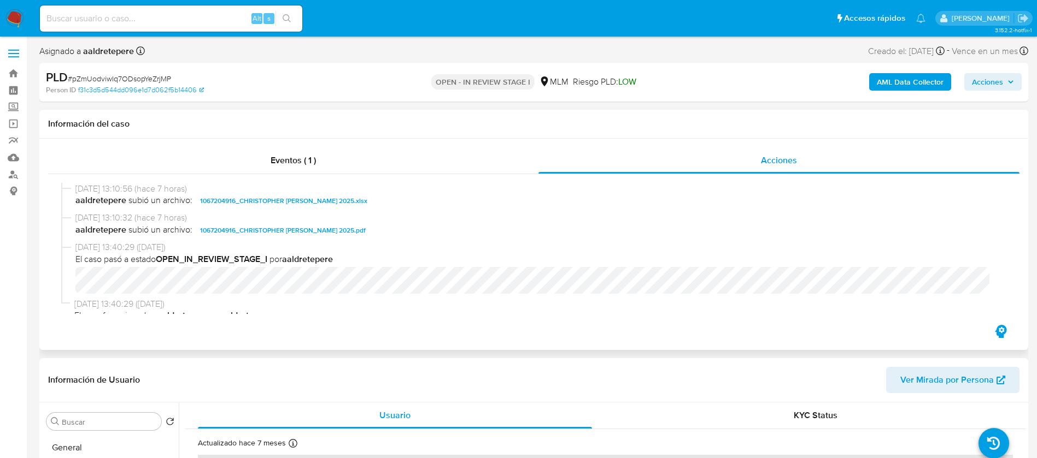
click at [787, 226] on span "aaldretepere subió un archivo: 1067204916_CHRISTOPHER [PERSON_NAME] 2025.pdf" at bounding box center [538, 230] width 926 height 13
click at [987, 87] on span "Acciones" at bounding box center [987, 81] width 31 height 17
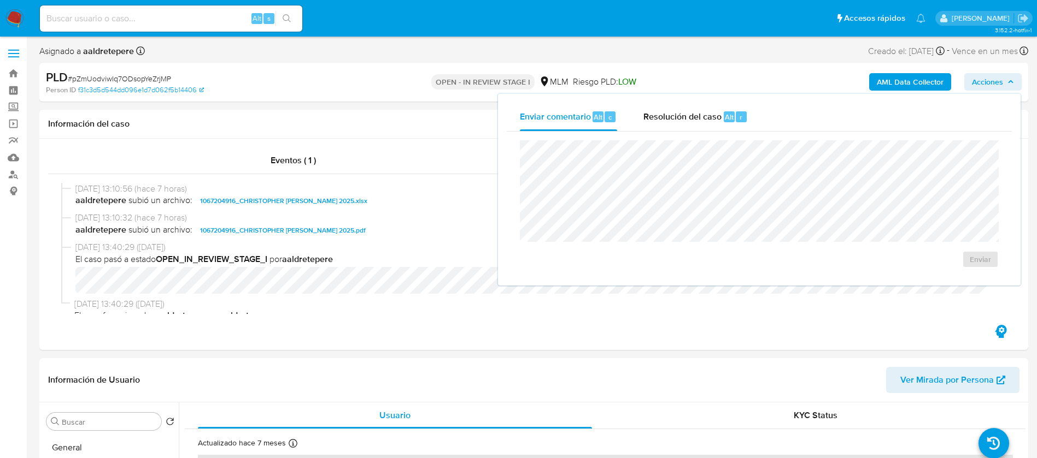
drag, startPoint x: 697, startPoint y: 121, endPoint x: 697, endPoint y: 134, distance: 13.1
click at [697, 123] on div "Resolución del caso Alt r" at bounding box center [695, 117] width 104 height 28
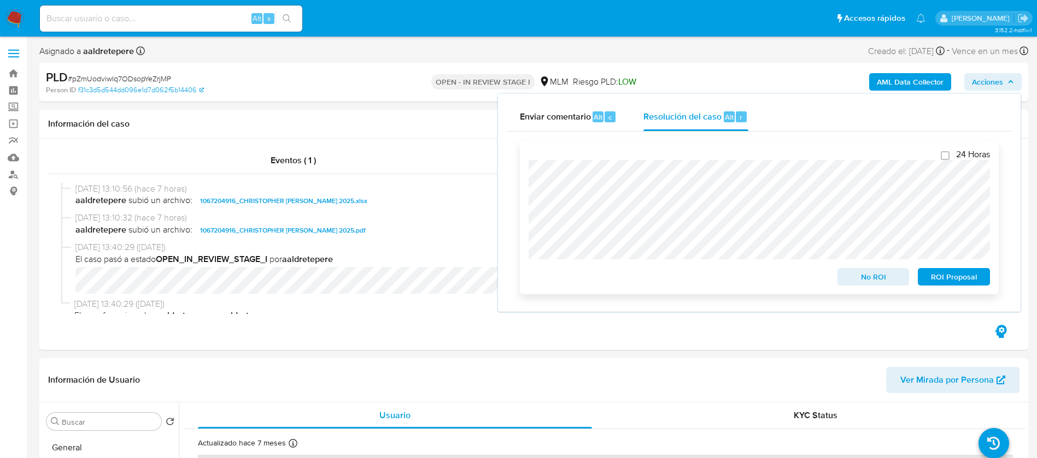
click at [875, 285] on span "No ROI" at bounding box center [873, 276] width 57 height 15
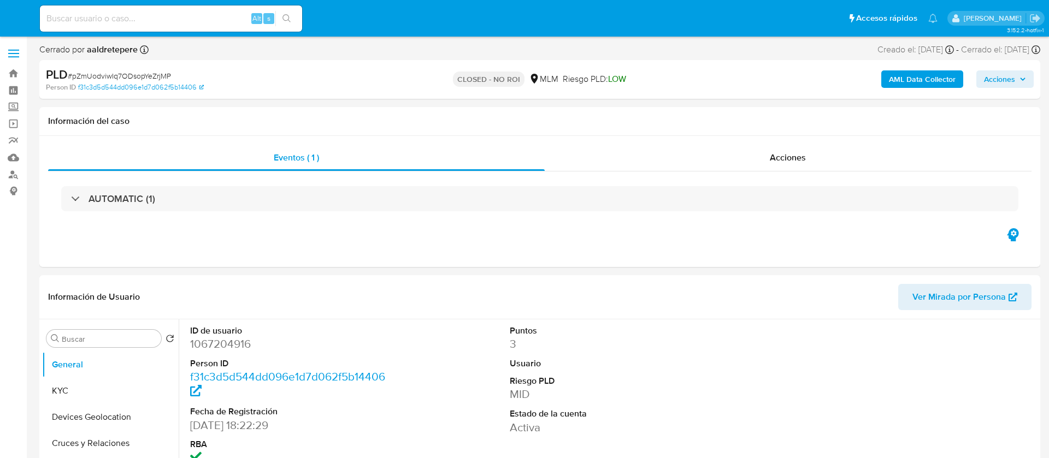
select select "10"
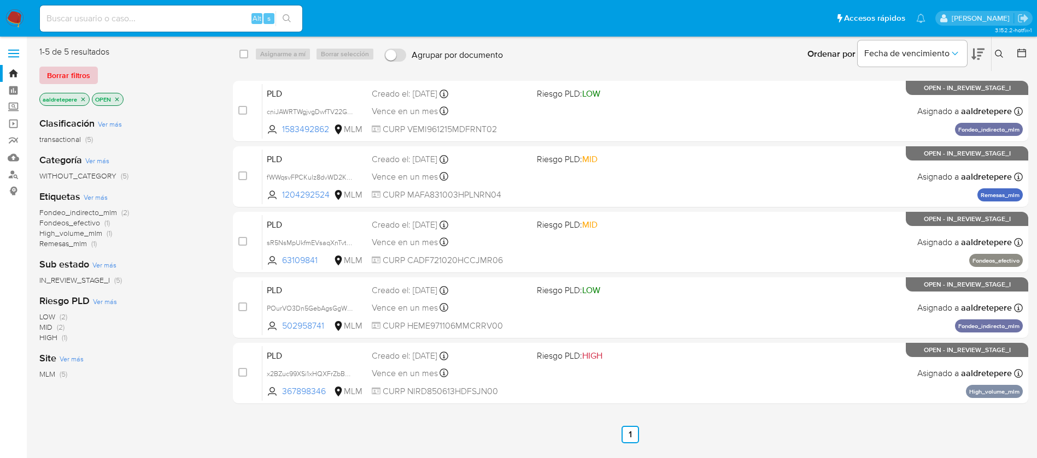
click at [50, 75] on span "Borrar filtros" at bounding box center [68, 75] width 43 height 15
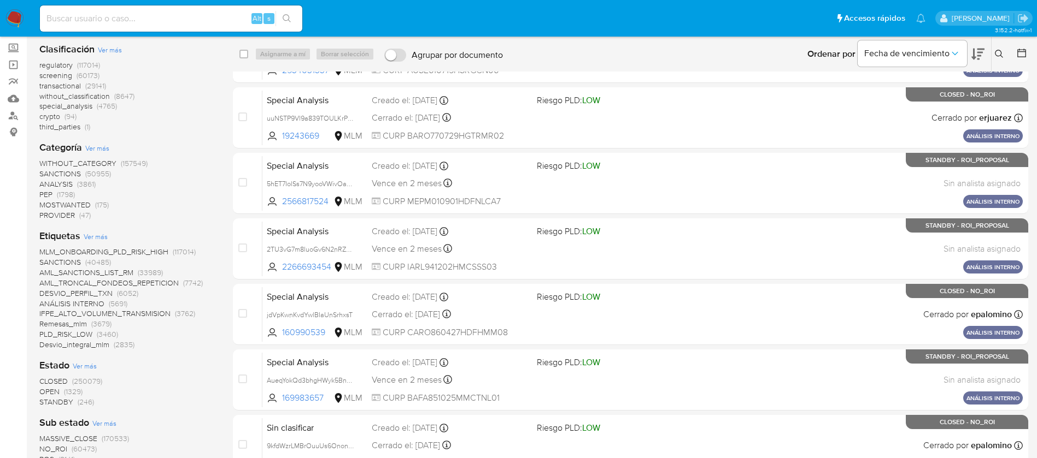
scroll to position [82, 0]
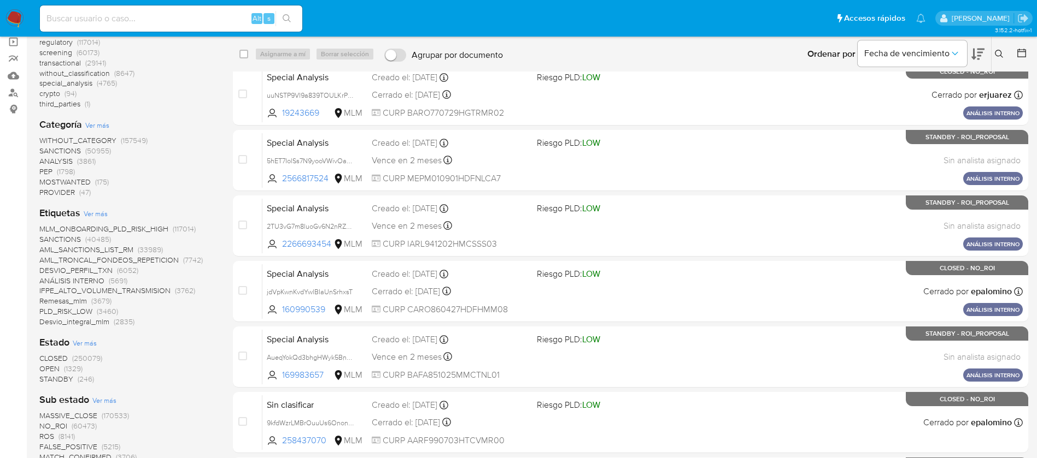
click at [55, 372] on span "OPEN" at bounding box center [49, 368] width 20 height 11
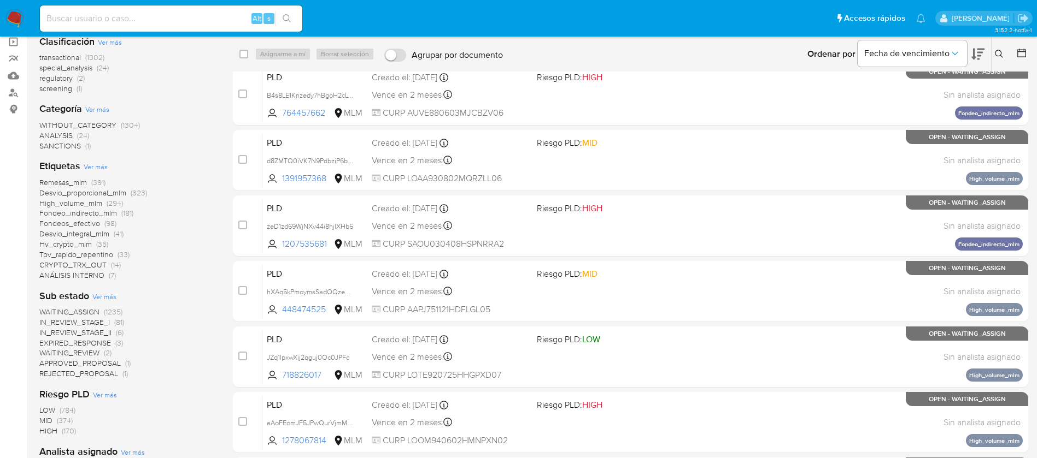
click at [72, 312] on span "WAITING_ASSIGN" at bounding box center [69, 312] width 60 height 11
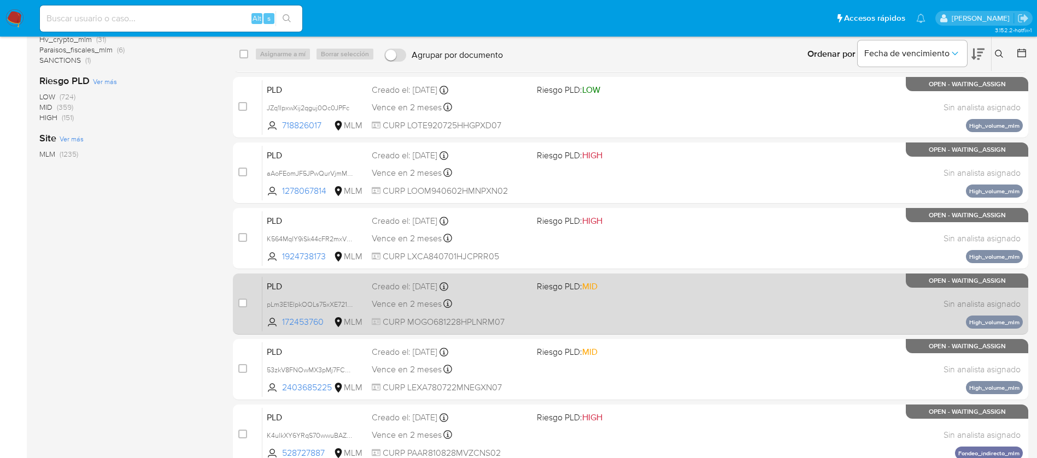
scroll to position [320, 0]
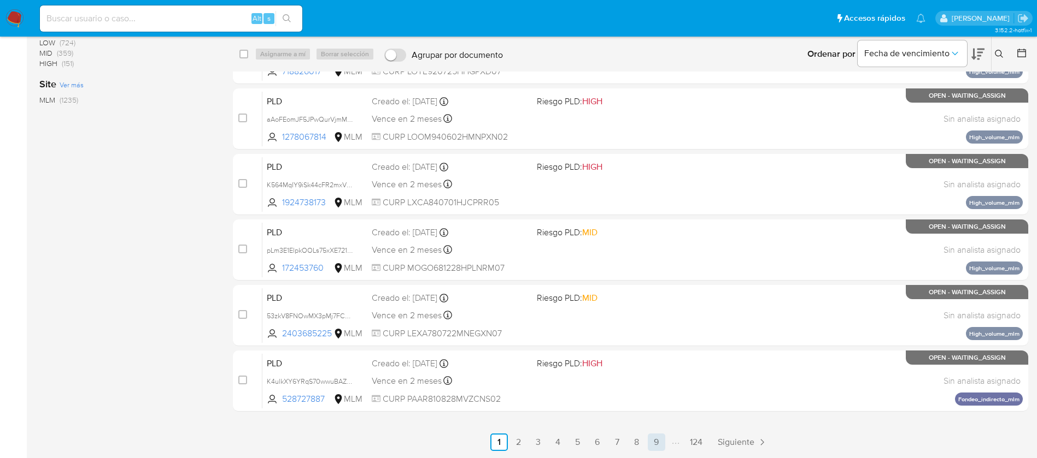
click at [660, 444] on link "9" at bounding box center [656, 442] width 17 height 17
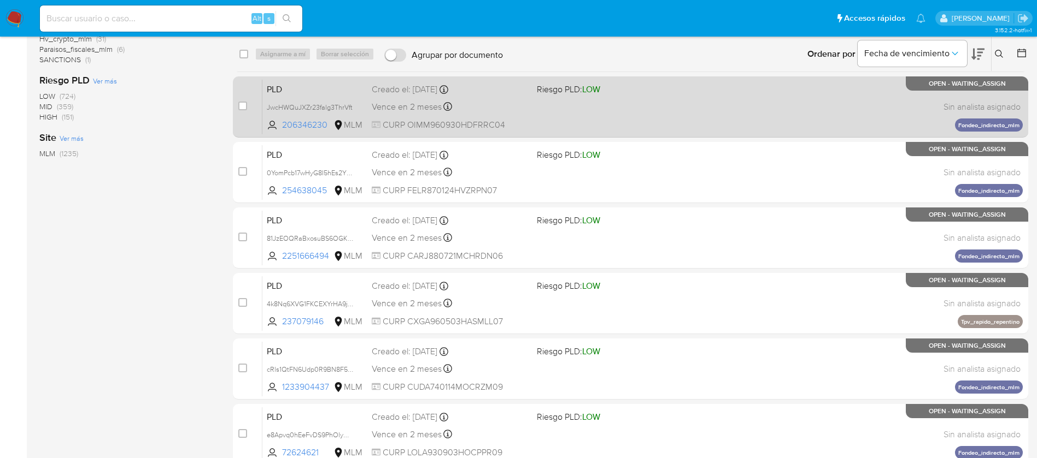
scroll to position [320, 0]
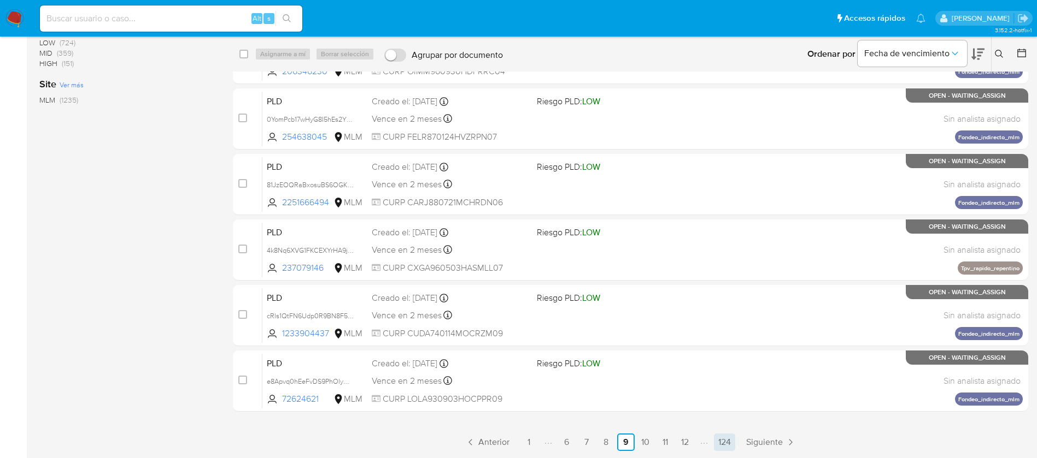
click at [721, 447] on link "124" at bounding box center [724, 442] width 21 height 17
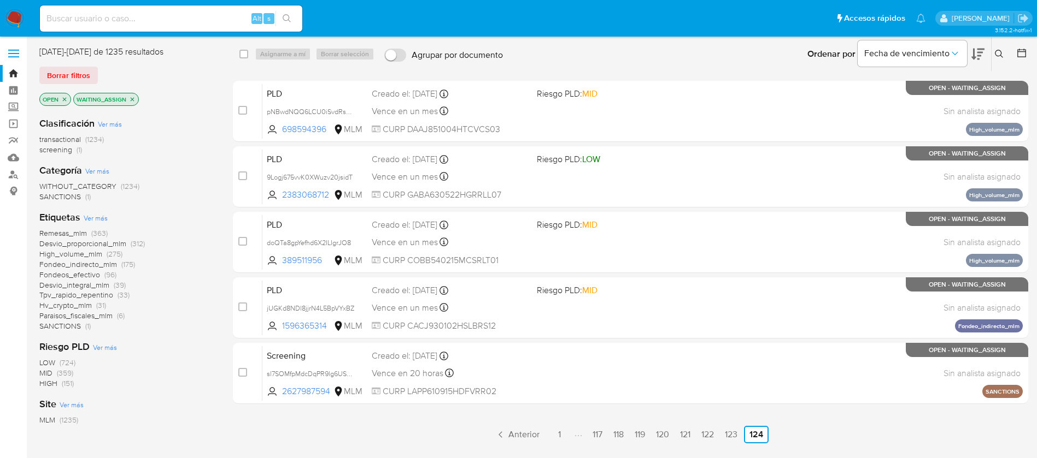
click at [9, 17] on img at bounding box center [14, 18] width 19 height 19
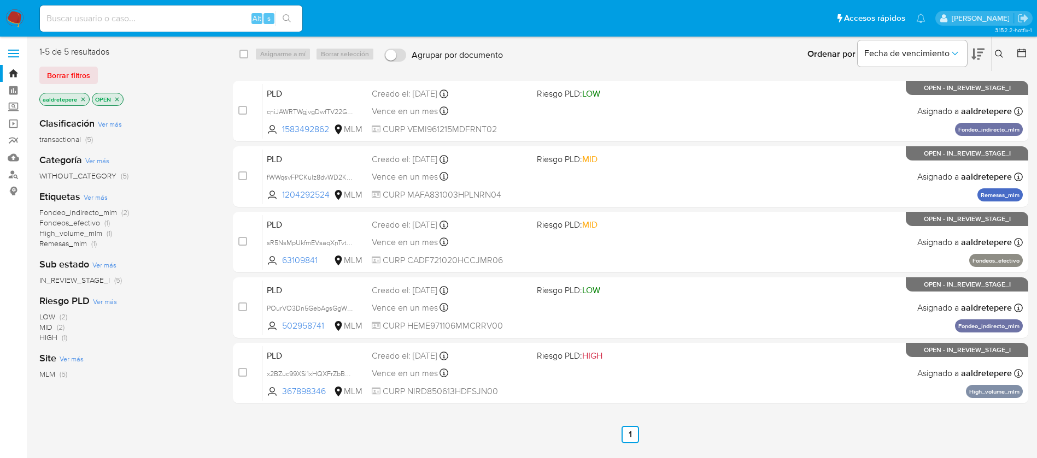
click at [1003, 55] on button at bounding box center [1000, 54] width 18 height 13
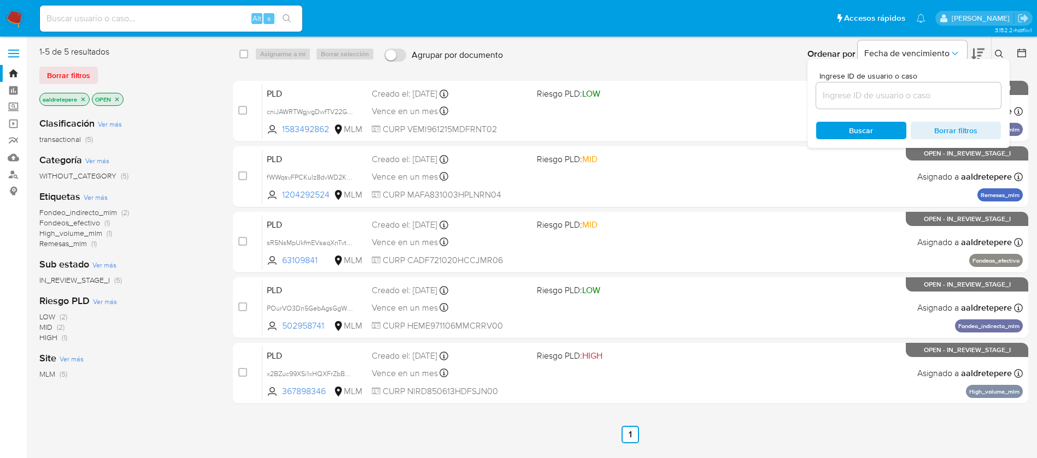
click at [901, 84] on div at bounding box center [908, 96] width 185 height 26
click at [897, 98] on input at bounding box center [908, 96] width 185 height 14
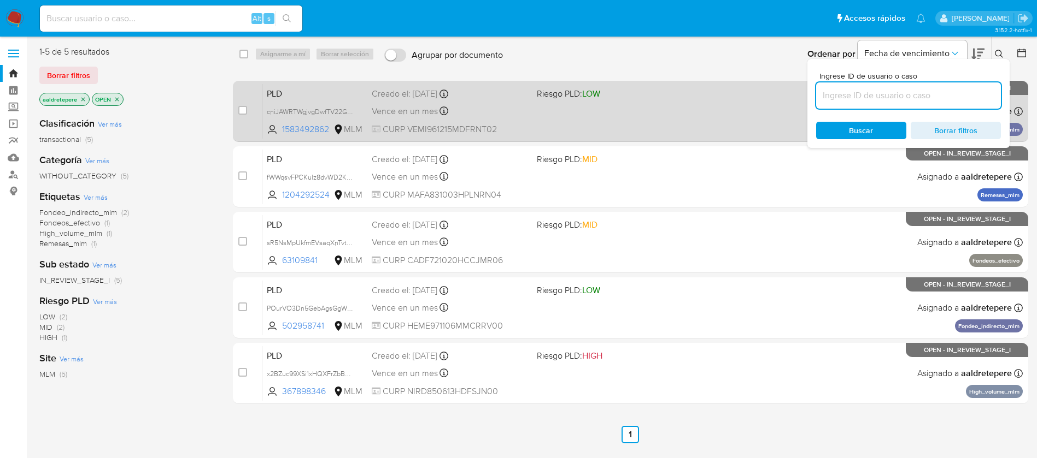
paste input "sl7SOMfpMdcDqPR9lg6US07Y"
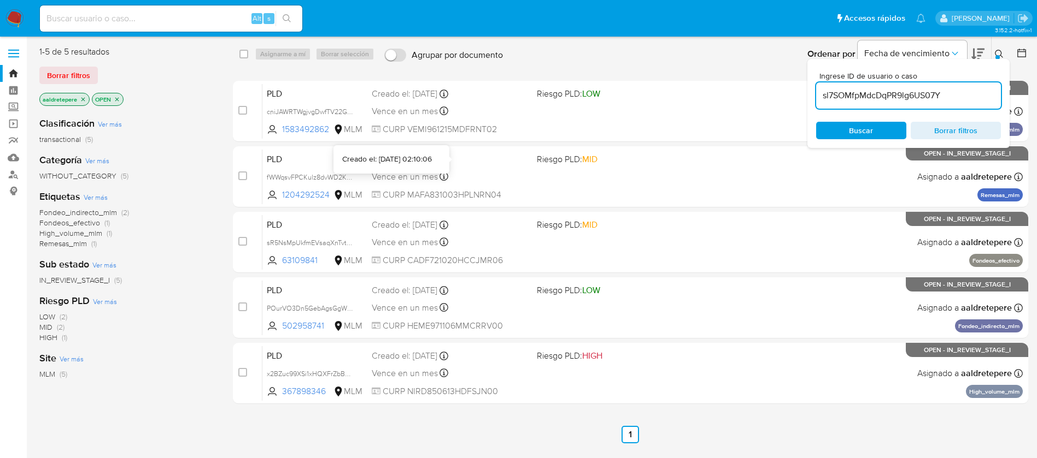
type input "sl7SOMfpMdcDqPR9lg6US07Y"
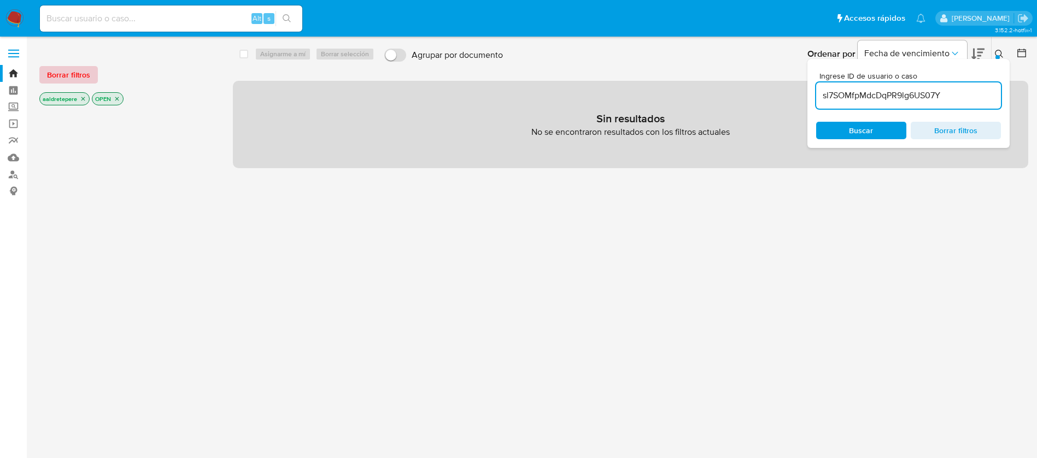
click at [90, 83] on button "Borrar filtros" at bounding box center [68, 74] width 58 height 17
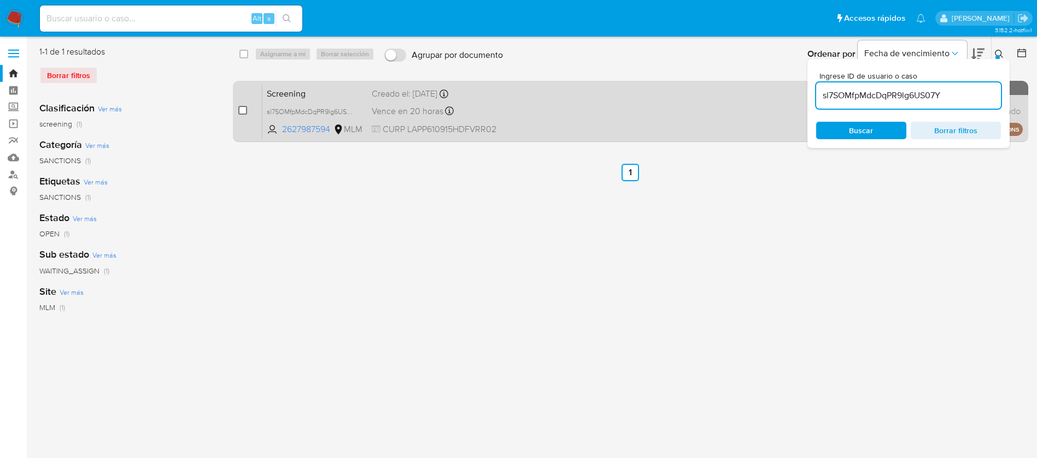
click at [244, 109] on input "checkbox" at bounding box center [242, 110] width 9 height 9
checkbox input "true"
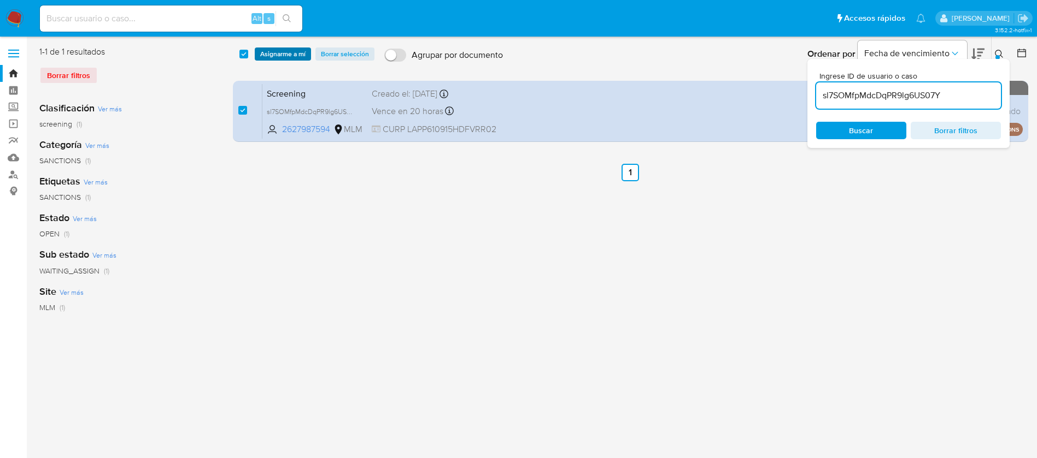
click at [278, 56] on span "Asignarme a mí" at bounding box center [282, 54] width 45 height 11
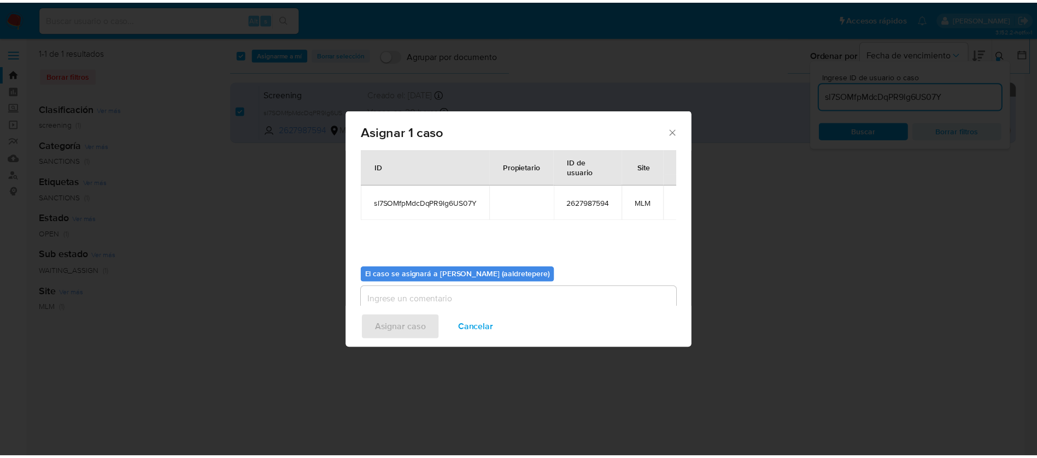
scroll to position [57, 0]
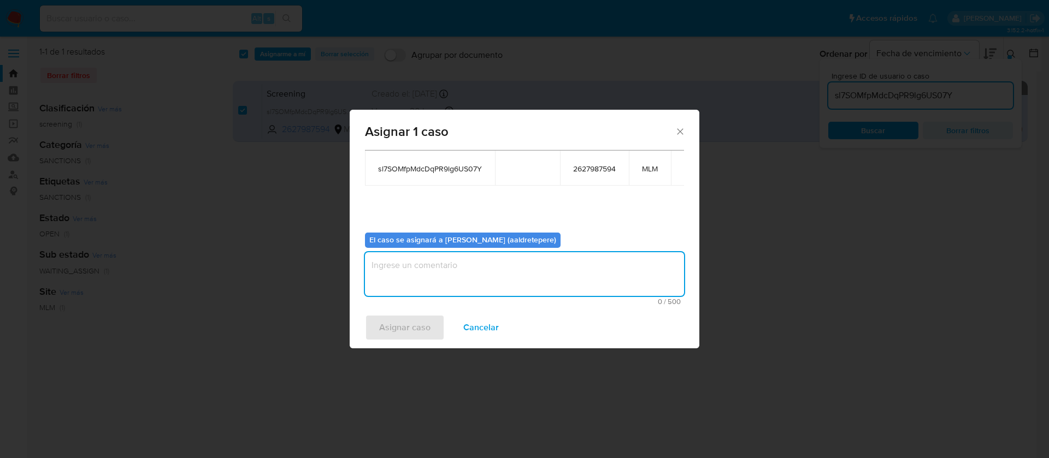
click at [481, 282] on textarea "assign-modal" at bounding box center [524, 274] width 319 height 44
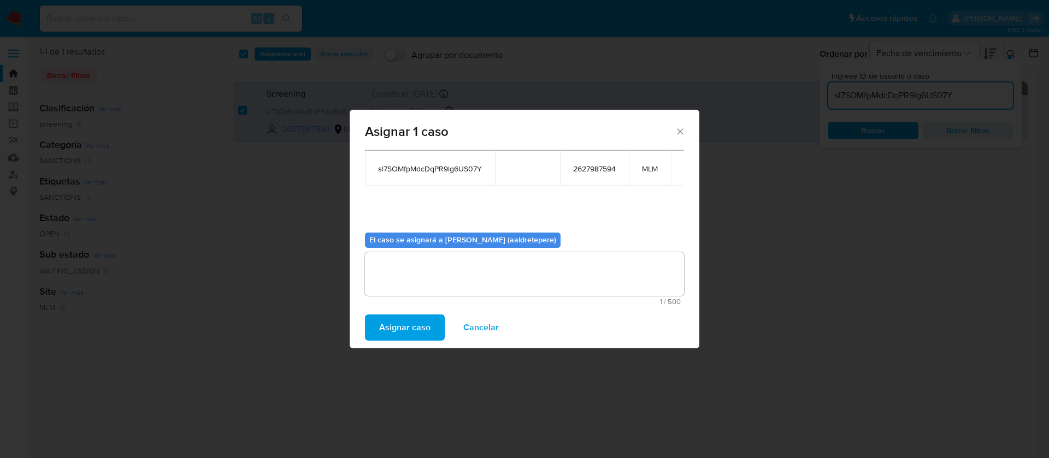
click at [418, 327] on span "Asignar caso" at bounding box center [404, 328] width 51 height 24
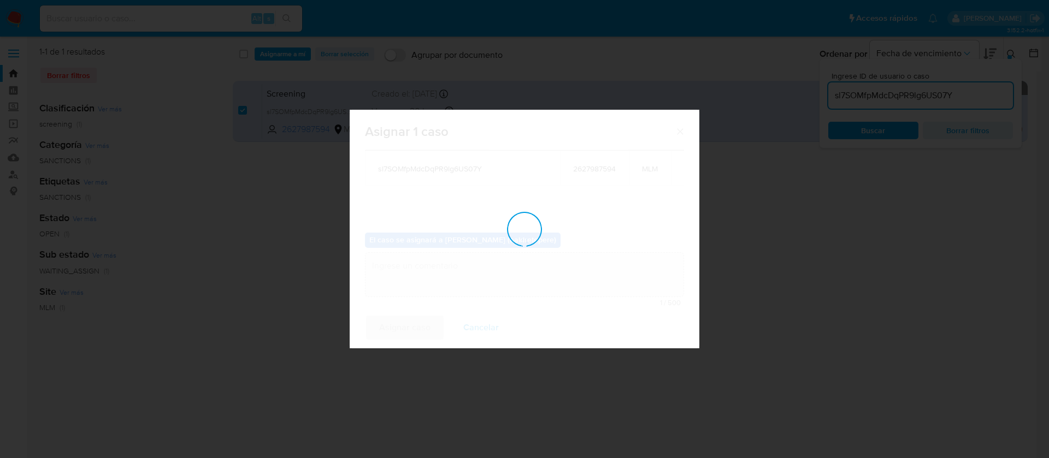
checkbox input "false"
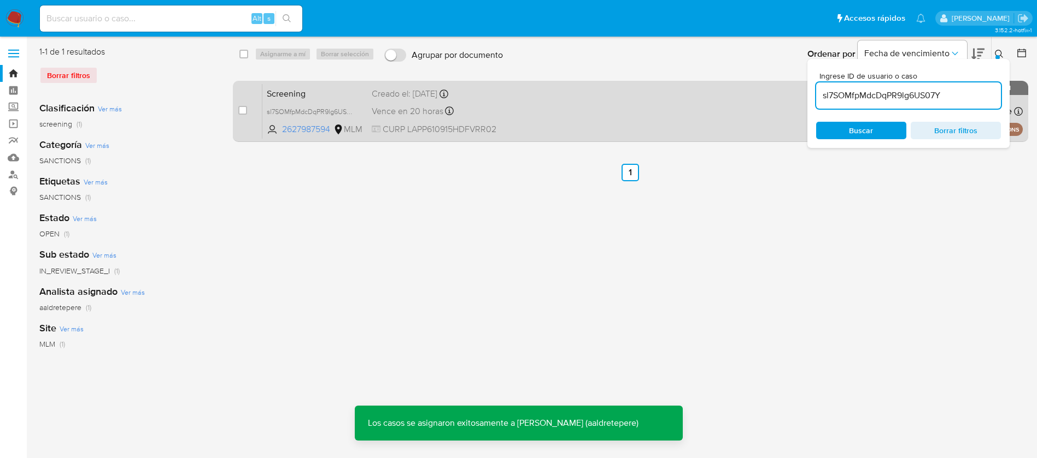
click at [522, 124] on span "CURP LAPP610915HDFVRR02" at bounding box center [450, 130] width 156 height 12
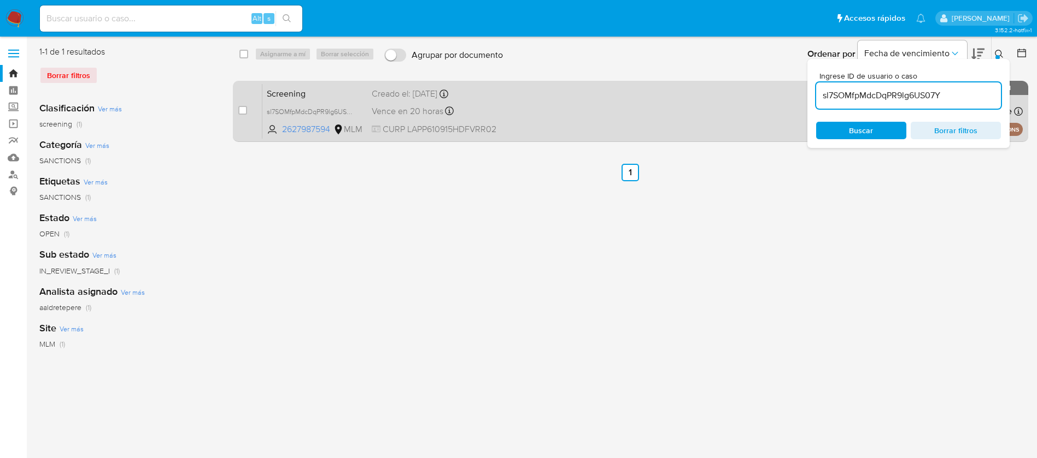
click at [620, 120] on div "Screening sl7SOMfpMdcDqPR9lg6US07Y 2627987594 MLM Creado el: 13/08/2025 Creado …" at bounding box center [642, 111] width 760 height 55
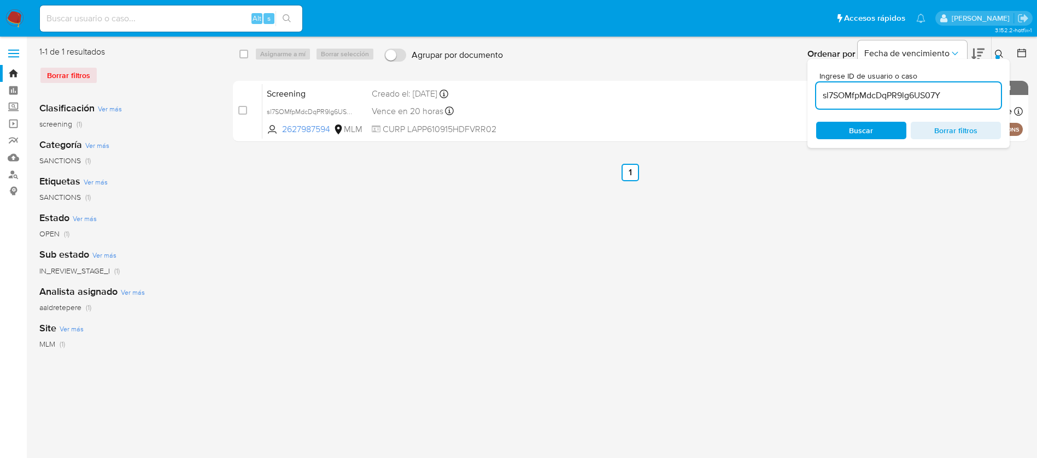
click at [62, 69] on div "Borrar filtros" at bounding box center [126, 75] width 175 height 17
click at [14, 19] on img at bounding box center [14, 18] width 19 height 19
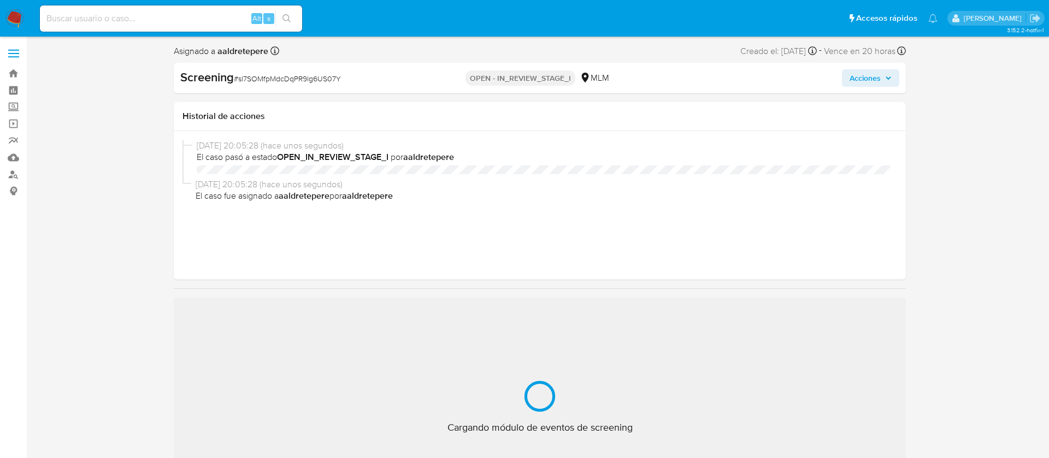
select select "10"
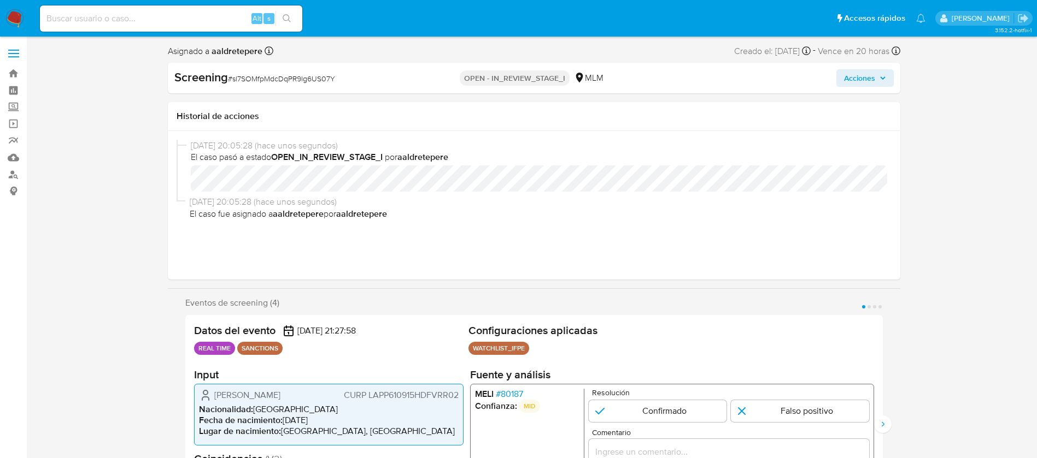
drag, startPoint x: 297, startPoint y: 396, endPoint x: 214, endPoint y: 391, distance: 83.2
click at [214, 391] on div "Porfirio Laviño Perez CURP LAPP610915HDFVRR02" at bounding box center [329, 395] width 260 height 13
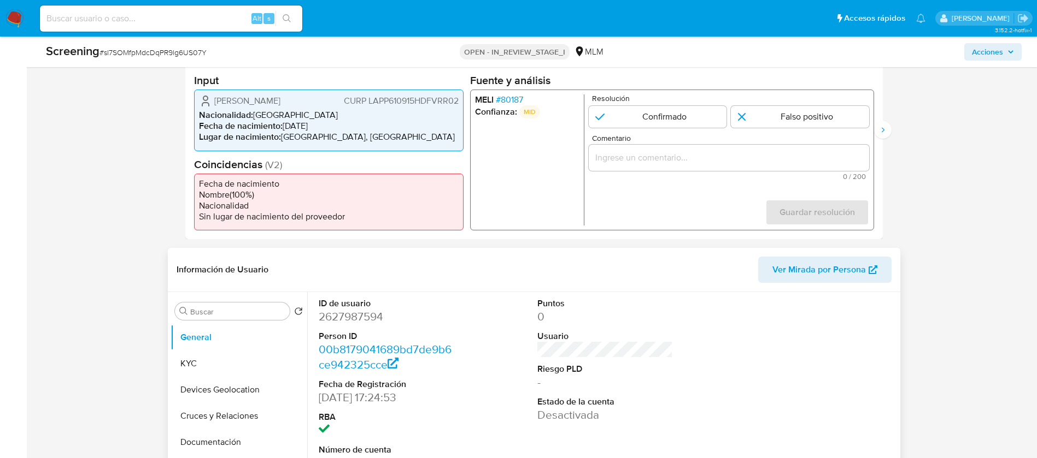
scroll to position [410, 0]
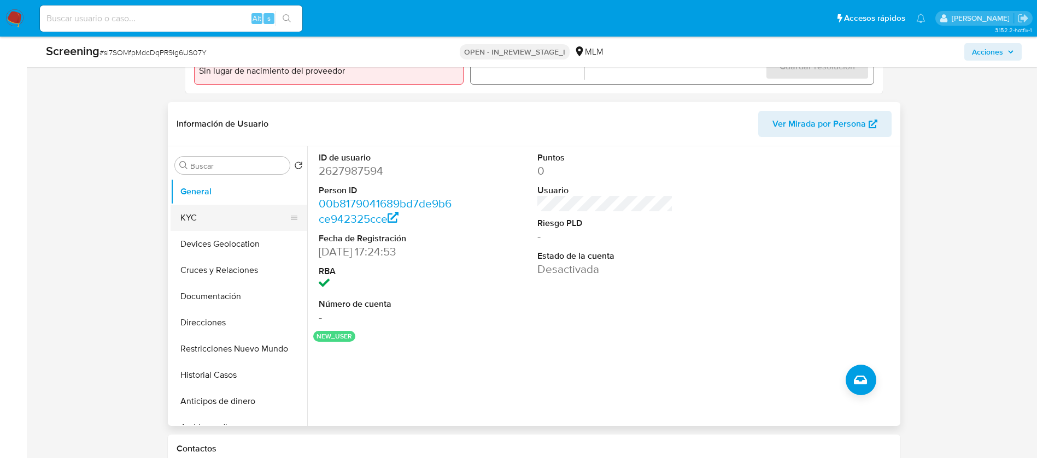
click at [224, 224] on button "KYC" at bounding box center [234, 218] width 128 height 26
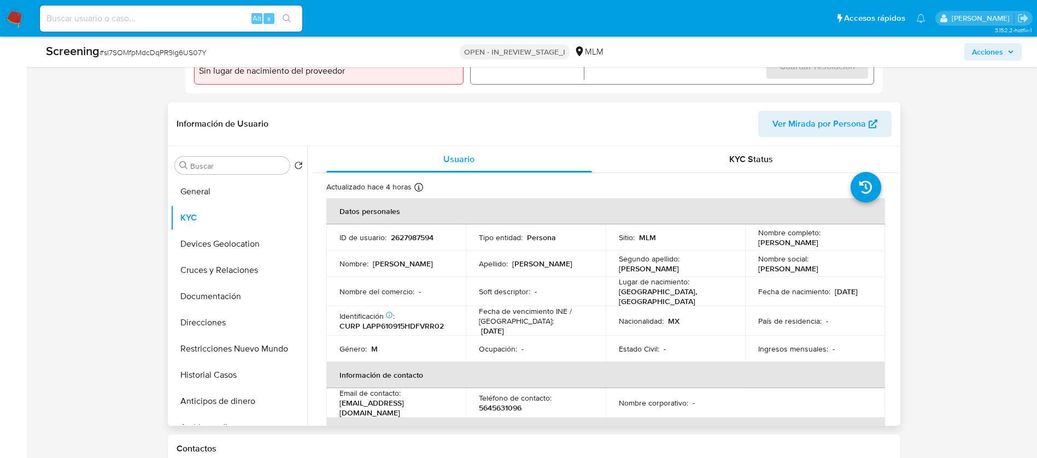
drag, startPoint x: 800, startPoint y: 300, endPoint x: 752, endPoint y: 298, distance: 48.1
click at [752, 298] on td "Fecha de nacimiento : 15/09/1961" at bounding box center [815, 292] width 140 height 30
copy p "15/09/1961"
click at [387, 327] on p "CURP LAPP610915HDFVRR02" at bounding box center [391, 326] width 104 height 10
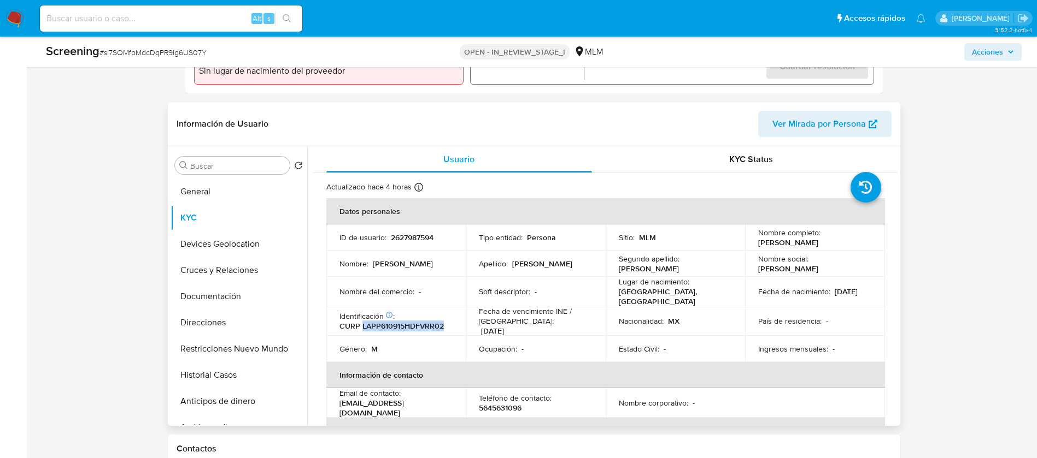
copy p "LAPP610915HDFVRR02"
click at [808, 297] on div "Fecha de nacimiento : 15/09/1961" at bounding box center [815, 292] width 114 height 10
drag, startPoint x: 745, startPoint y: 297, endPoint x: 774, endPoint y: 298, distance: 29.0
click at [774, 298] on td "Fecha de nacimiento : 15/09/1961" at bounding box center [815, 292] width 140 height 30
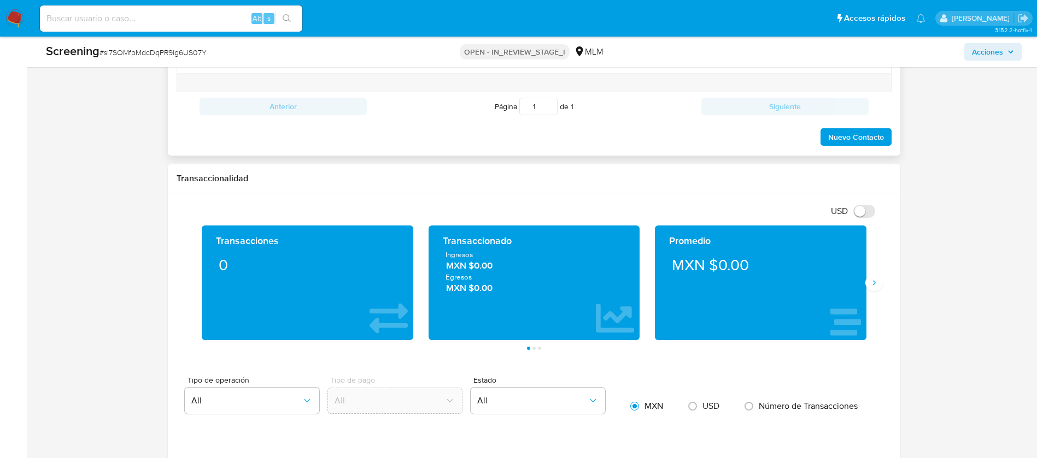
scroll to position [984, 0]
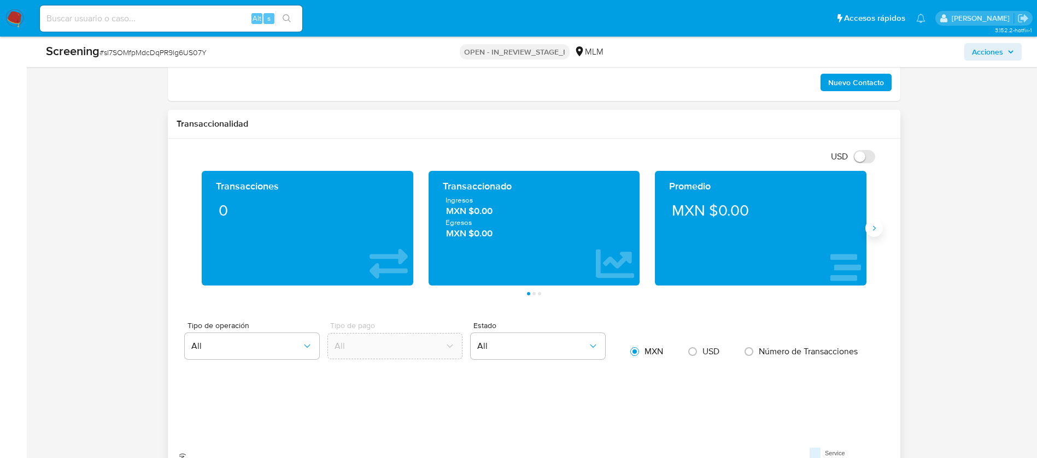
click at [872, 234] on button "Siguiente" at bounding box center [873, 228] width 17 height 17
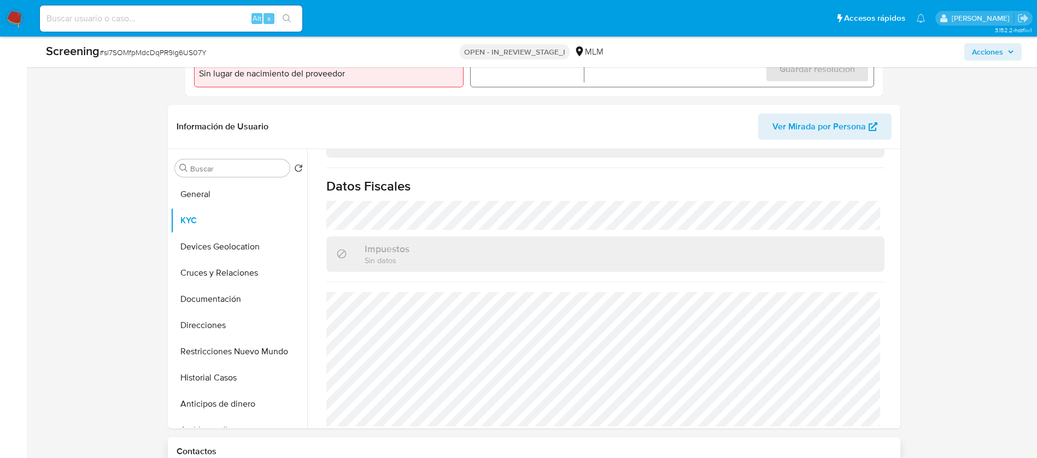
scroll to position [328, 0]
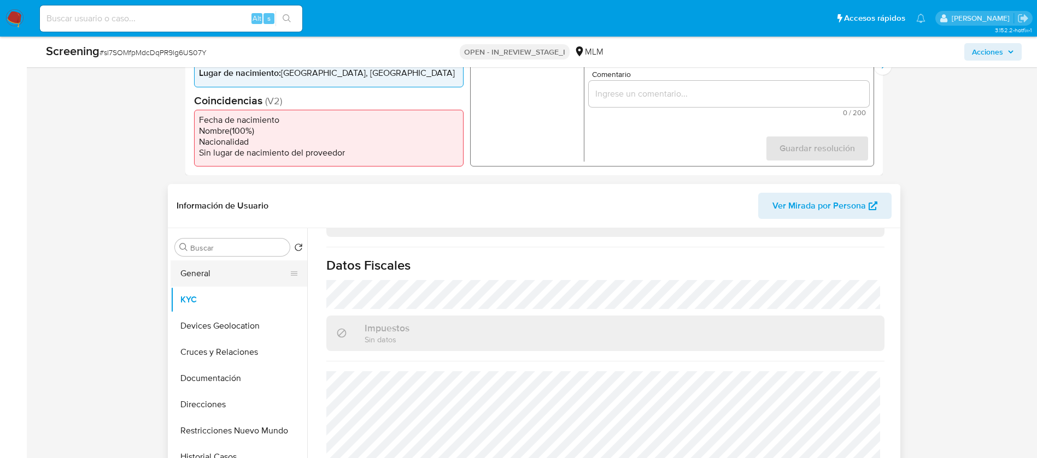
click at [230, 277] on button "General" at bounding box center [234, 274] width 128 height 26
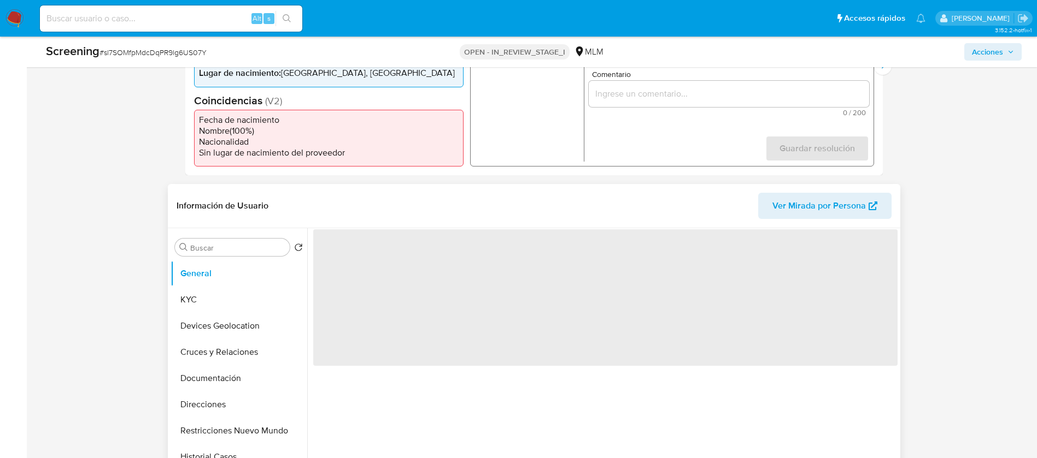
scroll to position [0, 0]
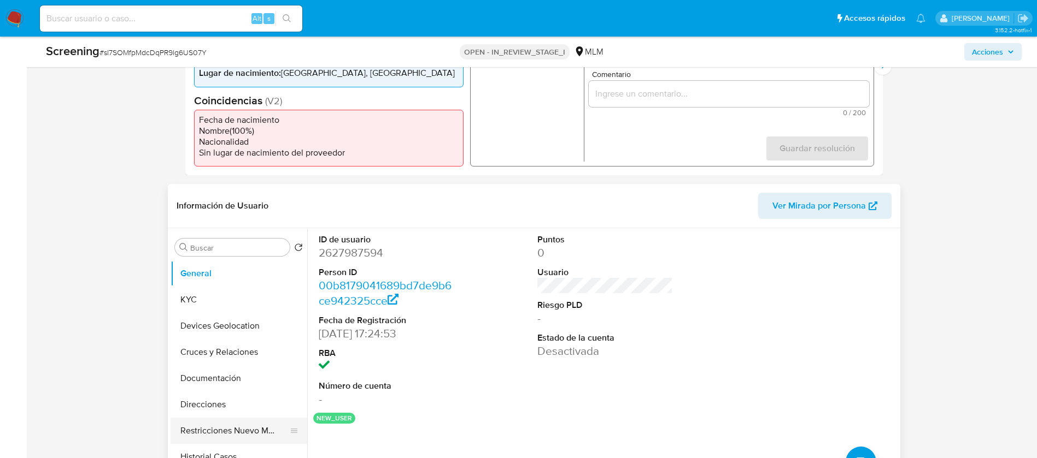
click at [202, 427] on button "Restricciones Nuevo Mundo" at bounding box center [234, 431] width 128 height 26
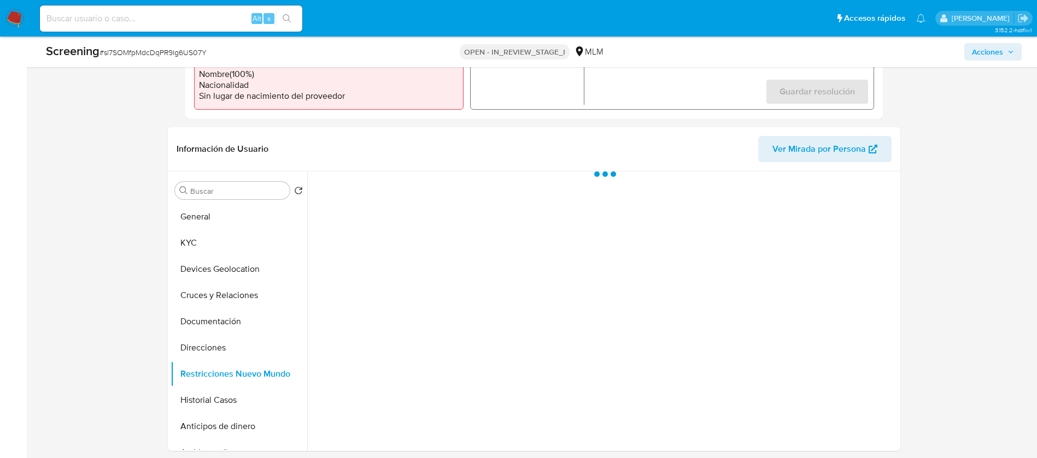
scroll to position [410, 0]
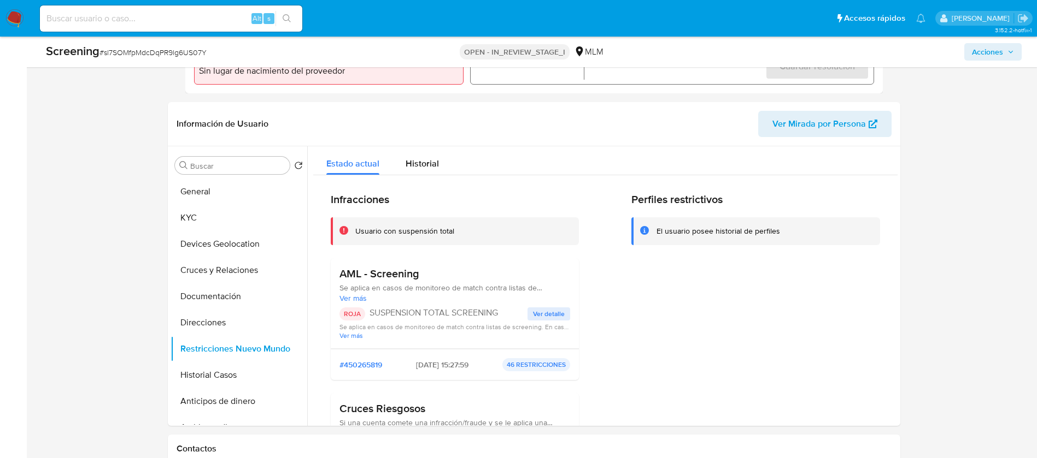
click at [535, 314] on span "Ver detalle" at bounding box center [549, 314] width 32 height 11
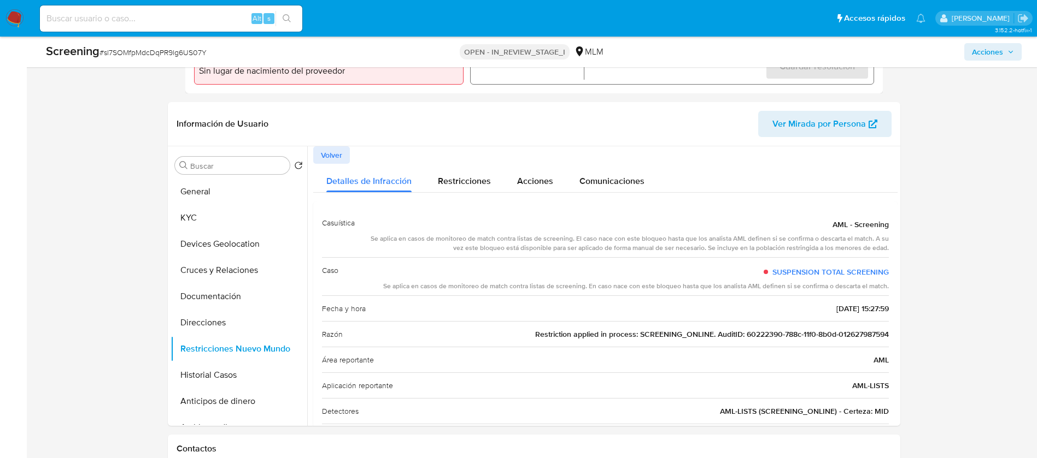
click at [762, 267] on div "SUSPENSION TOTAL SCREENING" at bounding box center [635, 272] width 505 height 20
click at [597, 200] on div "Detalles de Infracción Restricciones Acciones Comunicaciones Casuística AML - S…" at bounding box center [605, 311] width 584 height 295
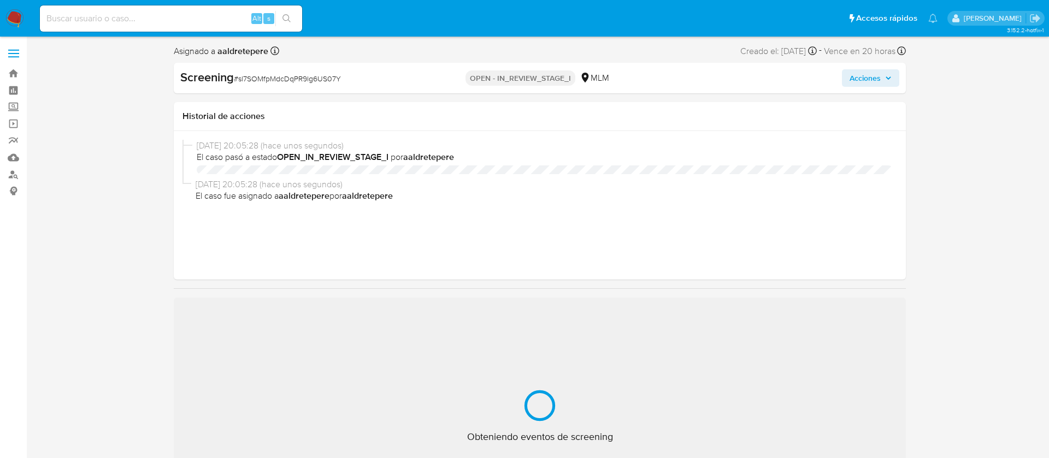
select select "10"
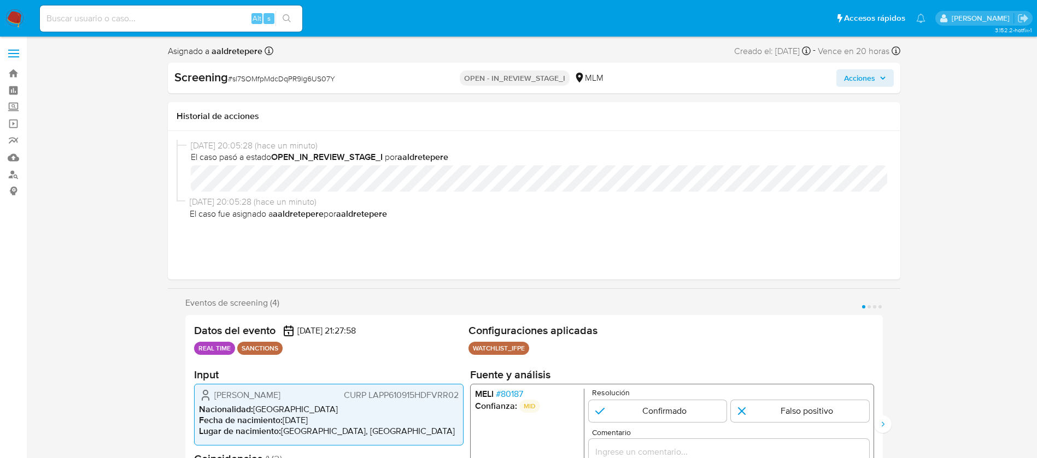
click at [515, 391] on span "# 80187" at bounding box center [508, 394] width 27 height 11
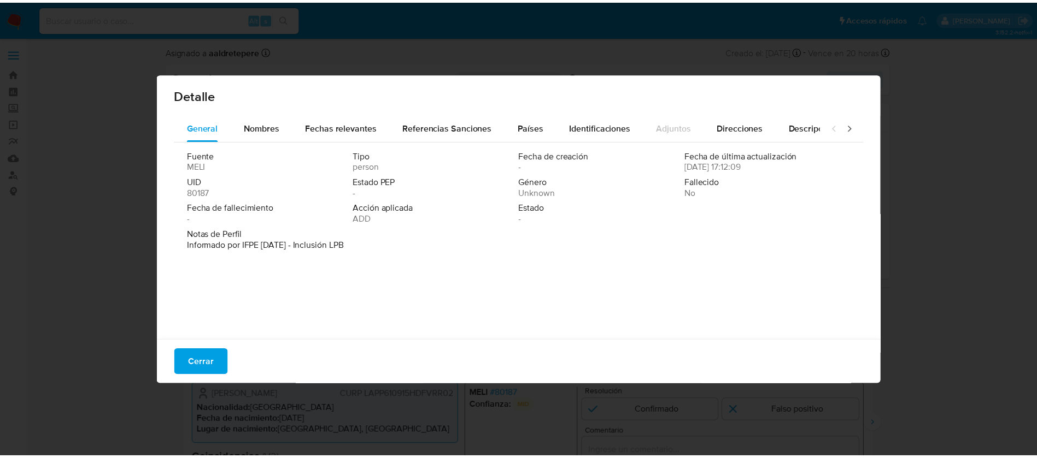
scroll to position [3, 0]
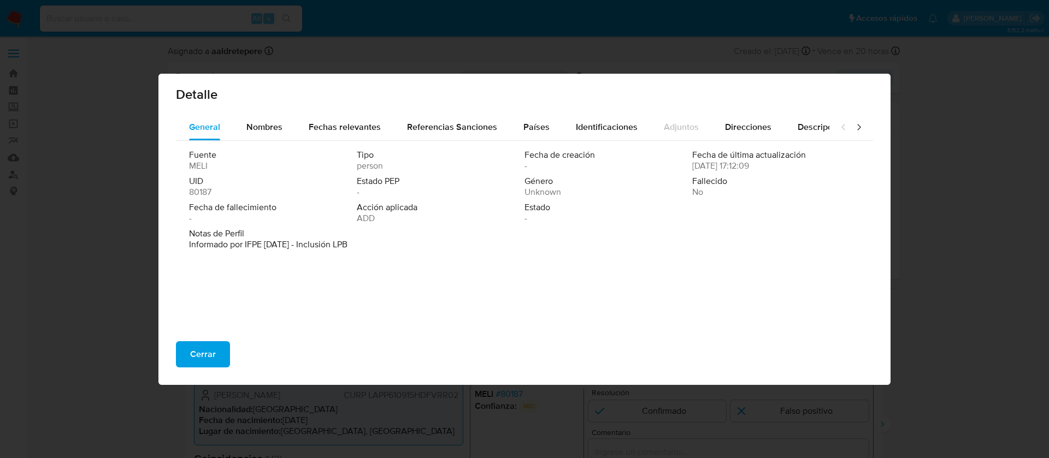
click at [348, 247] on p "Informado por IFPE 09-01-2023 - Inclusión LPB" at bounding box center [268, 244] width 158 height 11
click at [330, 127] on span "Fechas relevantes" at bounding box center [345, 127] width 72 height 13
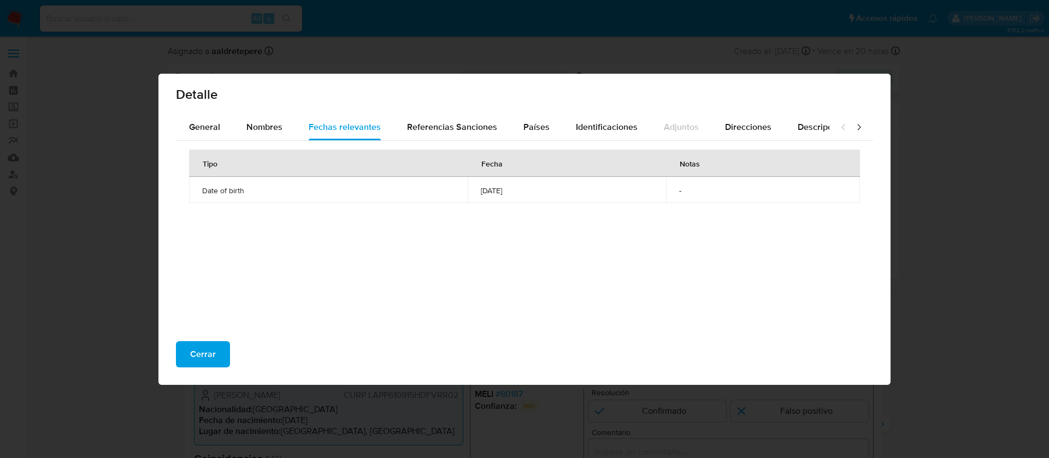
click at [498, 201] on td "1961-09-15" at bounding box center [567, 190] width 198 height 26
drag, startPoint x: 499, startPoint y: 201, endPoint x: 620, endPoint y: 83, distance: 169.3
click at [505, 192] on td "1961-09-15" at bounding box center [567, 190] width 198 height 26
click at [196, 357] on span "Cerrar" at bounding box center [203, 355] width 26 height 24
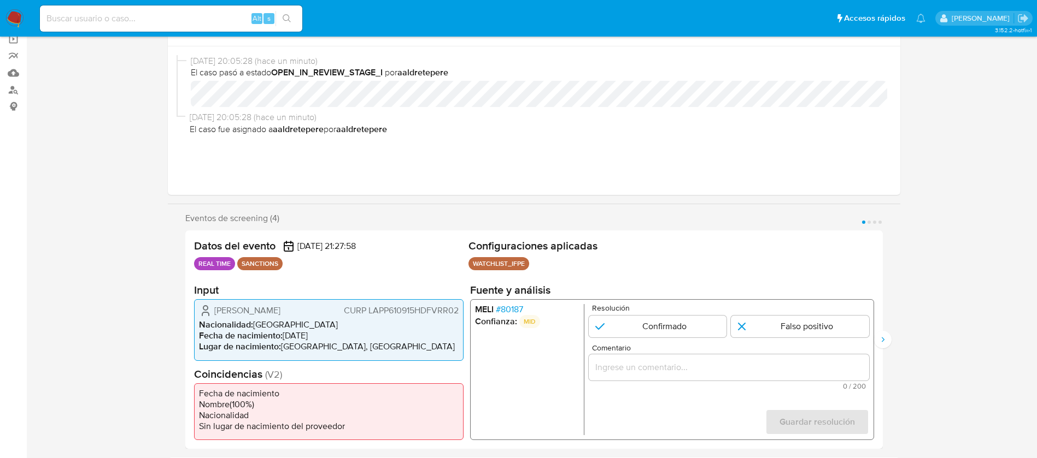
scroll to position [164, 0]
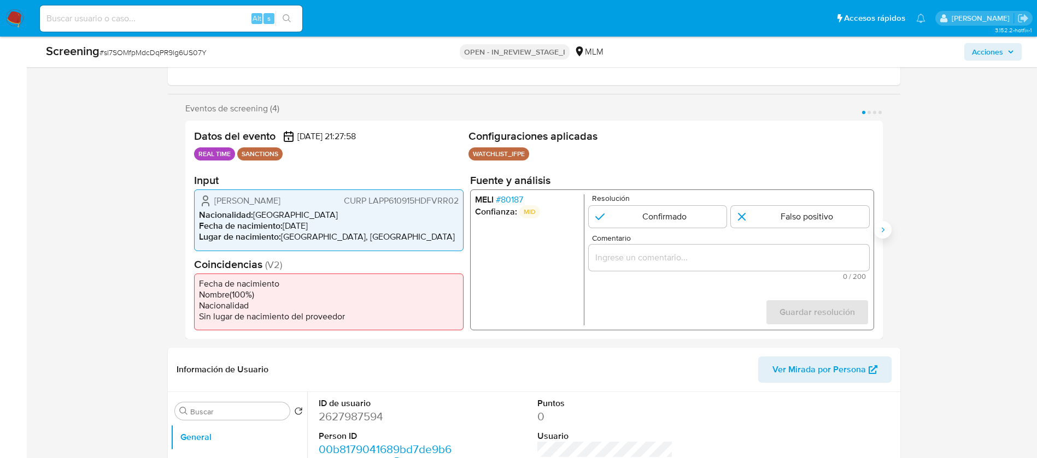
click at [888, 228] on button "Siguiente" at bounding box center [882, 229] width 17 height 17
click at [517, 201] on span "# 60244" at bounding box center [510, 200] width 30 height 11
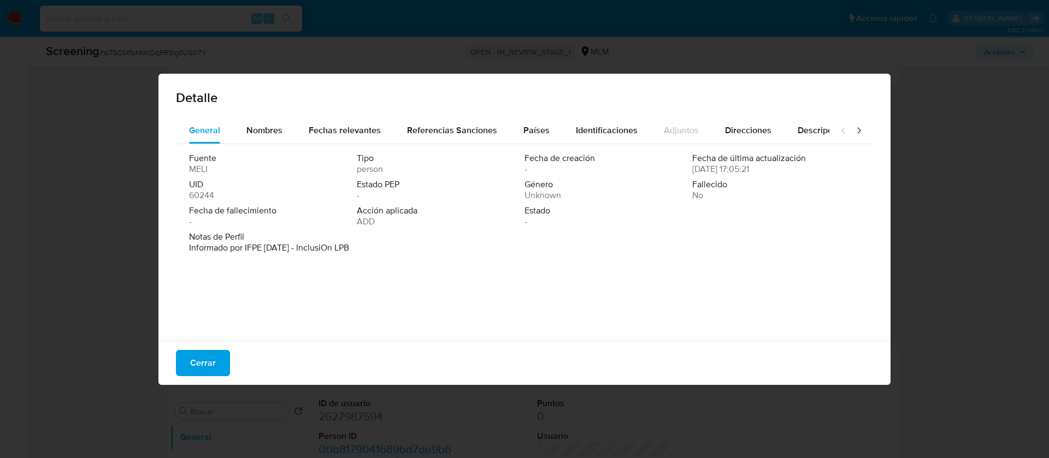
drag, startPoint x: 301, startPoint y: 243, endPoint x: 293, endPoint y: 210, distance: 34.2
click at [303, 230] on div "Fuente MELI Tipo person Fecha de creación - Fecha de última actualización 09/02…" at bounding box center [524, 239] width 697 height 191
click at [275, 124] on span "Nombres" at bounding box center [264, 130] width 36 height 13
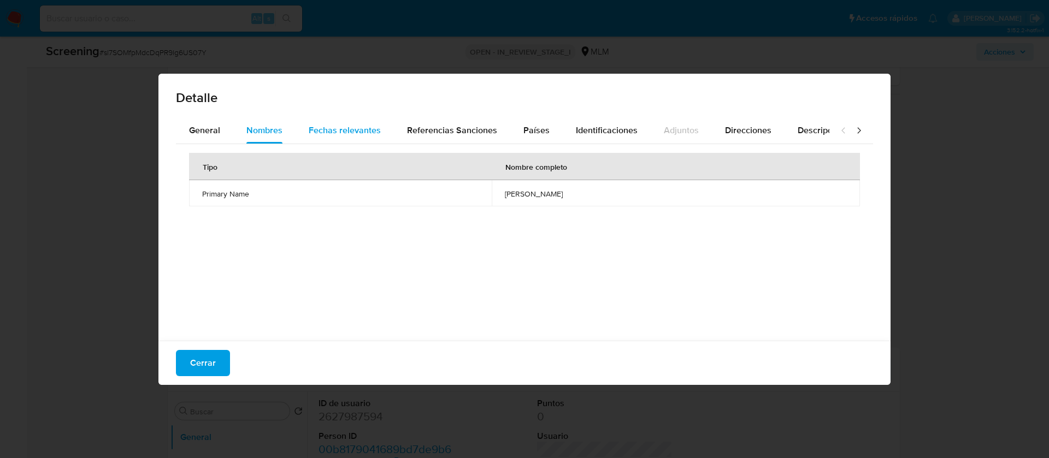
click at [373, 117] on div "Fechas relevantes" at bounding box center [345, 130] width 72 height 26
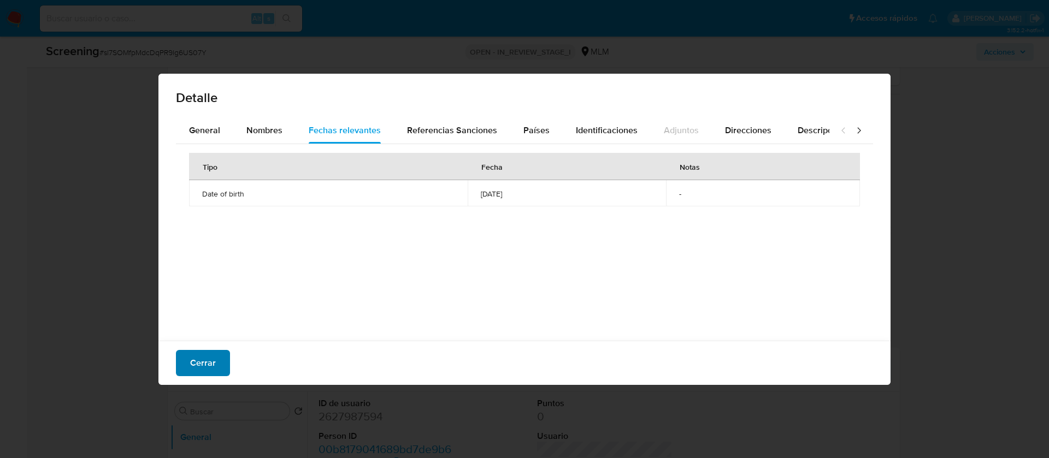
click at [215, 355] on span "Cerrar" at bounding box center [203, 363] width 26 height 24
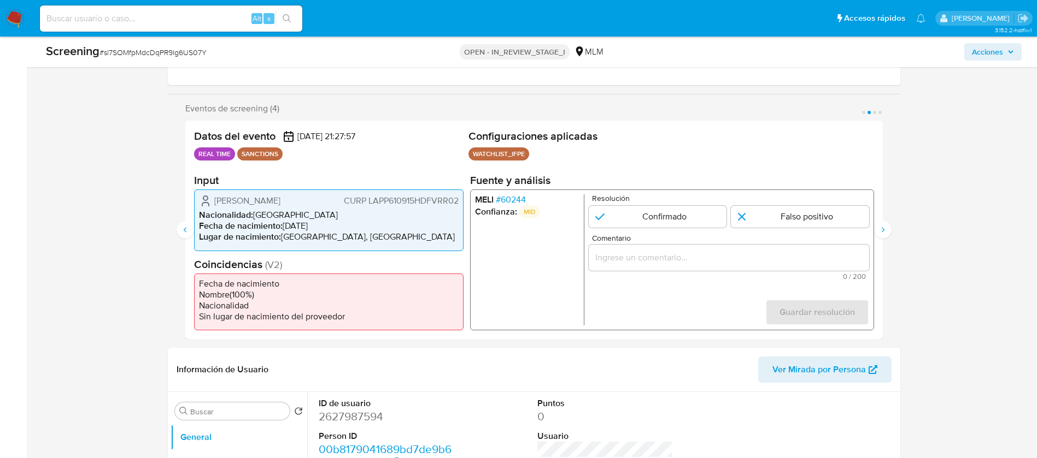
click at [640, 228] on form "Resolución Confirmado Falso positivo Comentario 0 / 200 200 caracteres restante…" at bounding box center [728, 260] width 280 height 131
click at [651, 221] on input "2 de 4" at bounding box center [657, 217] width 138 height 22
radio input "true"
click at [641, 259] on input "Comentario" at bounding box center [728, 258] width 280 height 14
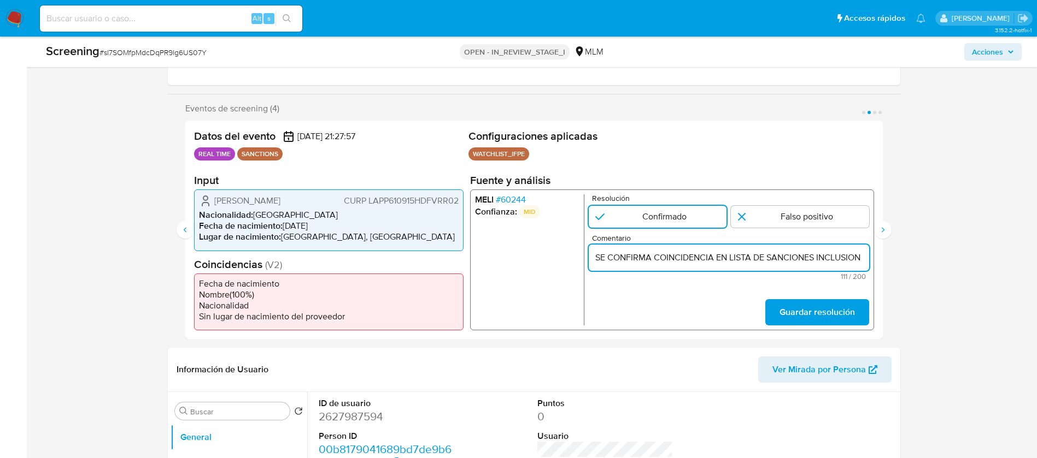
scroll to position [0, 261]
type input "SE CONFIRMA COINCIDENCIA EN LISTA DE SANCIONES INCLUSION LBP DENOMINADA IFPE PO…"
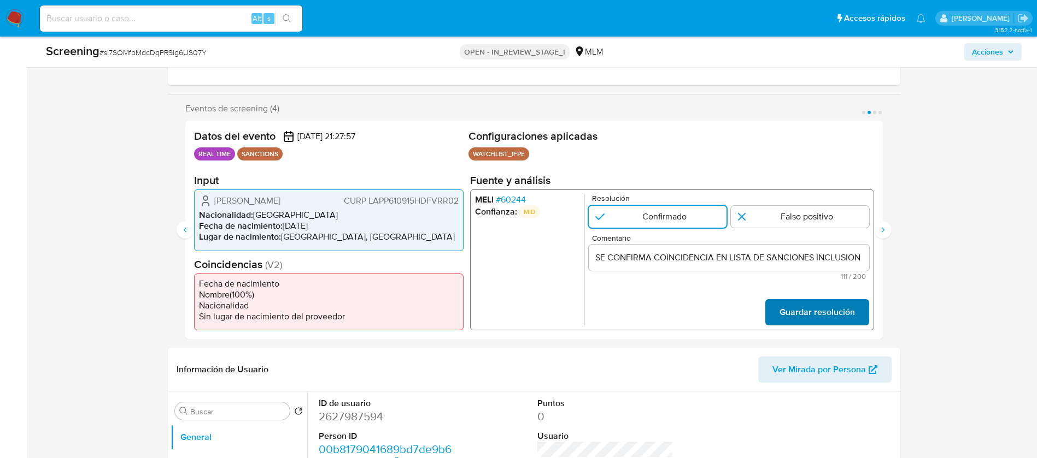
click at [816, 303] on span "Guardar resolución" at bounding box center [816, 313] width 75 height 24
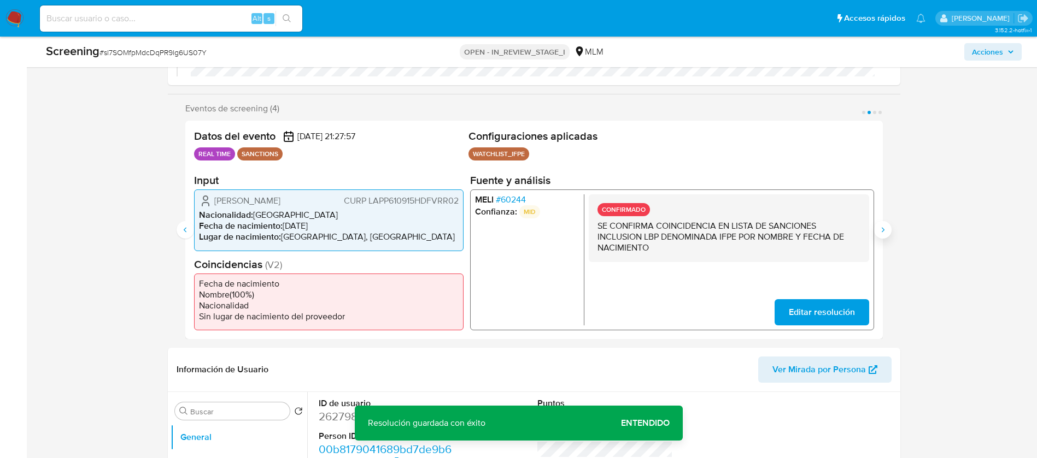
click at [883, 227] on icon "Siguiente" at bounding box center [882, 230] width 9 height 9
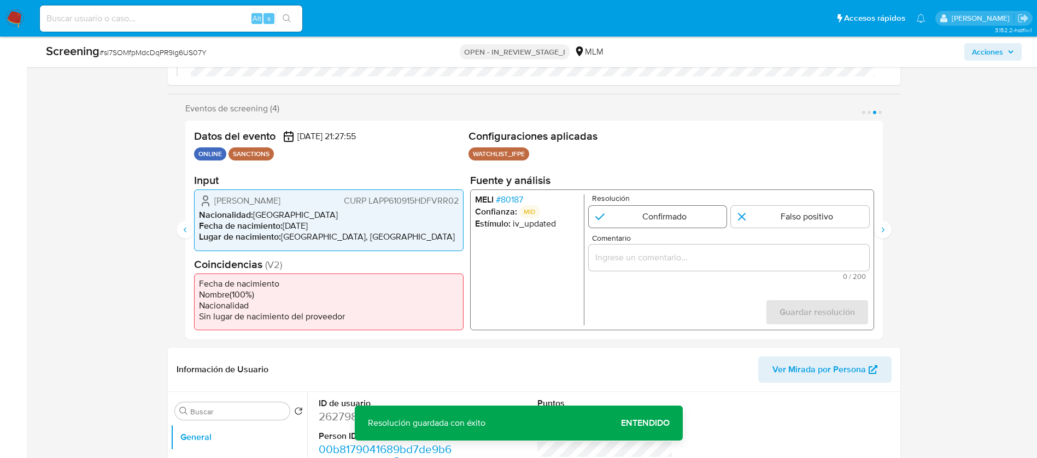
click at [645, 219] on input "3 de 4" at bounding box center [657, 217] width 138 height 22
radio input "true"
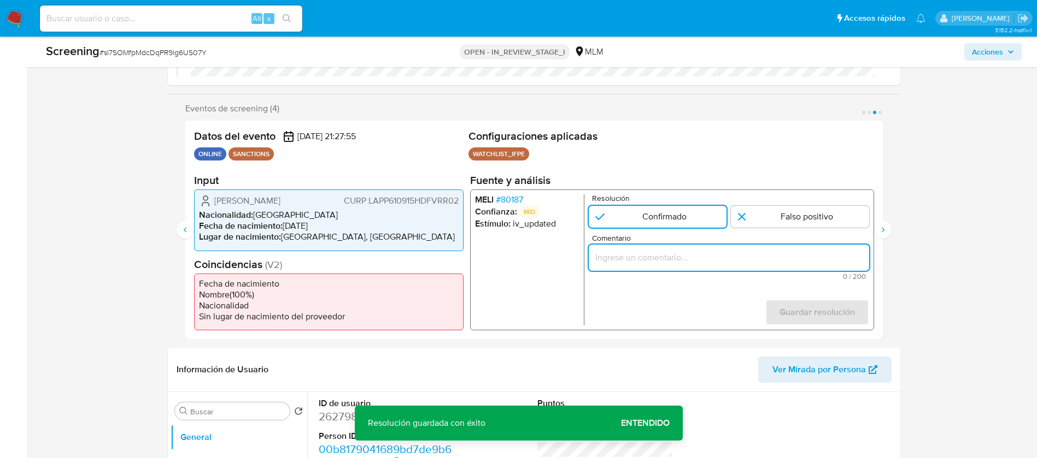
click at [646, 257] on input "Comentario" at bounding box center [728, 258] width 280 height 14
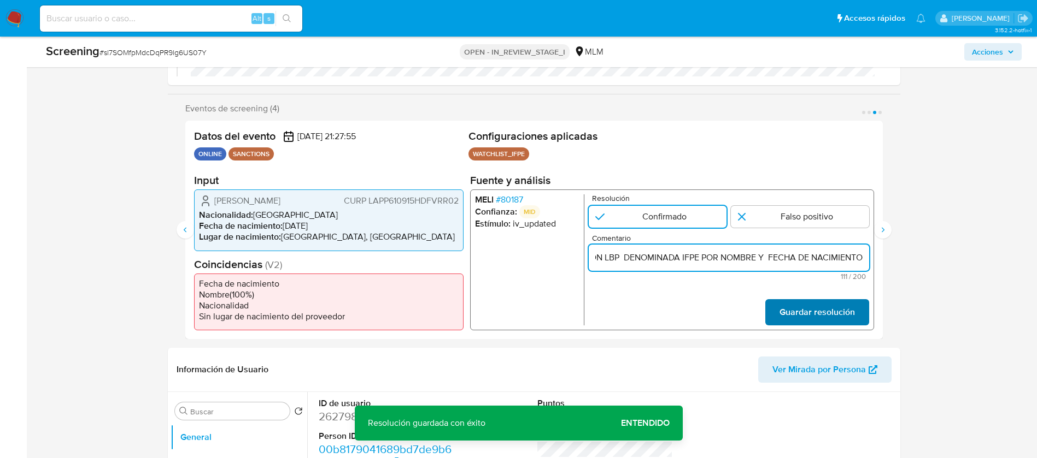
type input "SE CONFIRMA COINCIDENCIA EN LISTA DE SANCIONES INCLUSION LBP DENOMINADA IFPE PO…"
click at [814, 317] on span "Guardar resolución" at bounding box center [816, 313] width 75 height 24
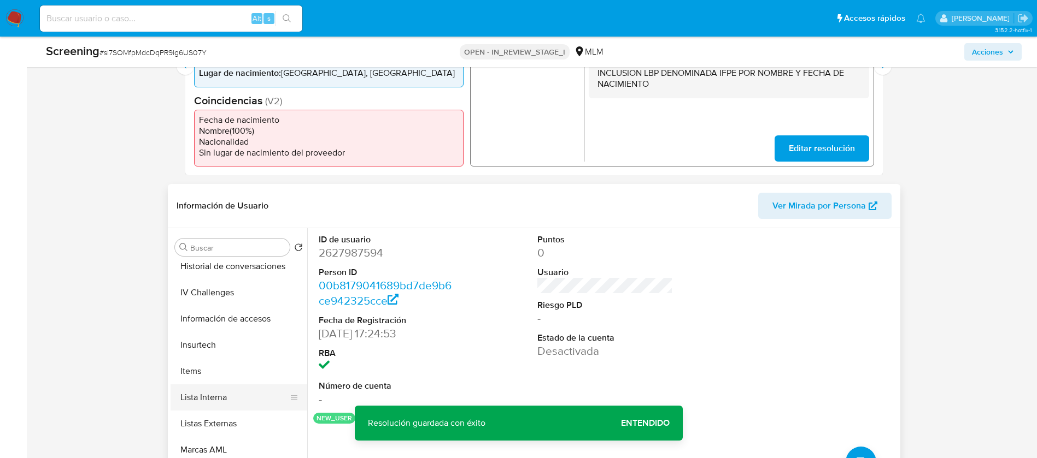
scroll to position [436, 0]
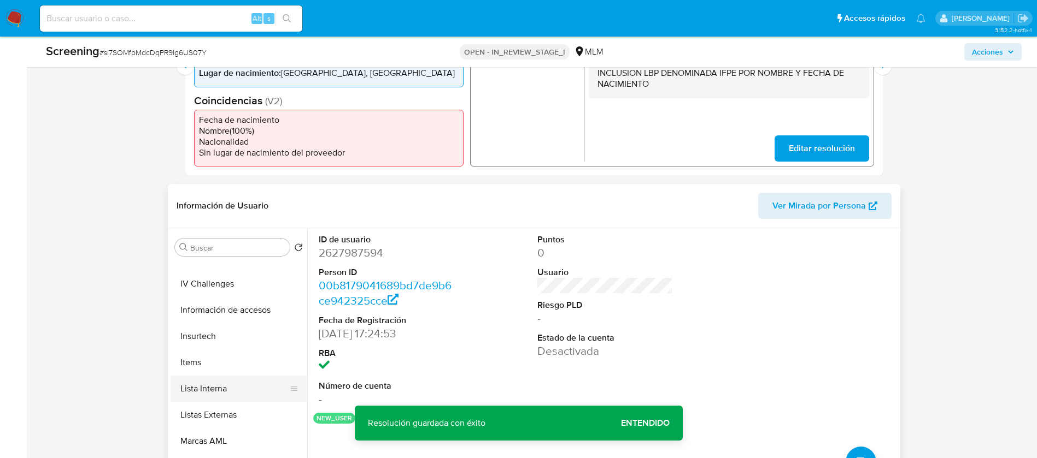
click at [223, 391] on button "Lista Interna" at bounding box center [234, 389] width 128 height 26
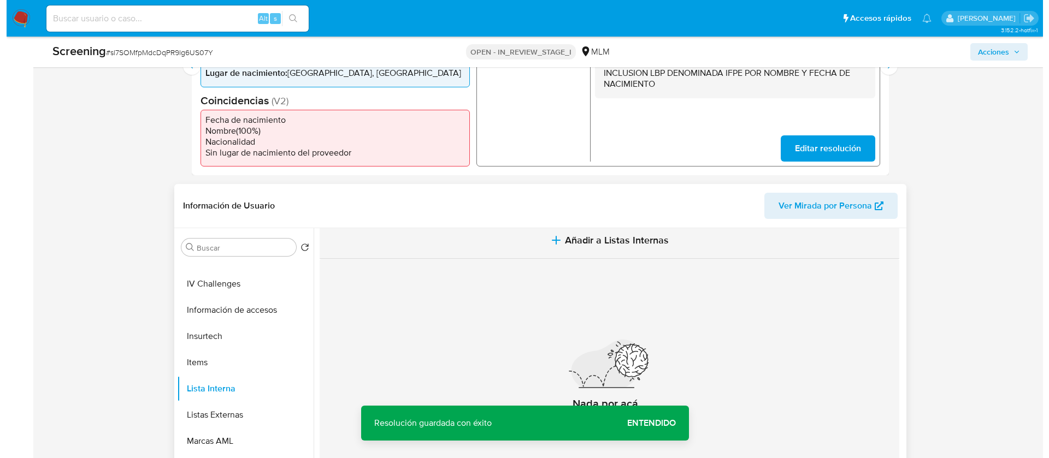
scroll to position [0, 0]
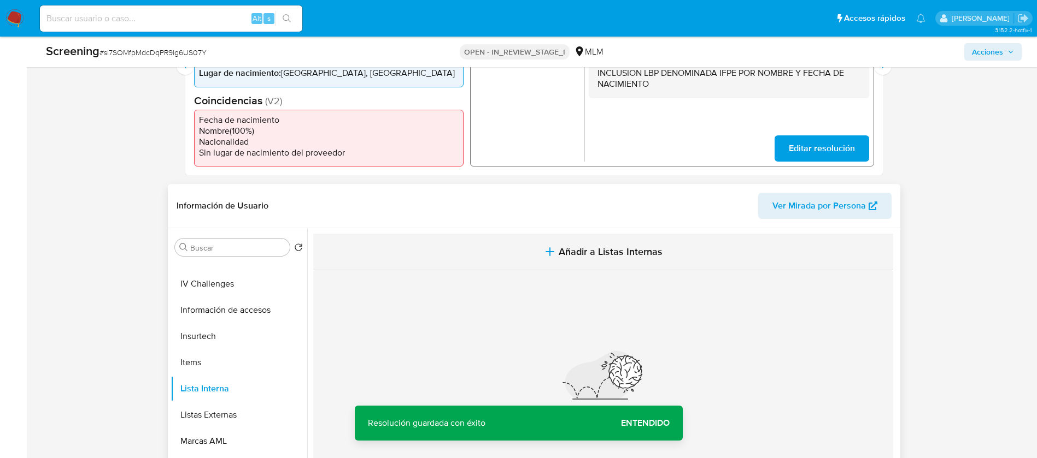
click at [592, 269] on button "Añadir a Listas Internas" at bounding box center [603, 252] width 580 height 37
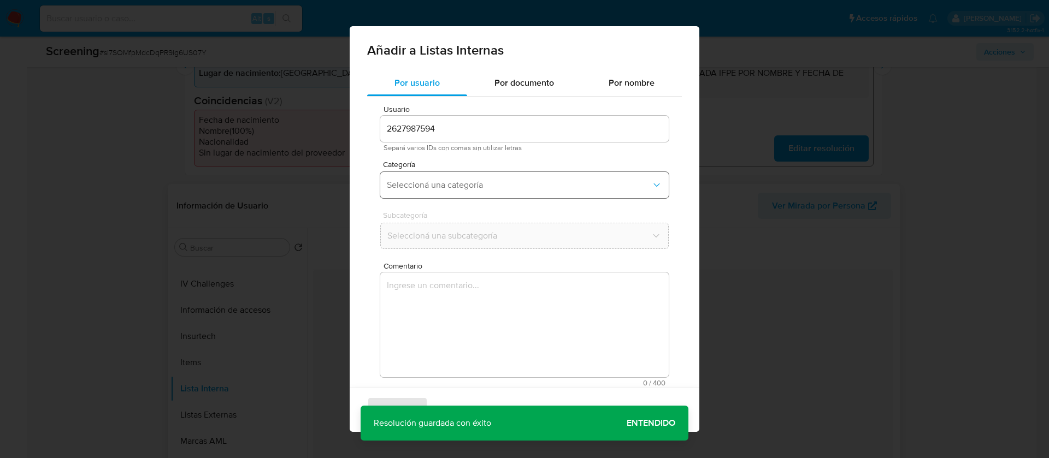
click at [479, 175] on button "Seleccioná una categoría" at bounding box center [524, 185] width 289 height 26
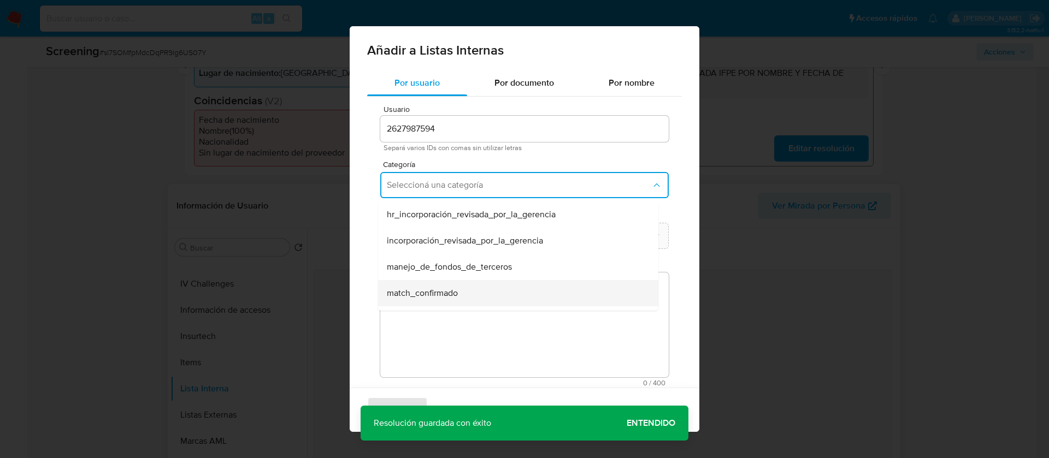
click at [453, 291] on span "match_confirmado" at bounding box center [422, 293] width 71 height 11
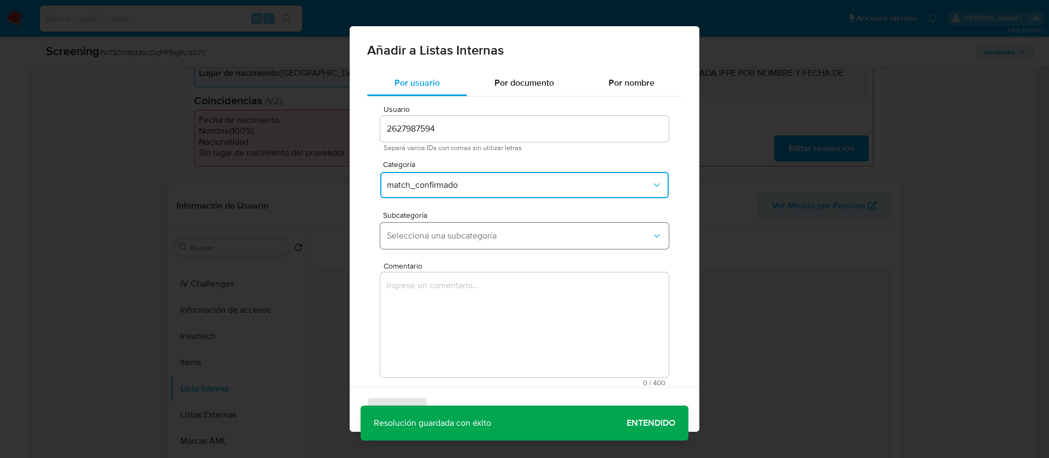
click at [457, 241] on button "Seleccioná una subcategoría" at bounding box center [524, 236] width 289 height 26
click at [457, 240] on span "Seleccioná una subcategoría" at bounding box center [519, 236] width 264 height 11
click at [459, 228] on button "Seleccioná una subcategoría" at bounding box center [524, 236] width 289 height 26
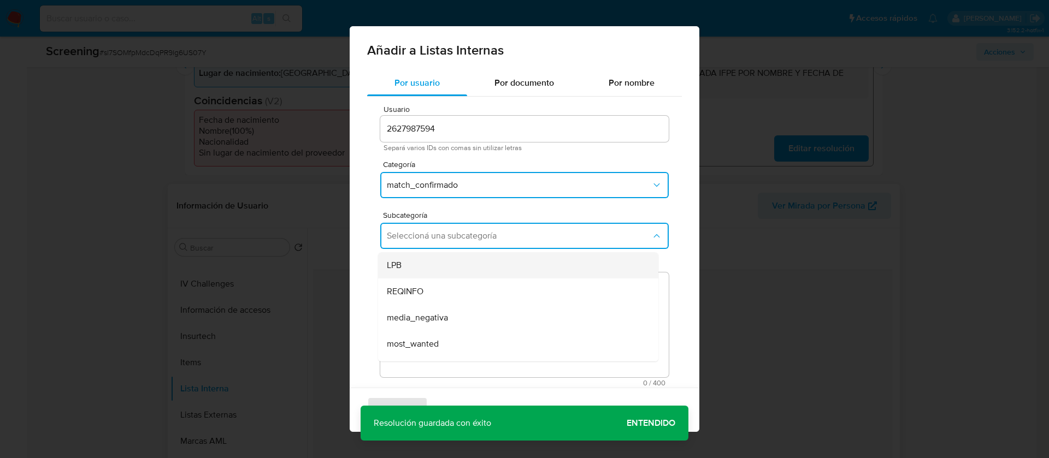
click at [441, 267] on div "LPB" at bounding box center [515, 265] width 256 height 26
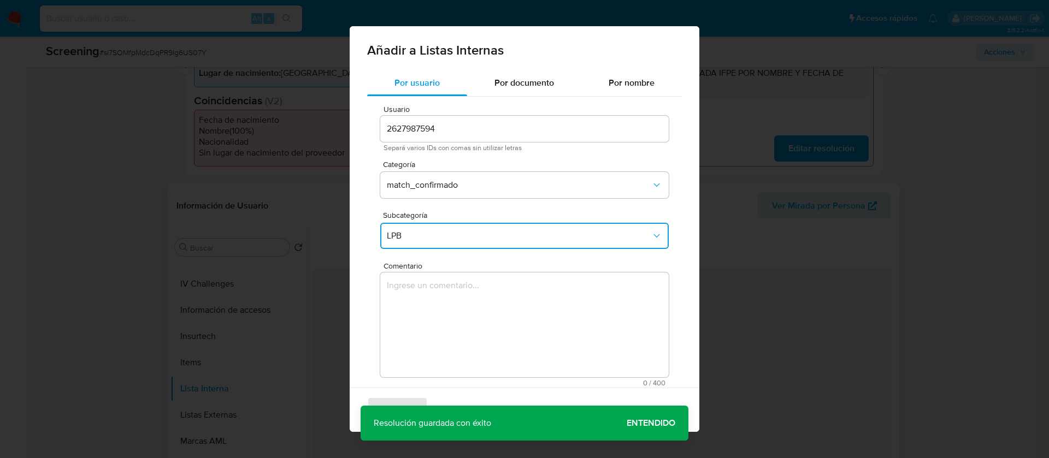
click at [445, 332] on textarea "Comentario" at bounding box center [524, 325] width 289 height 105
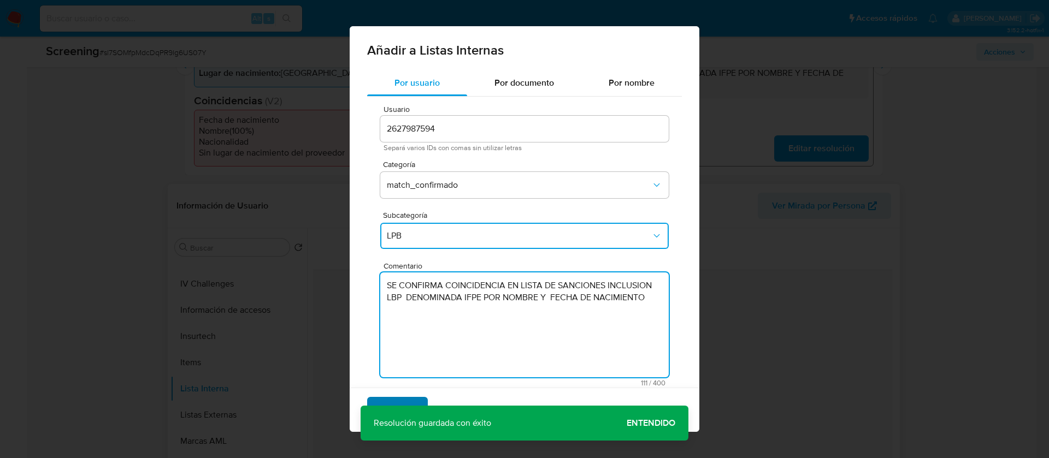
type textarea "SE CONFIRMA COINCIDENCIA EN LISTA DE SANCIONES INCLUSION LBP DENOMINADA IFPE PO…"
click at [392, 407] on span "Agregar" at bounding box center [397, 410] width 32 height 24
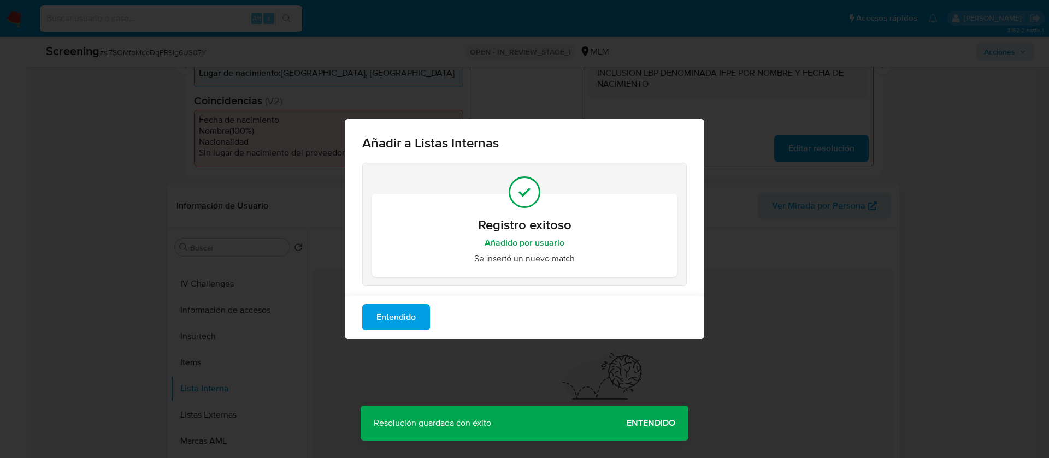
drag, startPoint x: 381, startPoint y: 315, endPoint x: 466, endPoint y: 305, distance: 84.7
click at [382, 315] on span "Entendido" at bounding box center [396, 317] width 39 height 24
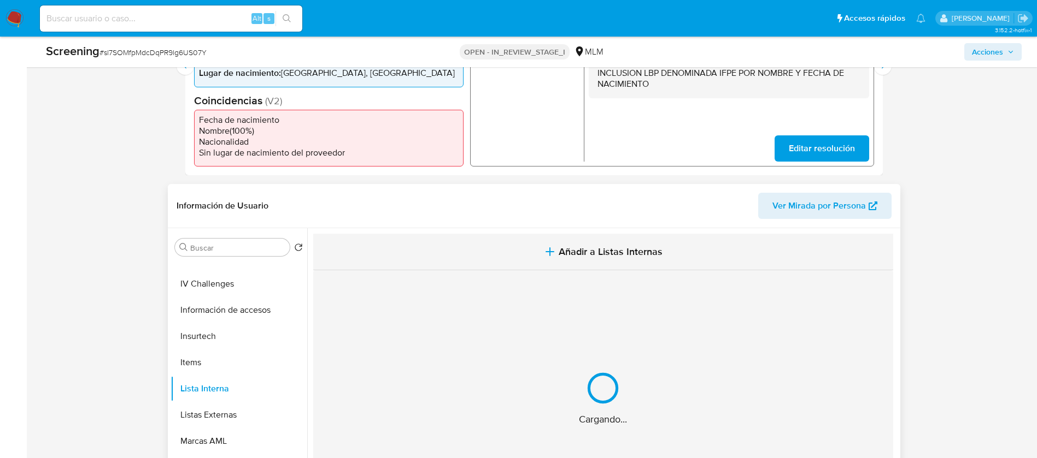
click at [583, 238] on button "Añadir a Listas Internas" at bounding box center [603, 252] width 580 height 37
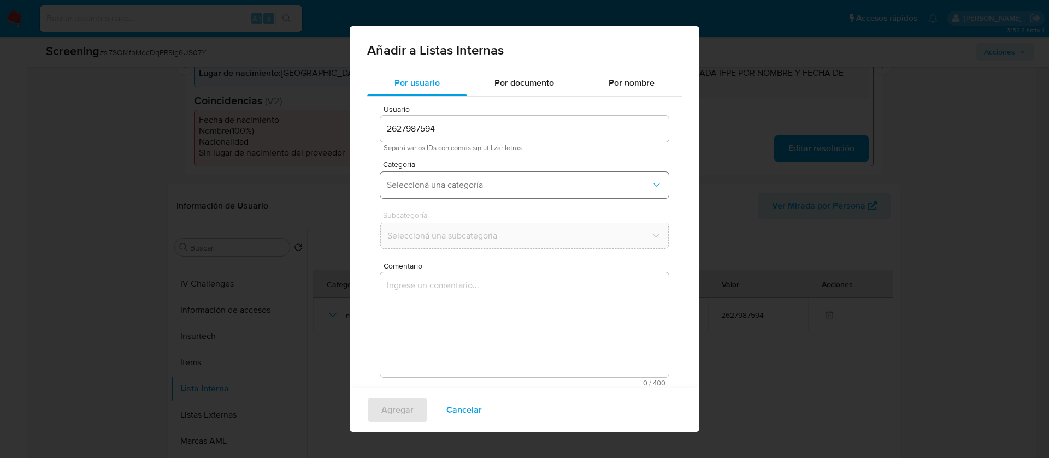
click at [454, 180] on span "Seleccioná una categoría" at bounding box center [519, 185] width 264 height 11
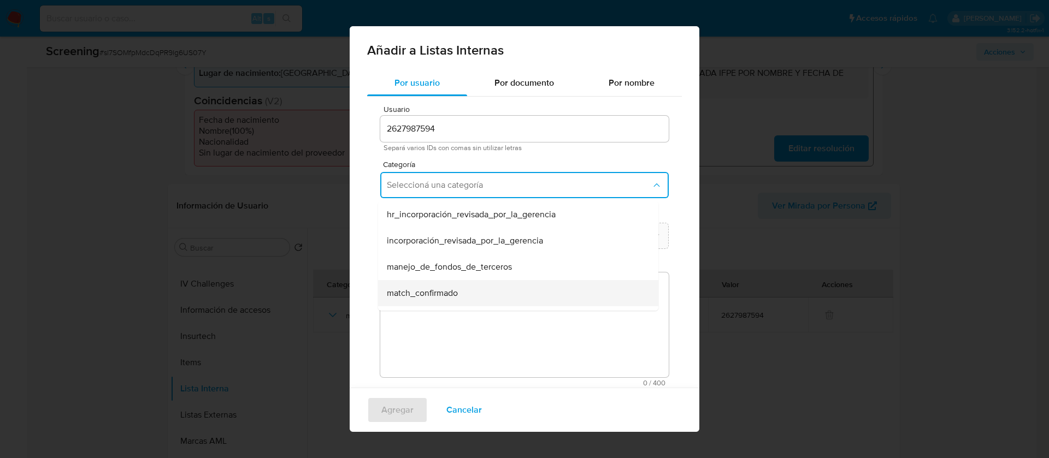
click at [444, 290] on span "match_confirmado" at bounding box center [422, 293] width 71 height 11
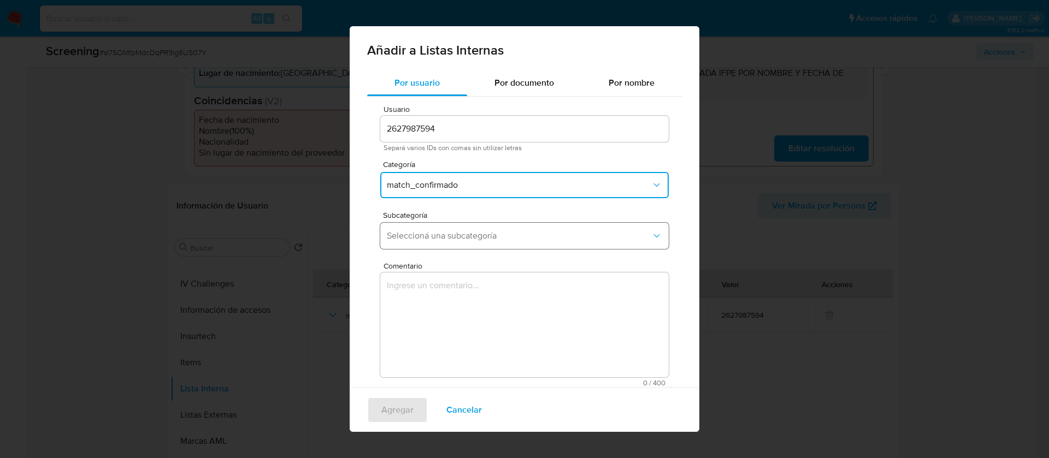
click at [461, 236] on span "Seleccioná una subcategoría" at bounding box center [519, 236] width 264 height 11
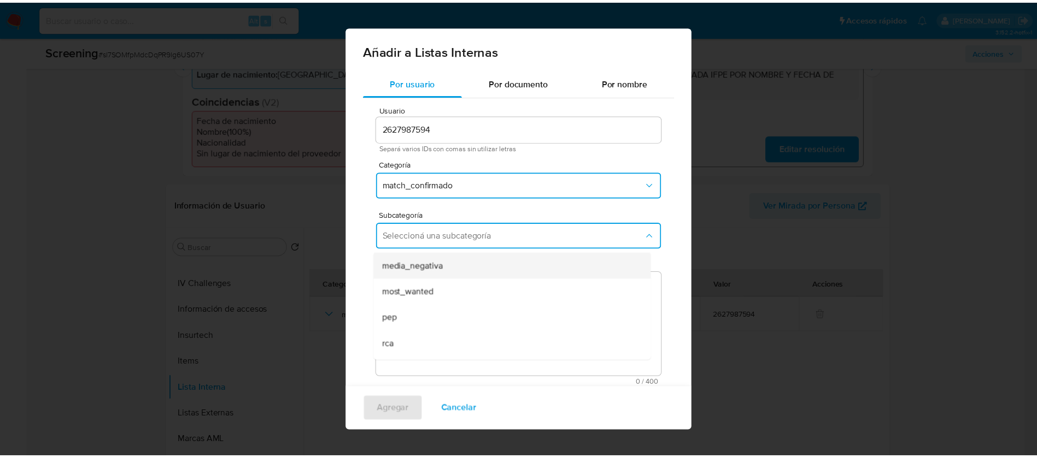
scroll to position [74, 0]
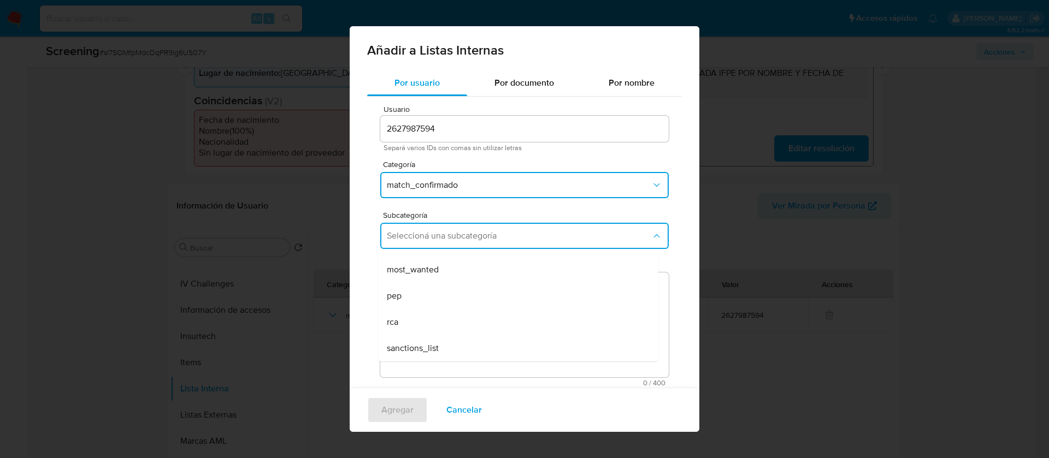
click at [428, 349] on span "sanctions_list" at bounding box center [413, 348] width 52 height 11
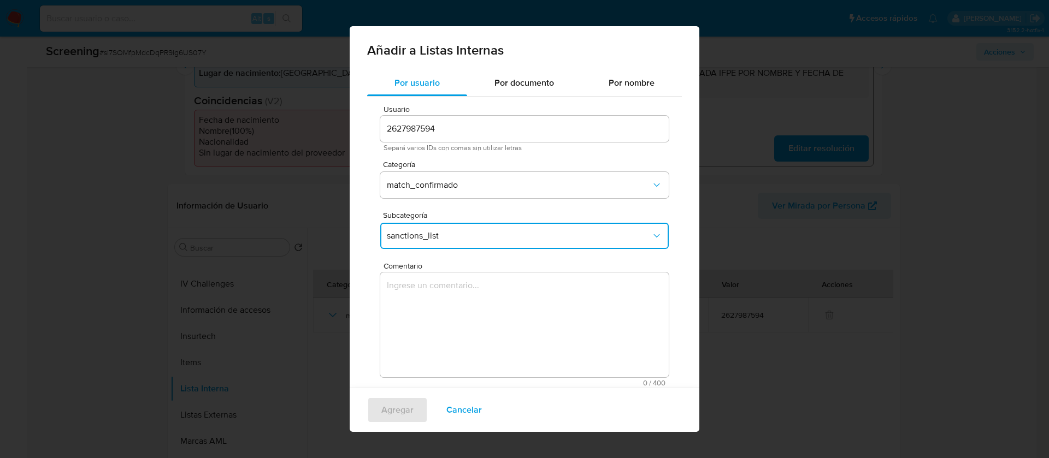
click at [467, 322] on textarea "Comentario" at bounding box center [524, 325] width 289 height 105
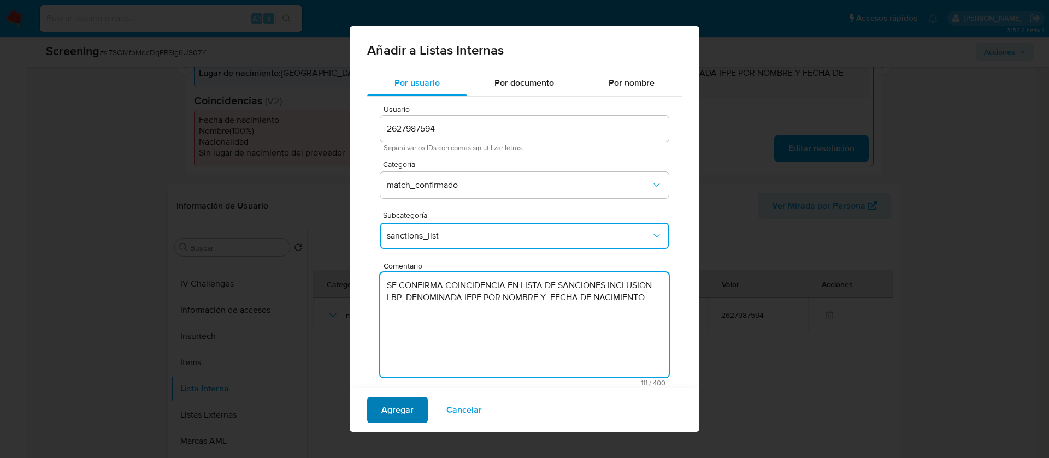
type textarea "SE CONFIRMA COINCIDENCIA EN LISTA DE SANCIONES INCLUSION LBP DENOMINADA IFPE PO…"
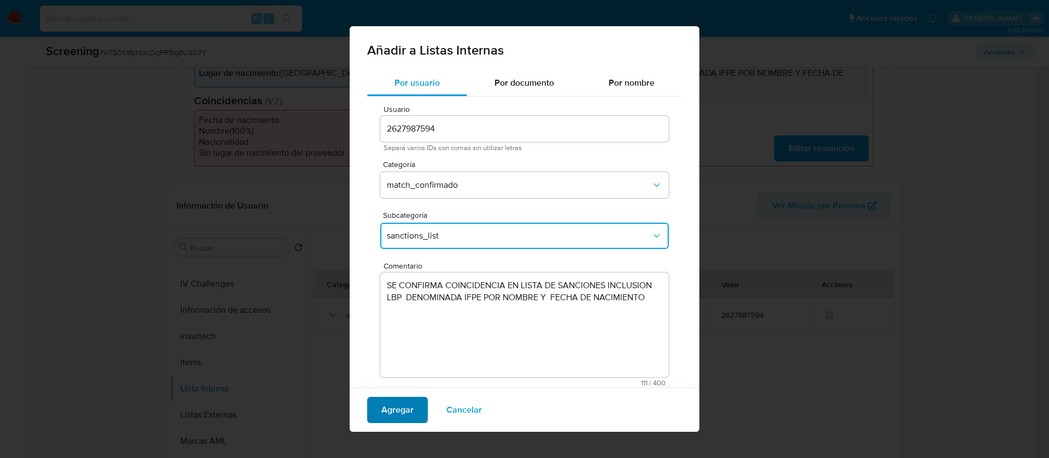
click at [386, 417] on span "Agregar" at bounding box center [397, 410] width 32 height 24
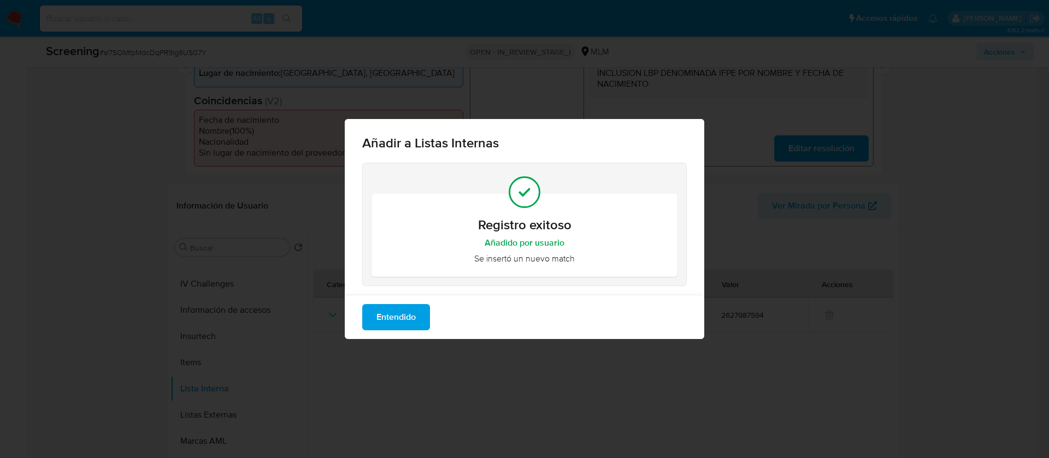
click at [404, 311] on span "Entendido" at bounding box center [396, 317] width 39 height 24
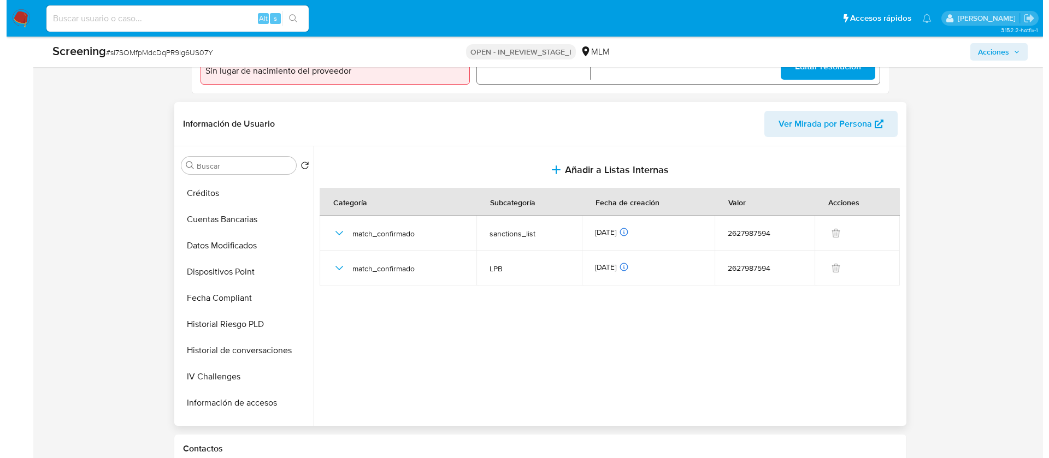
scroll to position [190, 0]
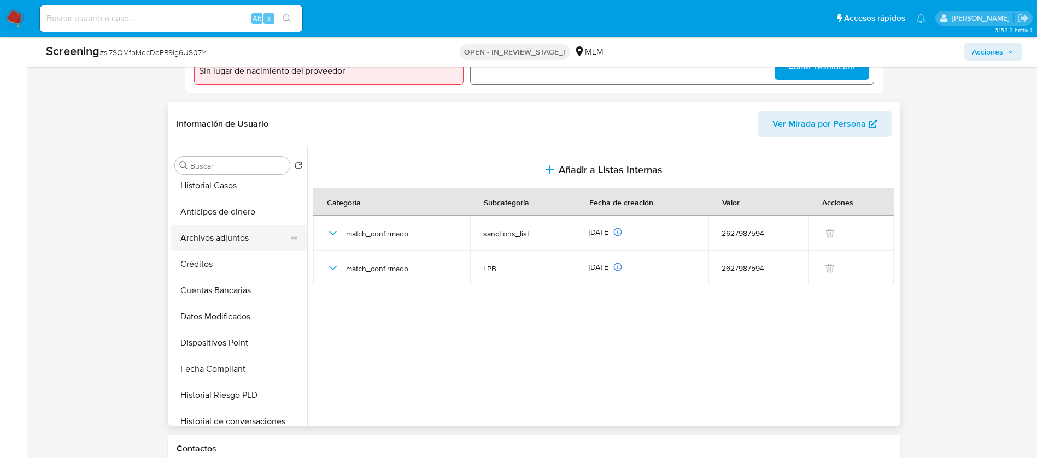
click at [239, 247] on button "Archivos adjuntos" at bounding box center [234, 238] width 128 height 26
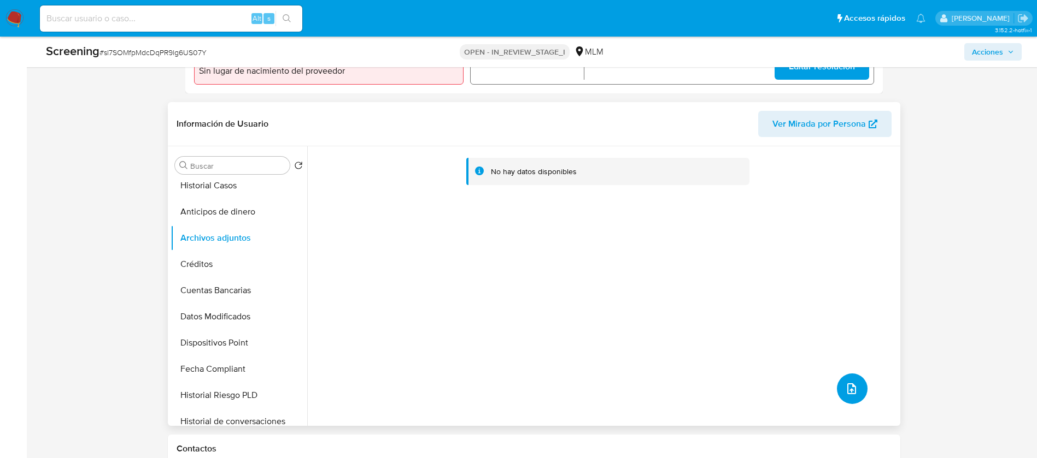
click at [852, 399] on button "upload-file" at bounding box center [852, 389] width 31 height 31
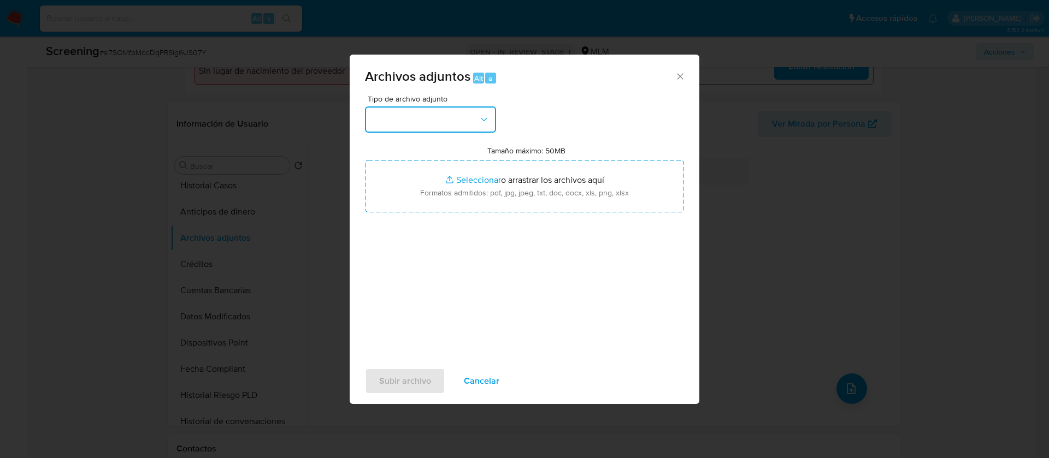
click at [442, 117] on button "button" at bounding box center [430, 120] width 131 height 26
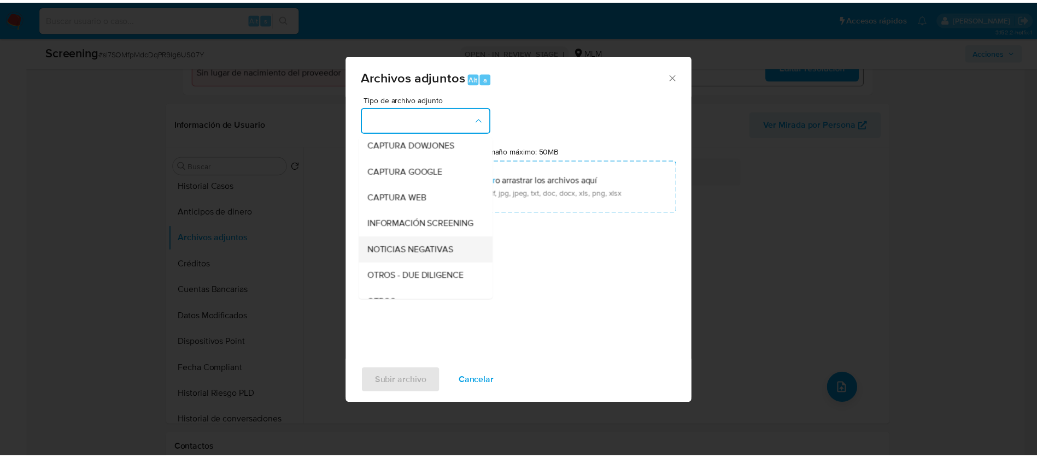
scroll to position [113, 0]
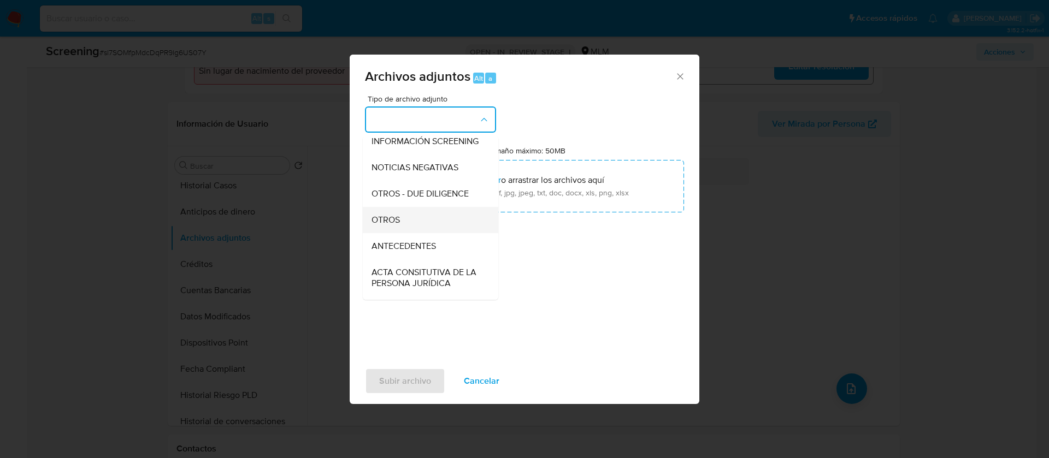
click at [396, 226] on span "OTROS" at bounding box center [386, 220] width 28 height 11
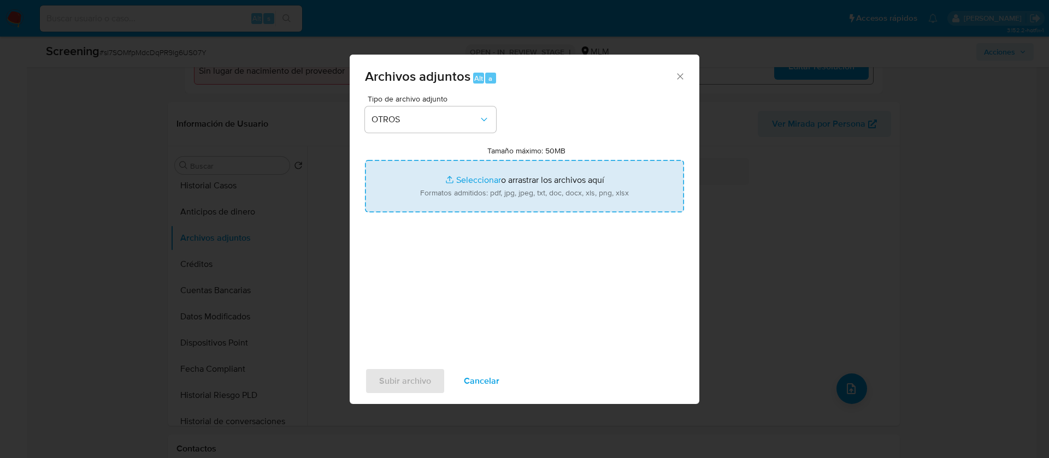
click at [472, 174] on input "Tamaño máximo: 50MB Seleccionar archivos" at bounding box center [524, 186] width 319 height 52
type input "C:\fakepath\SCRENNING Porfirio Laviño Perez.docx"
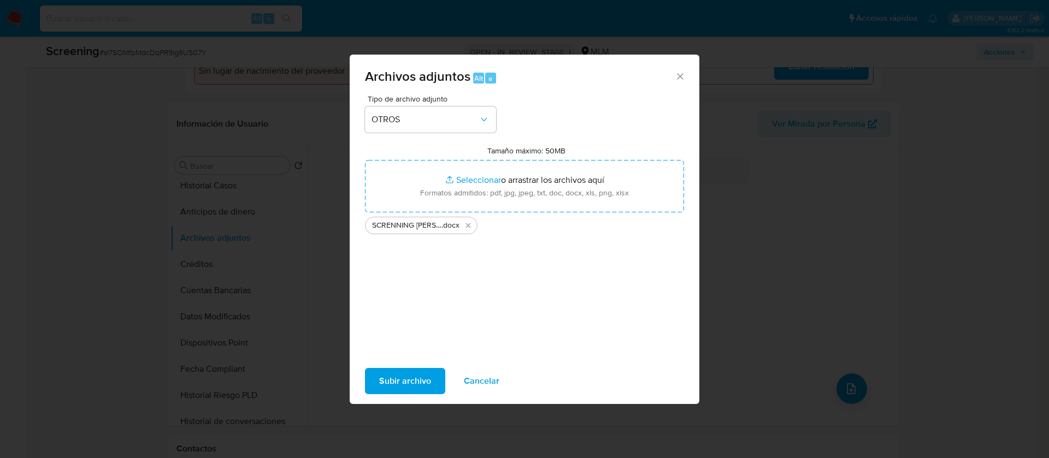
click at [430, 387] on span "Subir archivo" at bounding box center [405, 381] width 52 height 24
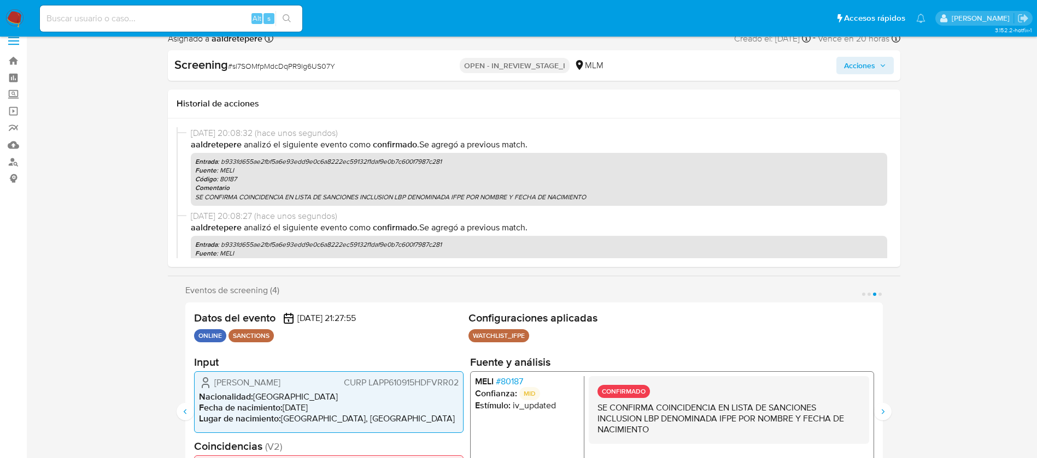
scroll to position [0, 0]
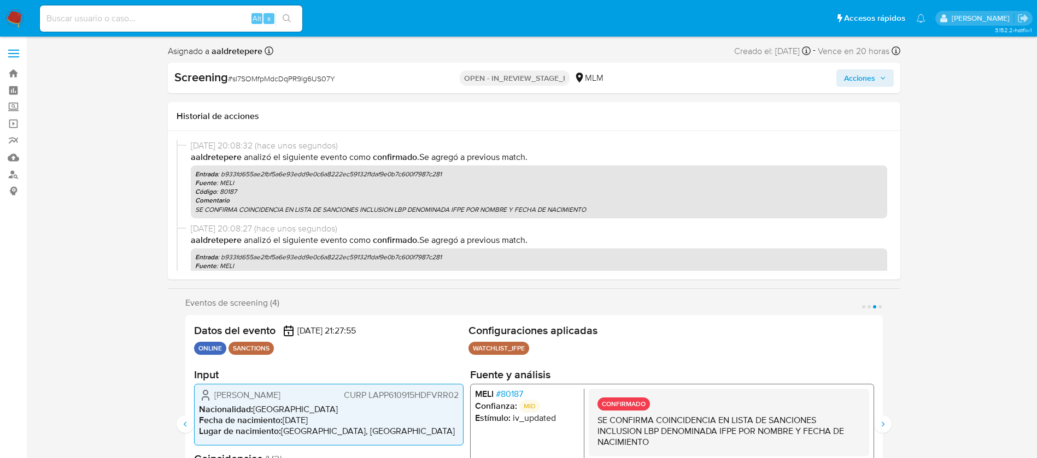
click at [862, 75] on span "Acciones" at bounding box center [859, 77] width 31 height 17
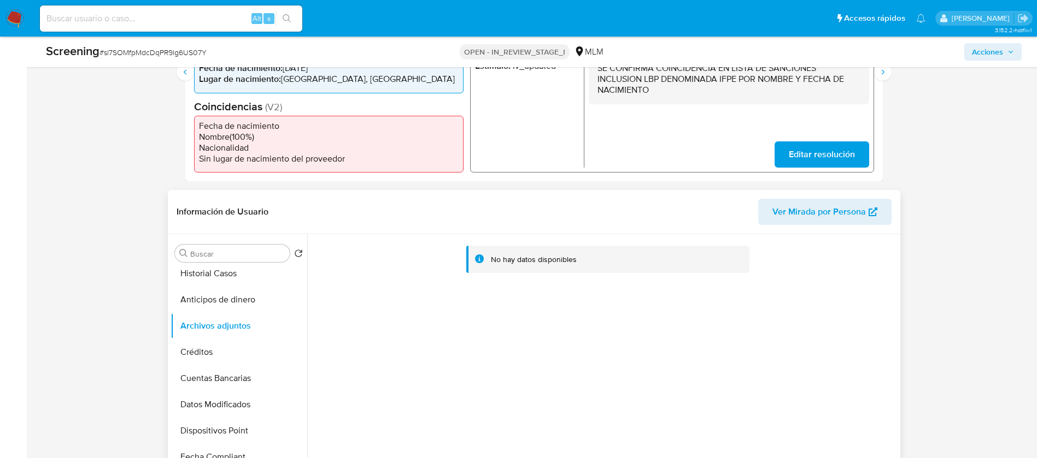
scroll to position [82, 0]
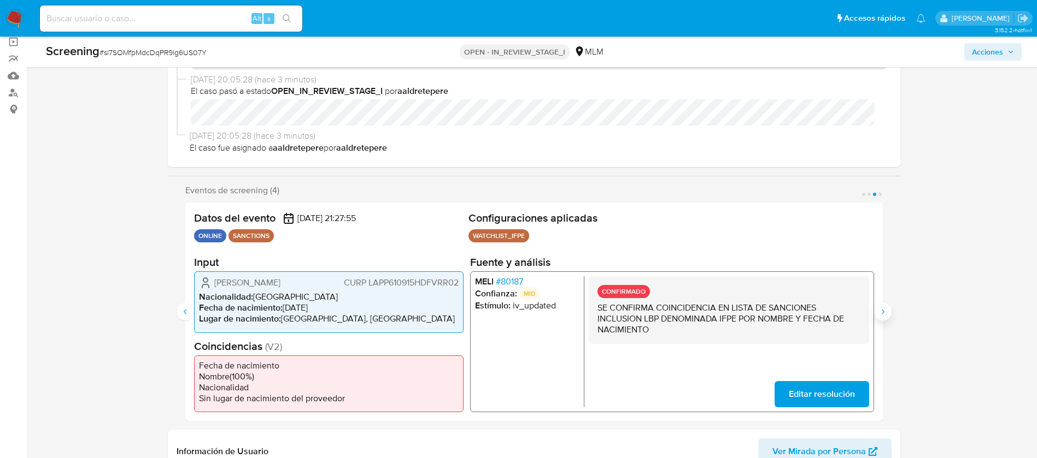
click at [883, 305] on button "Siguiente" at bounding box center [882, 311] width 17 height 17
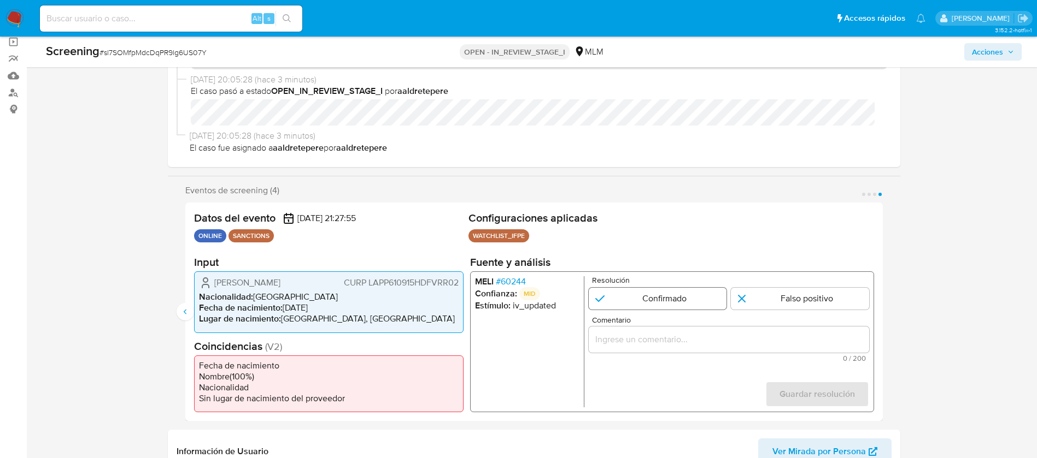
click at [669, 303] on input "4 de 4" at bounding box center [657, 299] width 138 height 22
radio input "true"
click at [759, 334] on input "Comentario" at bounding box center [728, 340] width 280 height 14
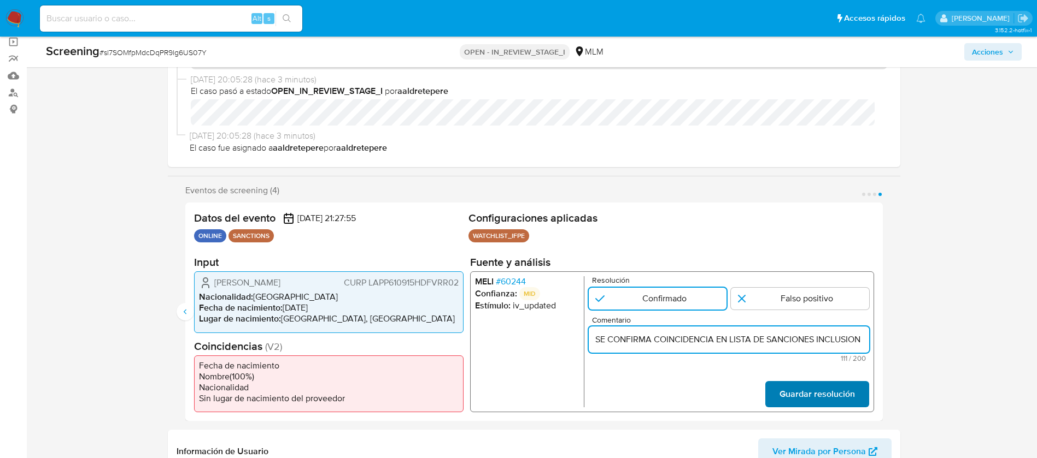
scroll to position [0, 261]
type input "SE CONFIRMA COINCIDENCIA EN LISTA DE SANCIONES INCLUSION LBP DENOMINADA IFPE PO…"
click at [802, 389] on span "Guardar resolución" at bounding box center [816, 395] width 75 height 24
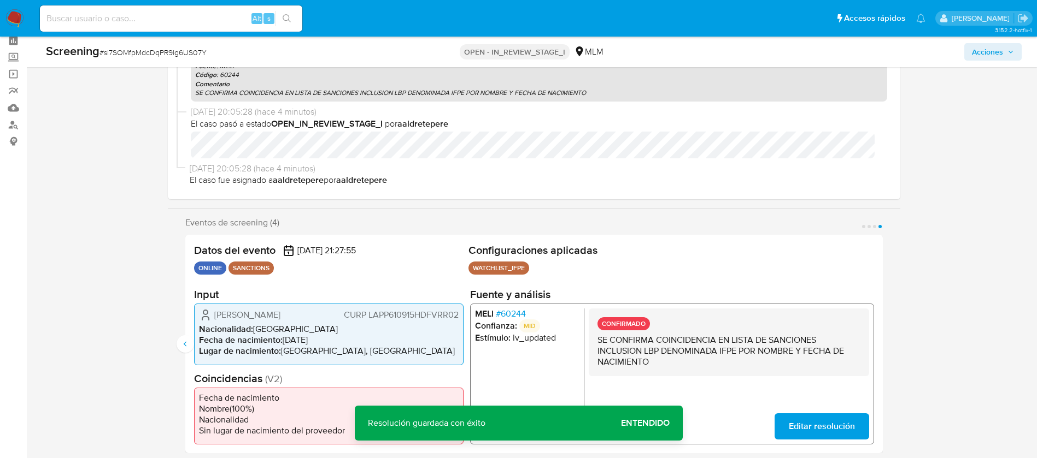
scroll to position [0, 0]
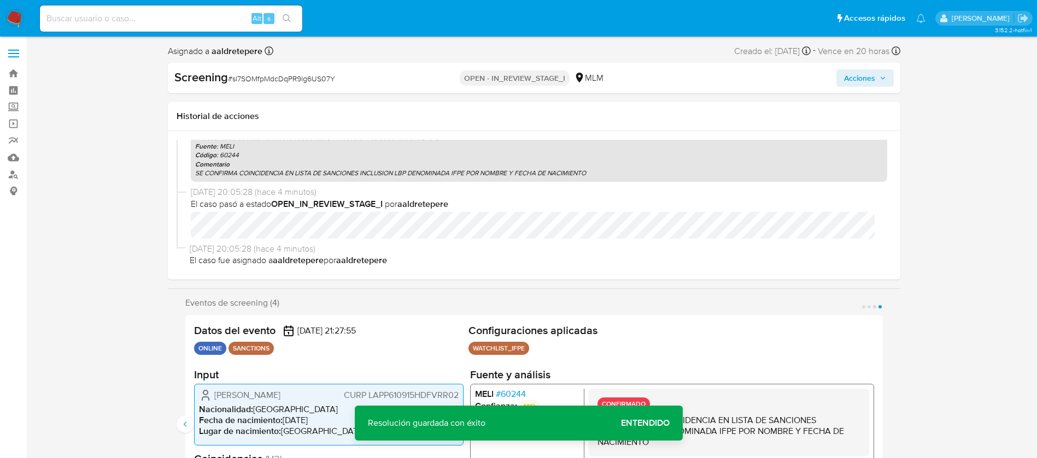
click at [862, 83] on span "Acciones" at bounding box center [859, 77] width 31 height 17
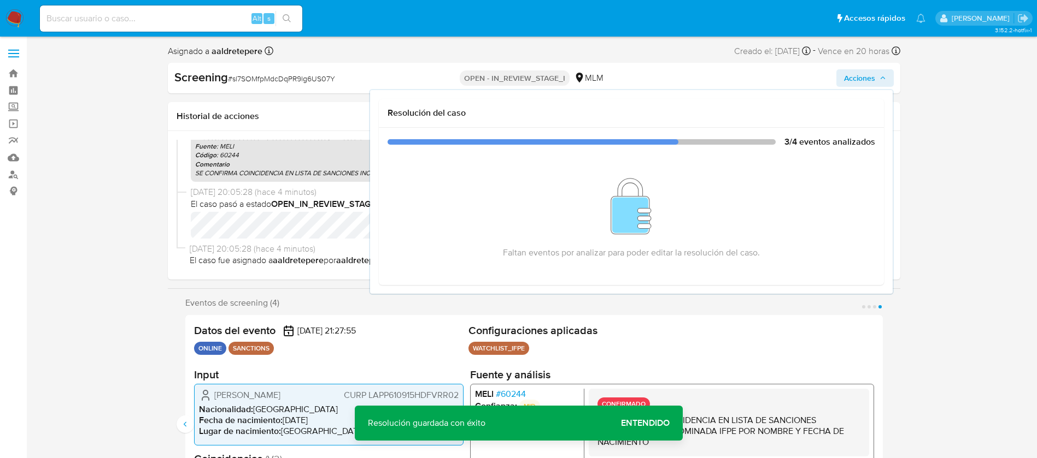
click at [862, 81] on span "Acciones" at bounding box center [859, 77] width 31 height 17
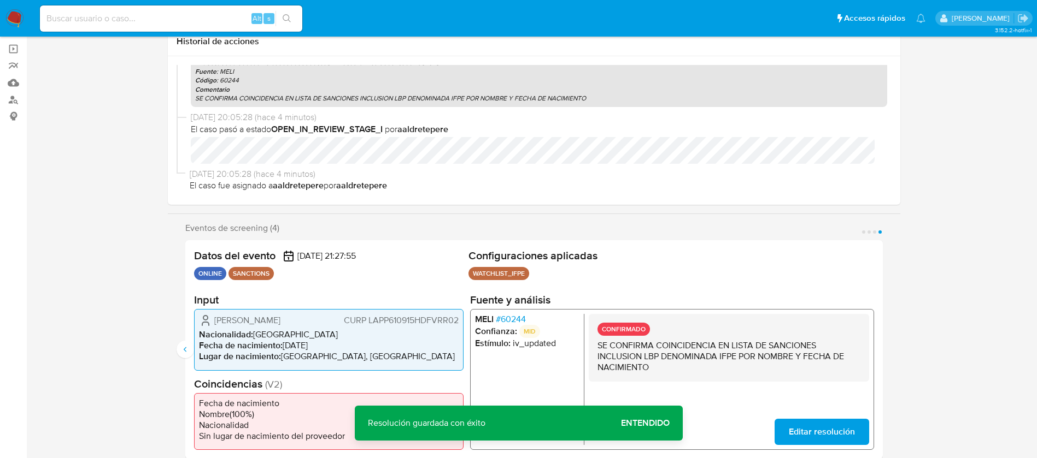
scroll to position [246, 0]
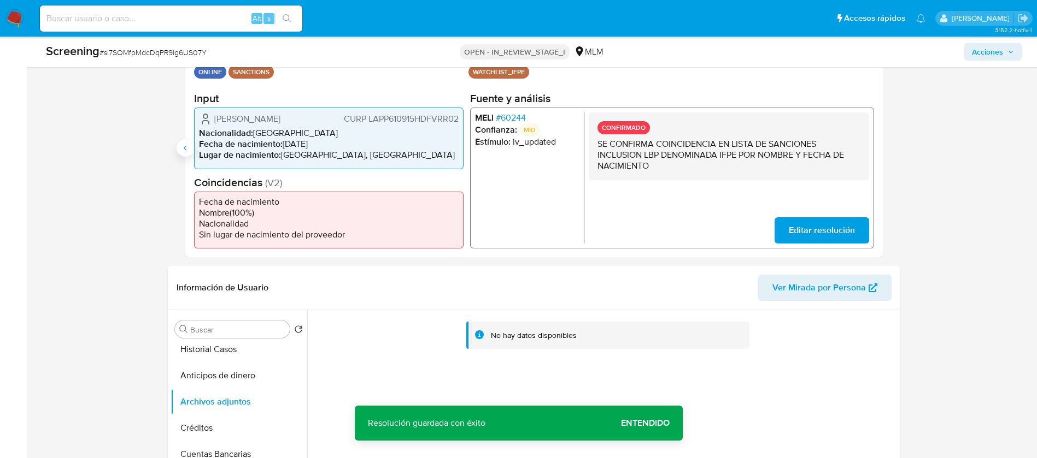
click at [185, 151] on icon "Anterior" at bounding box center [185, 148] width 9 height 9
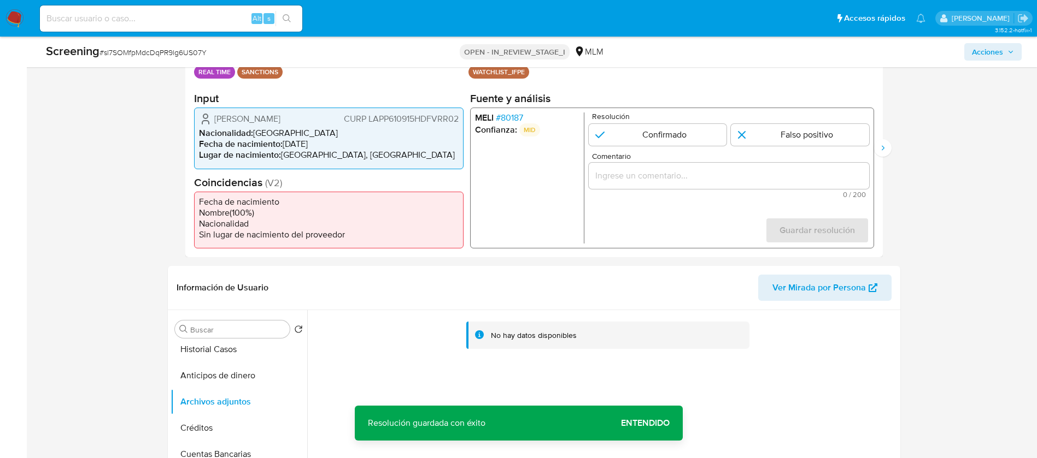
click at [514, 116] on span "# 80187" at bounding box center [508, 118] width 27 height 11
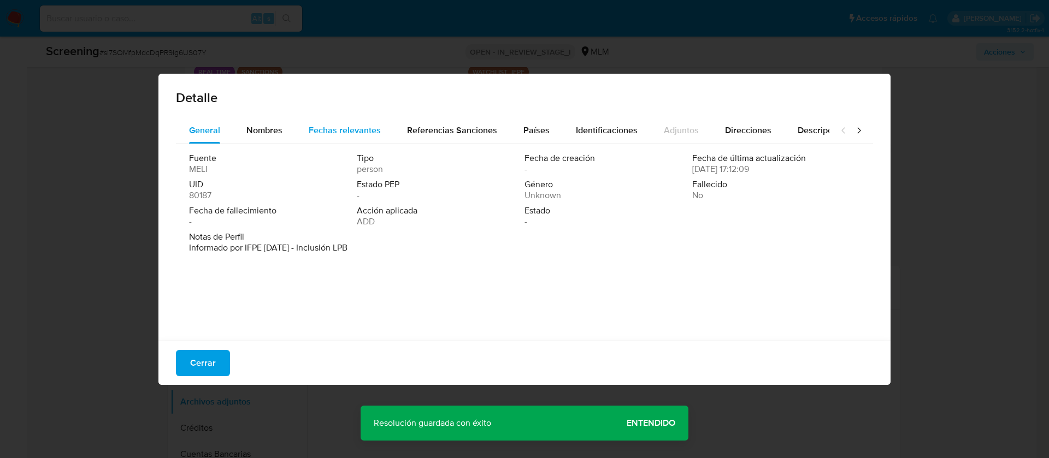
click at [335, 133] on span "Fechas relevantes" at bounding box center [345, 130] width 72 height 13
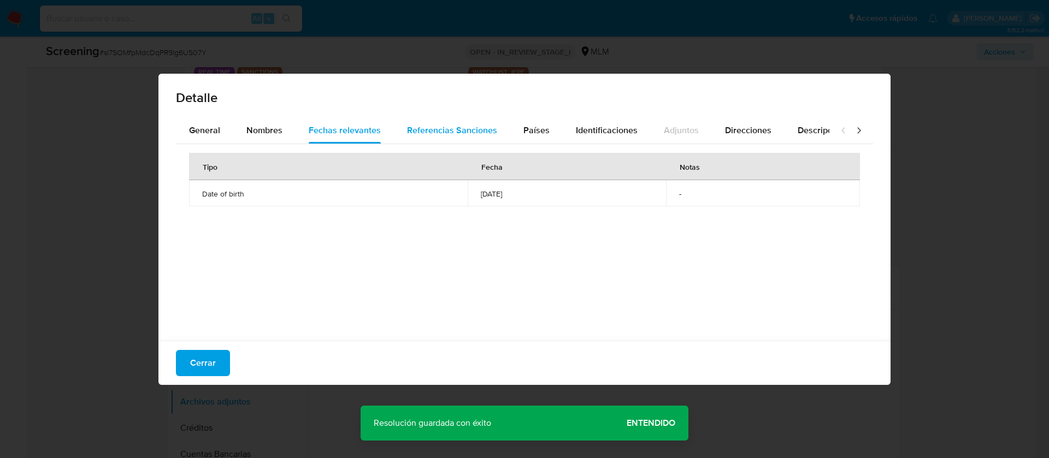
click at [445, 135] on span "Referencias Sanciones" at bounding box center [452, 130] width 90 height 13
drag, startPoint x: 260, startPoint y: 125, endPoint x: 195, endPoint y: 126, distance: 64.5
click at [258, 125] on span "Nombres" at bounding box center [264, 130] width 36 height 13
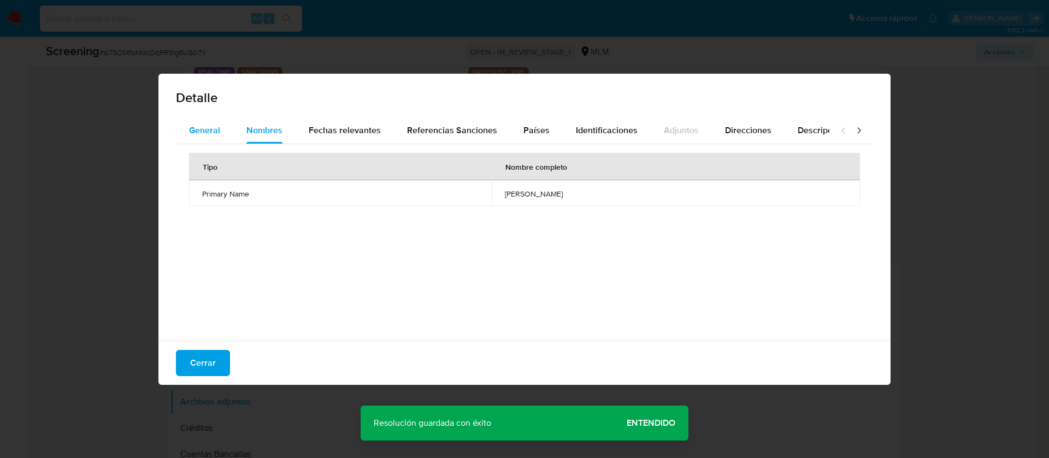
click at [195, 126] on span "General" at bounding box center [204, 130] width 31 height 13
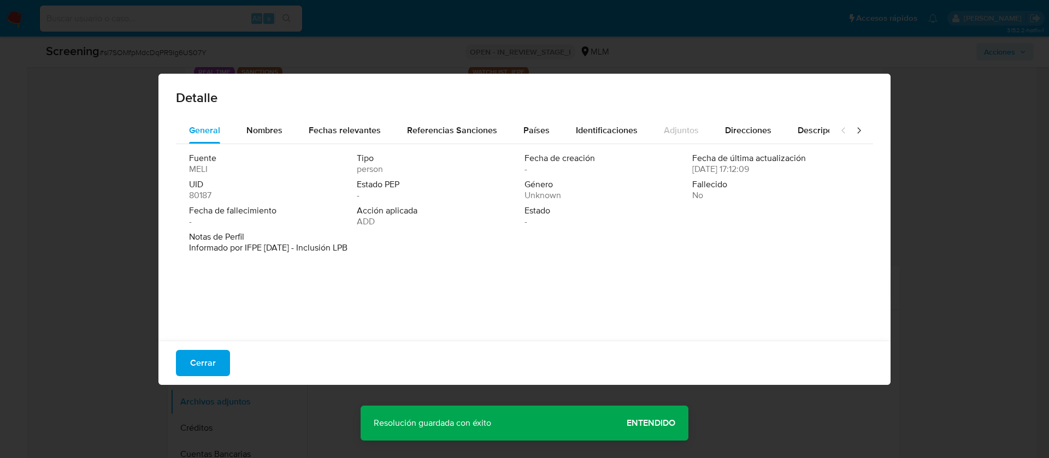
click at [237, 356] on div "Cerrar" at bounding box center [524, 363] width 732 height 44
drag, startPoint x: 201, startPoint y: 366, endPoint x: 314, endPoint y: 338, distance: 117.0
click at [201, 365] on span "Cerrar" at bounding box center [203, 363] width 26 height 24
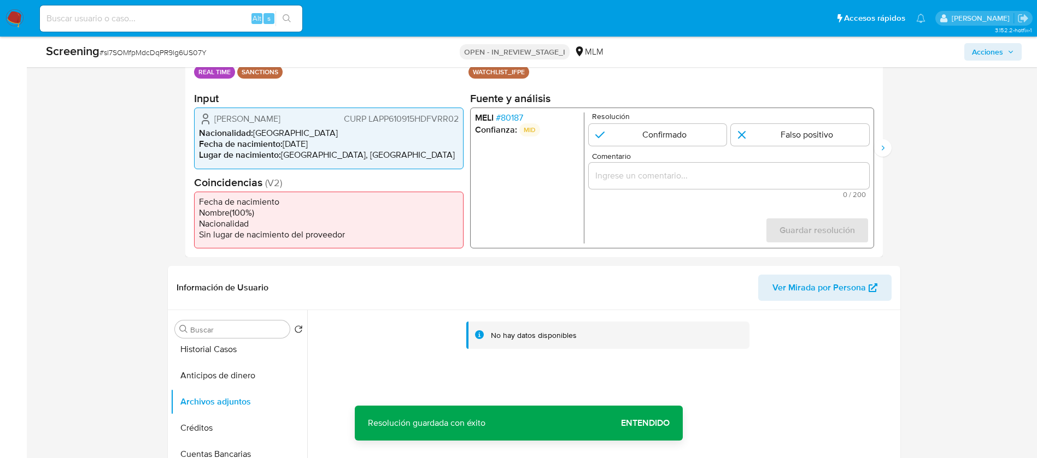
click at [623, 188] on div "1 de 4" at bounding box center [728, 176] width 280 height 26
click at [625, 178] on input "Comentario" at bounding box center [728, 176] width 280 height 14
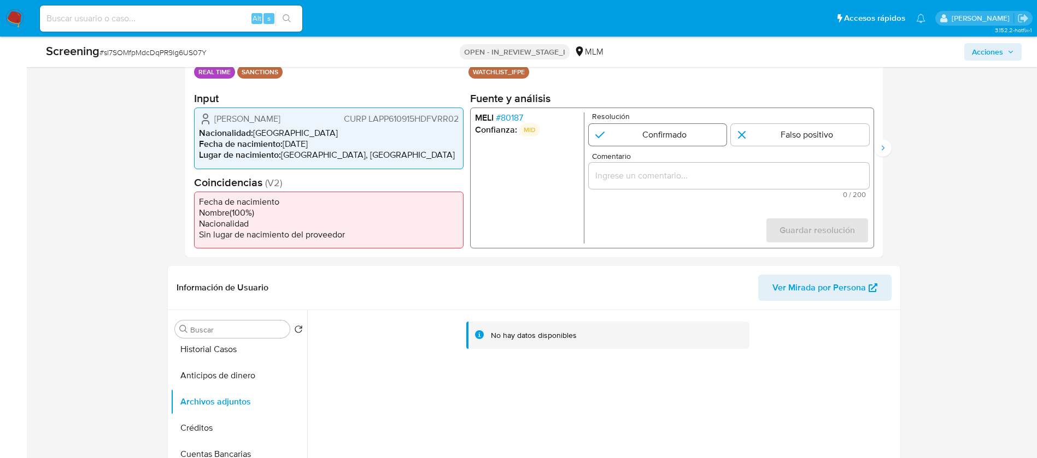
drag, startPoint x: 641, startPoint y: 151, endPoint x: 650, endPoint y: 142, distance: 13.1
click at [642, 151] on form "Resolución Confirmado Falso positivo Comentario 0 / 200 200 caracteres restante…" at bounding box center [728, 178] width 280 height 131
click at [650, 141] on input "1 de 4" at bounding box center [657, 135] width 138 height 22
radio input "true"
click at [610, 177] on input "Comentario" at bounding box center [728, 176] width 280 height 14
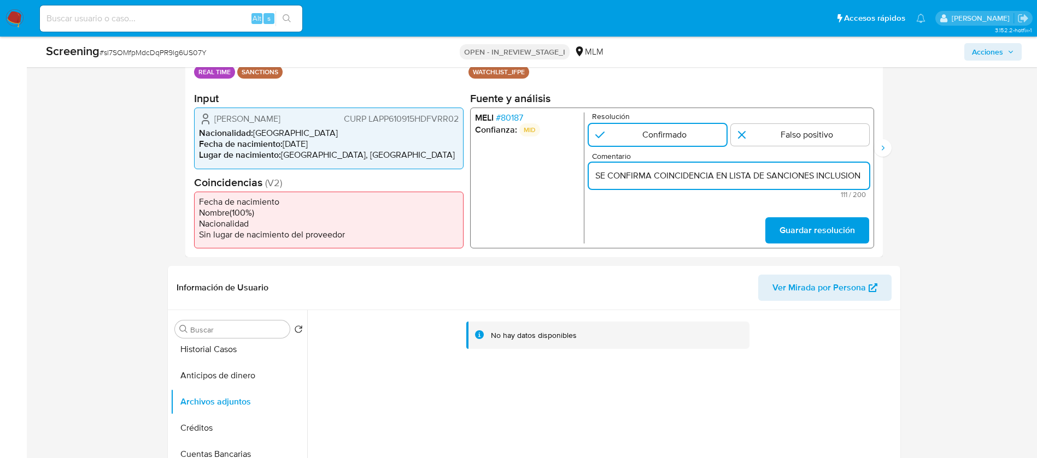
scroll to position [0, 261]
type input "SE CONFIRMA COINCIDENCIA EN LISTA DE SANCIONES INCLUSION LBP DENOMINADA IFPE PO…"
click at [807, 233] on span "Guardar resolución" at bounding box center [816, 231] width 75 height 24
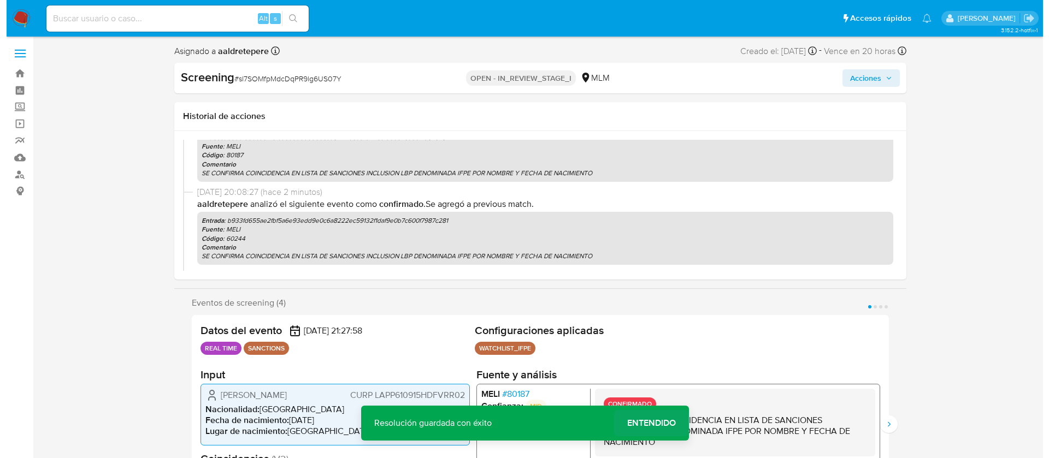
scroll to position [286, 0]
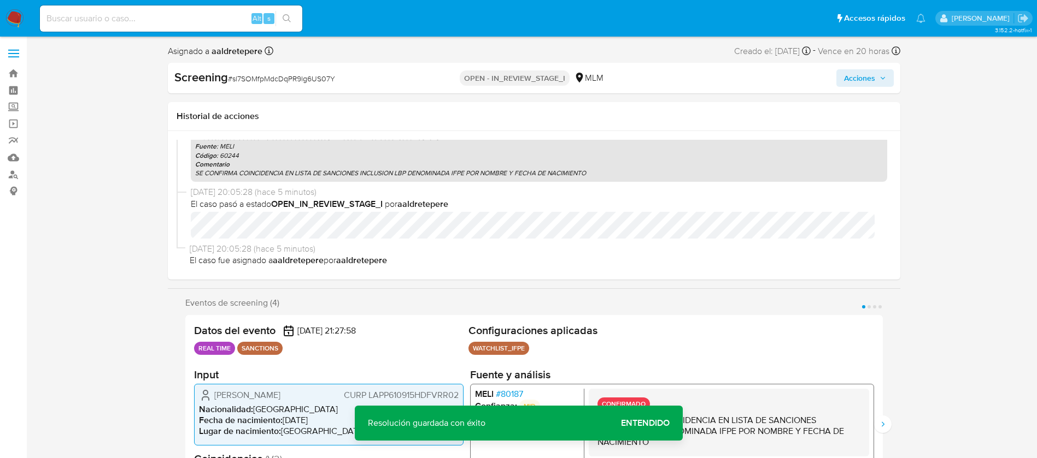
click at [855, 79] on span "Acciones" at bounding box center [859, 77] width 31 height 17
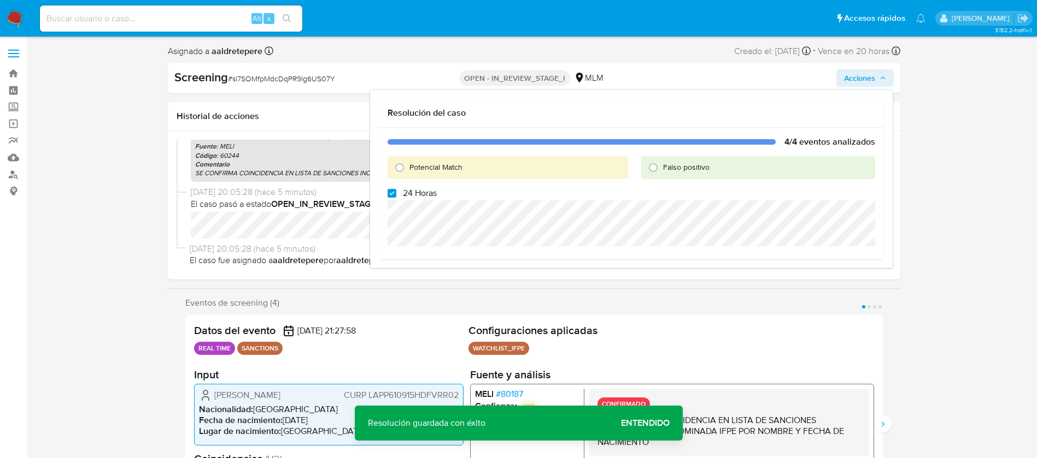
click at [418, 195] on span "24 Horas" at bounding box center [420, 193] width 34 height 11
click at [396, 195] on input "24 Horas" at bounding box center [391, 193] width 9 height 9
checkbox input "false"
drag, startPoint x: 448, startPoint y: 163, endPoint x: 467, endPoint y: 189, distance: 32.5
click at [448, 164] on span "Potencial Match" at bounding box center [435, 167] width 53 height 11
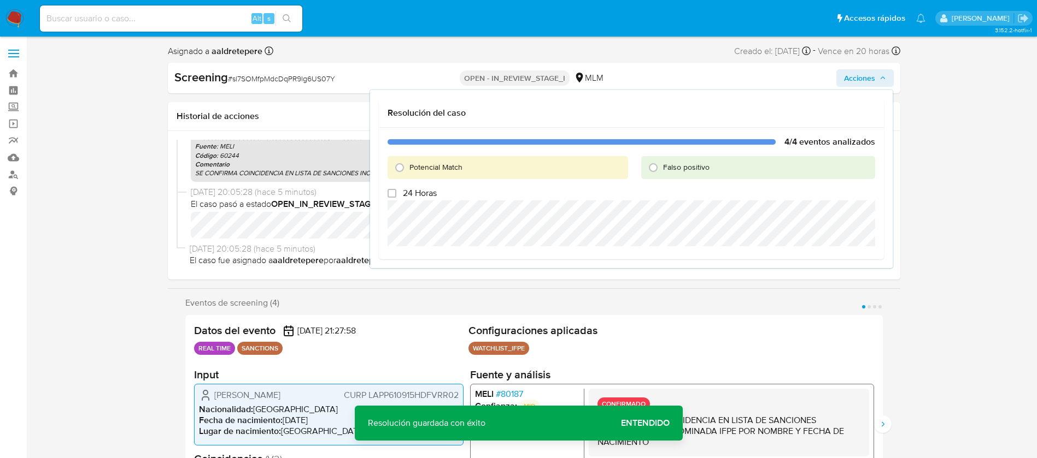
click at [408, 164] on input "Potencial Match" at bounding box center [399, 167] width 17 height 17
radio input "true"
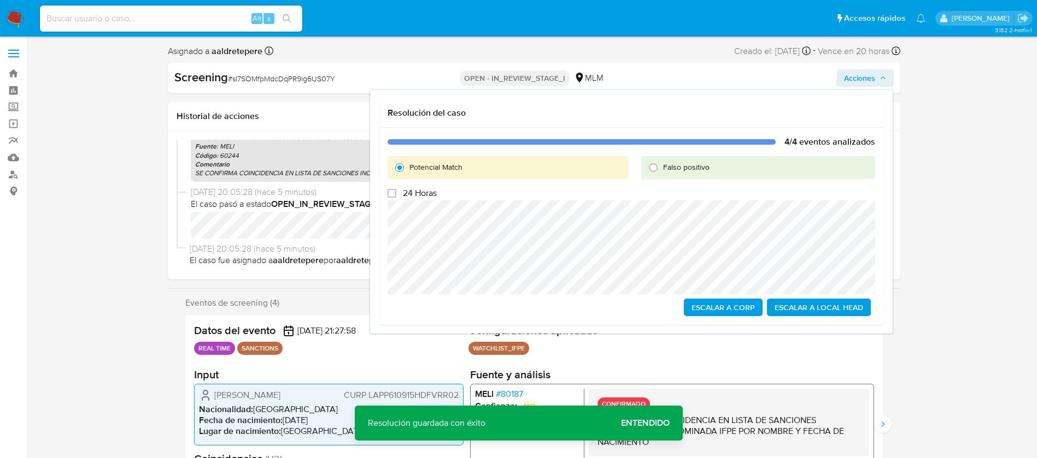
click at [857, 314] on span "Escalar a Local Head" at bounding box center [818, 307] width 89 height 15
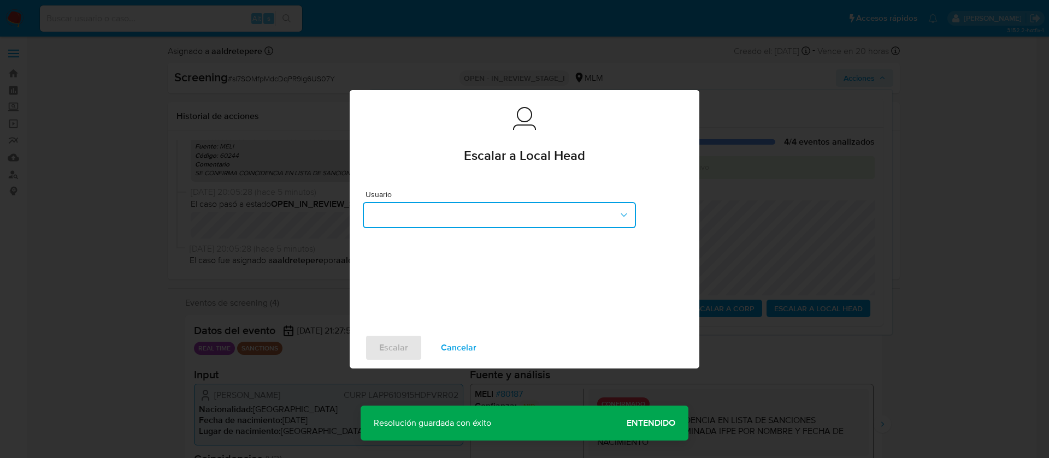
click at [495, 208] on button "button" at bounding box center [499, 215] width 273 height 26
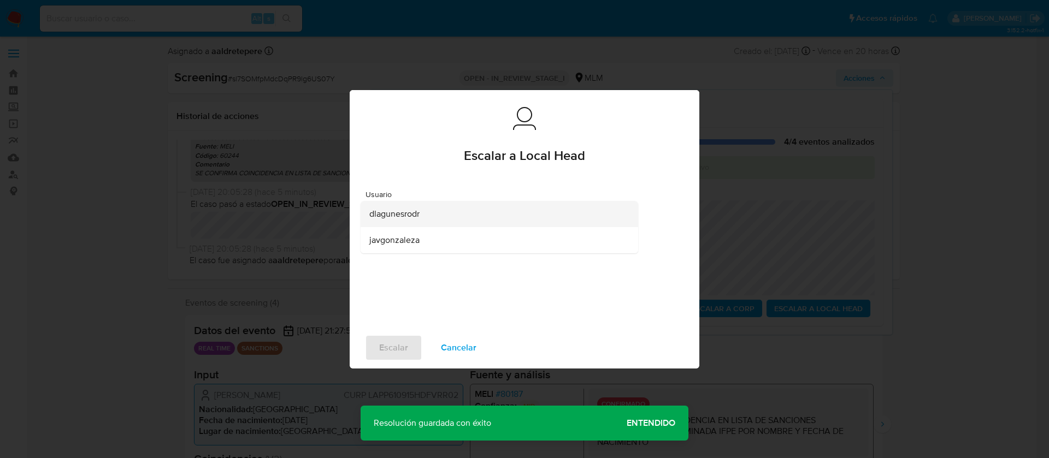
click at [403, 218] on span "dlagunesrodr" at bounding box center [394, 214] width 50 height 11
click at [390, 351] on span "Escalar" at bounding box center [393, 348] width 29 height 24
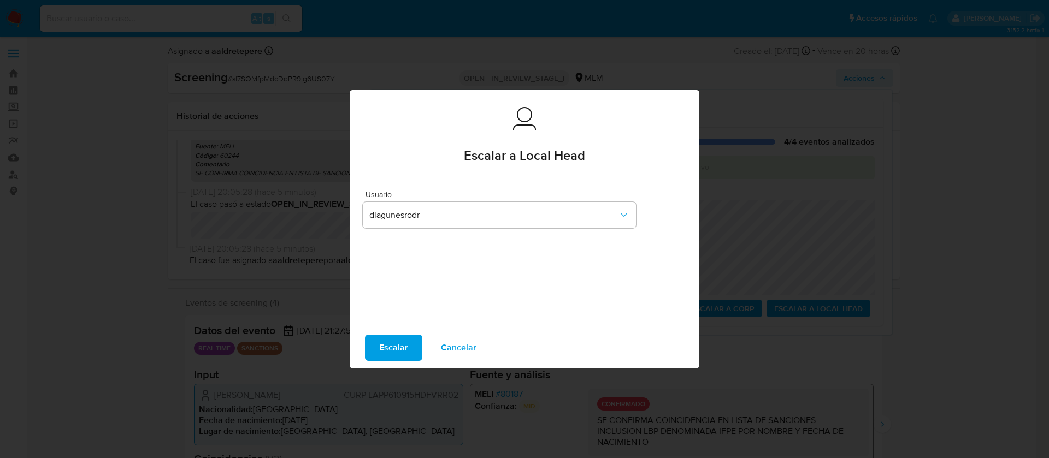
click at [405, 348] on span "Escalar" at bounding box center [393, 348] width 29 height 24
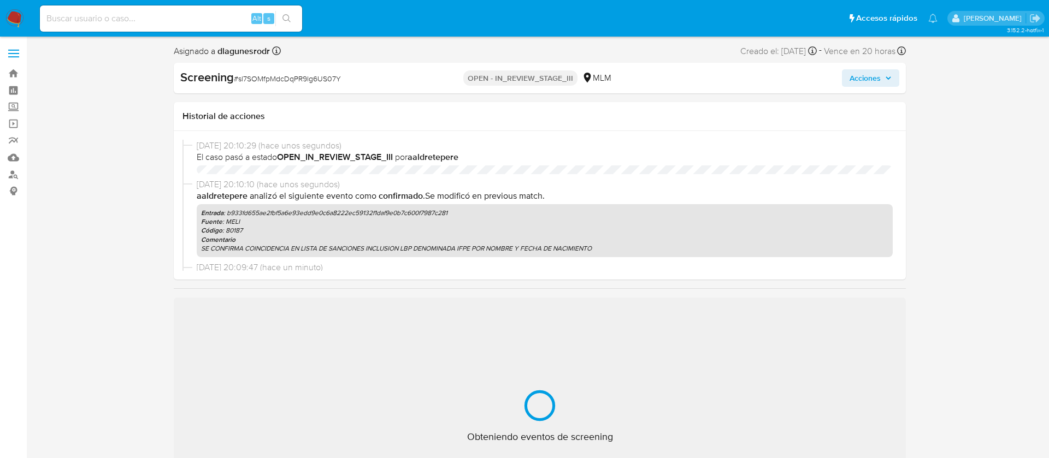
select select "10"
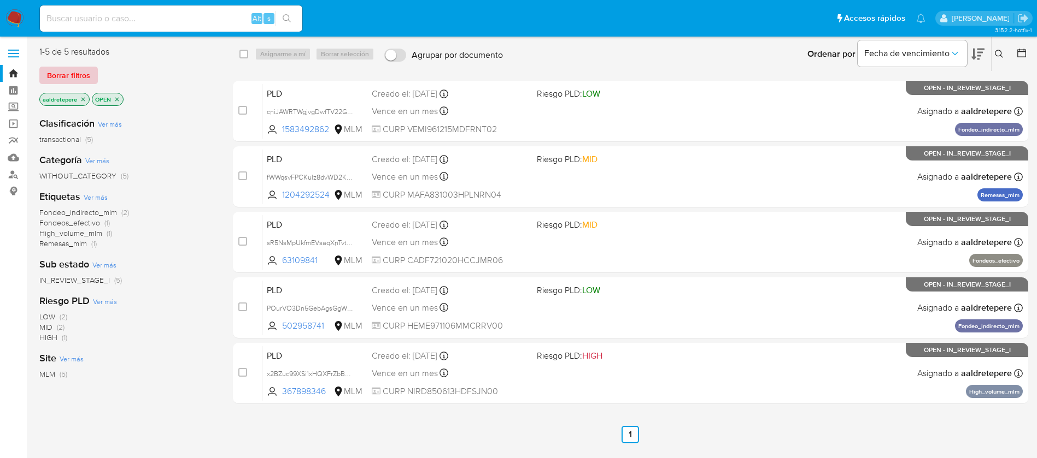
click at [51, 68] on span "Borrar filtros" at bounding box center [68, 75] width 43 height 15
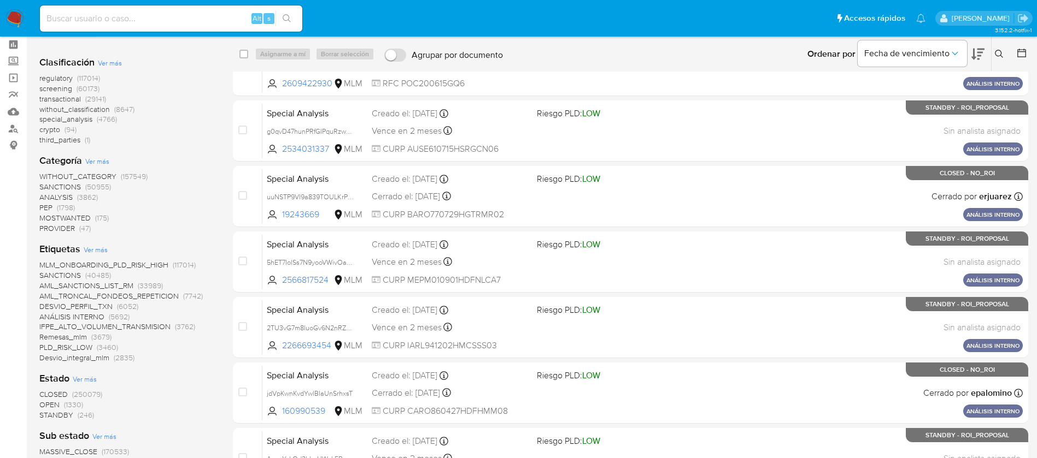
scroll to position [82, 0]
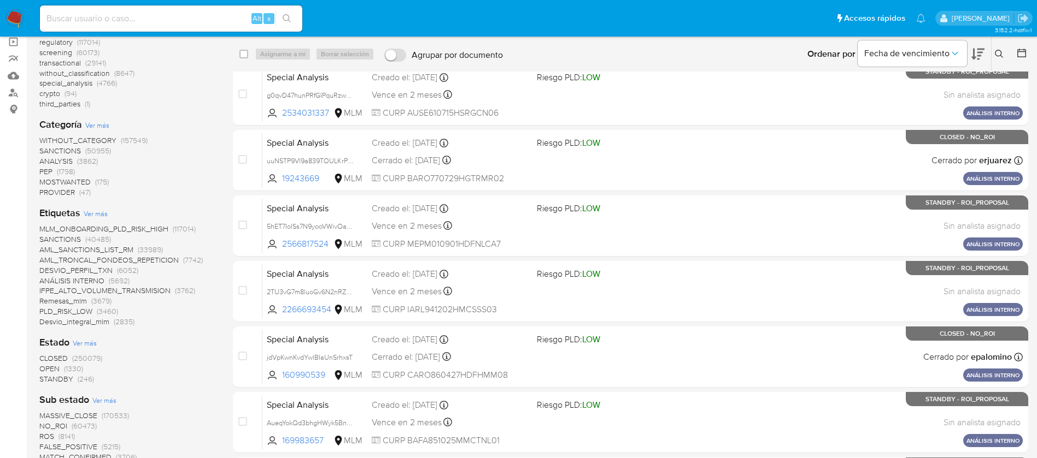
click at [56, 371] on span "OPEN" at bounding box center [49, 368] width 20 height 11
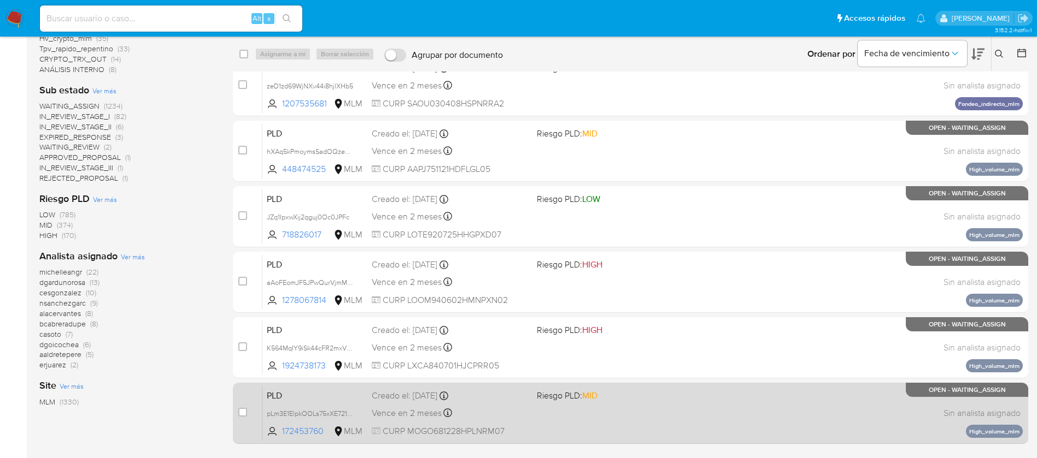
scroll to position [320, 0]
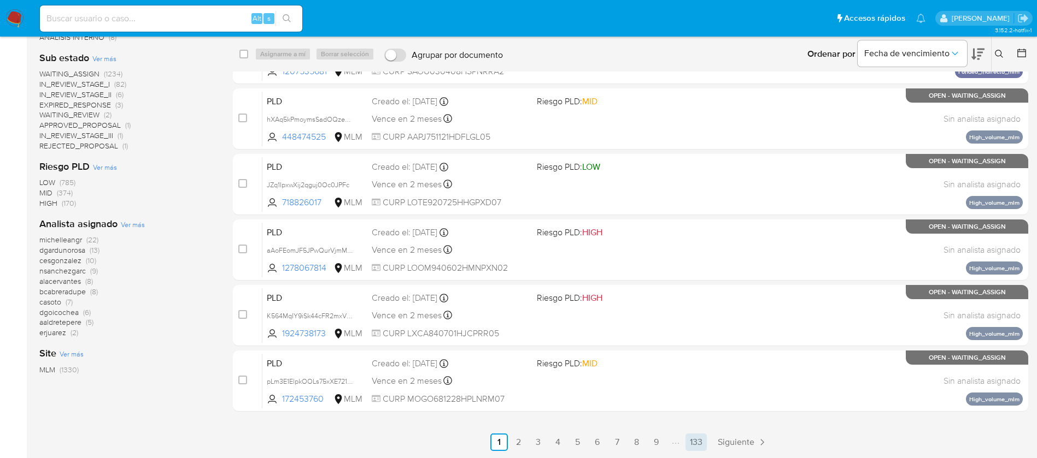
click at [690, 442] on link "133" at bounding box center [695, 442] width 21 height 17
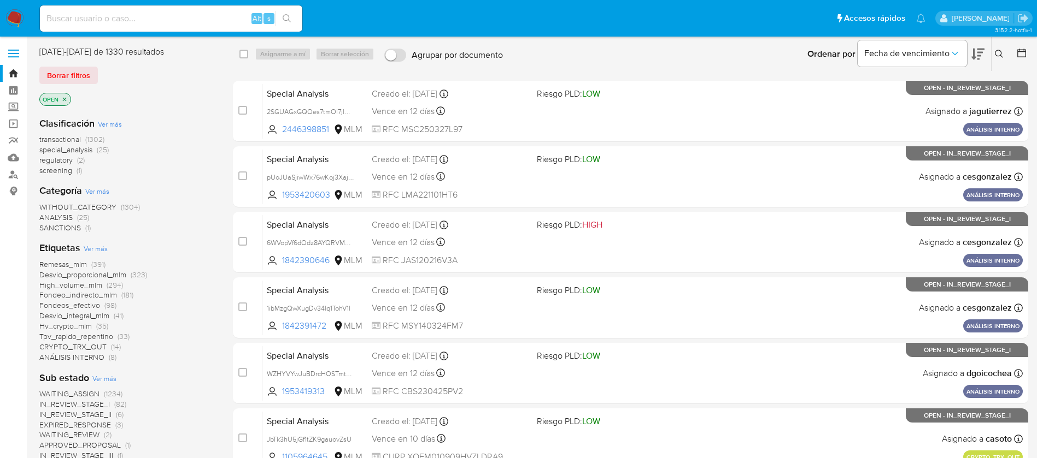
scroll to position [320, 0]
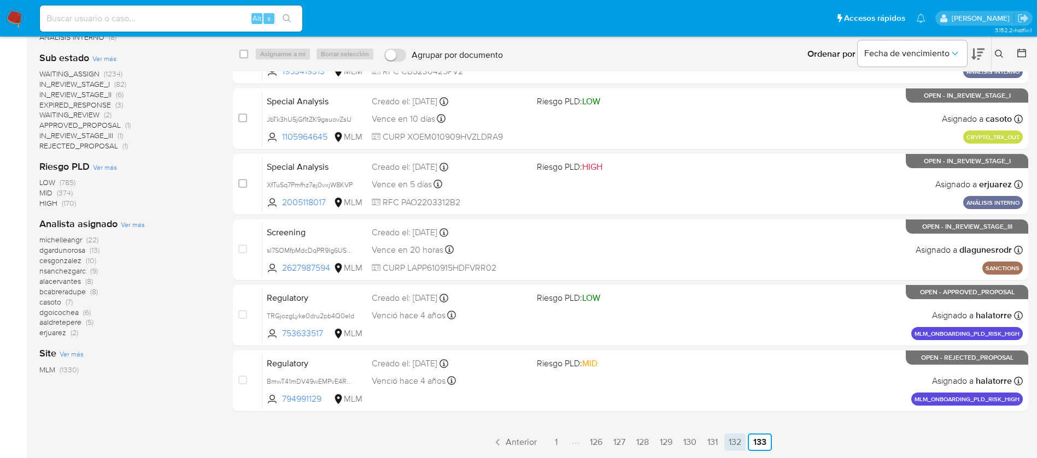
click at [734, 449] on link "132" at bounding box center [734, 442] width 21 height 17
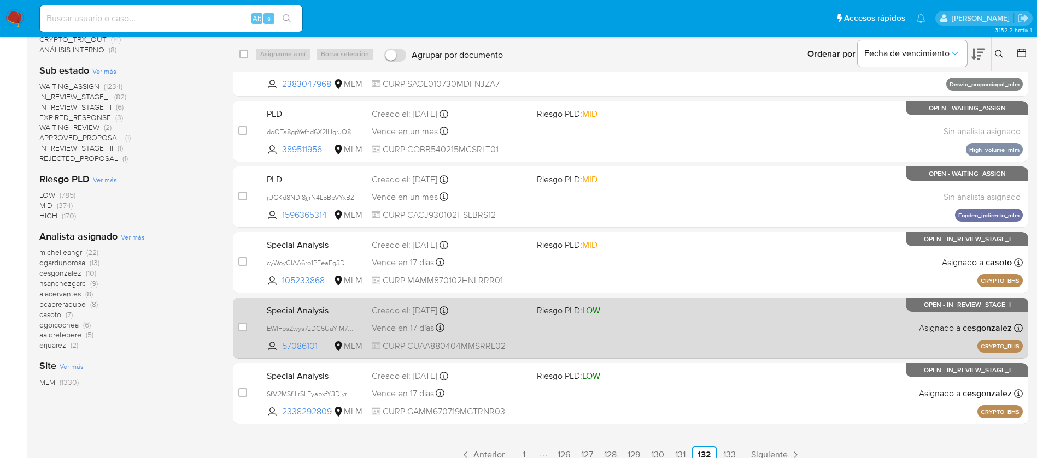
scroll to position [320, 0]
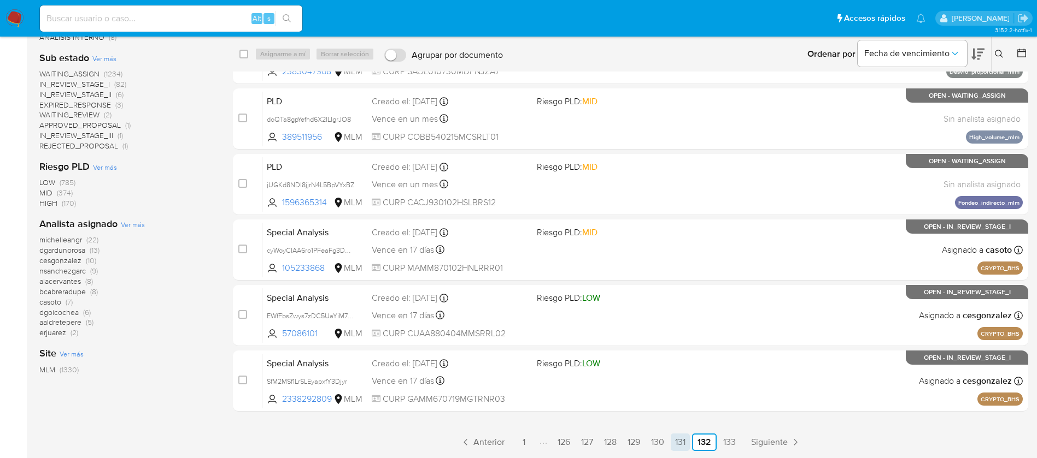
click at [677, 447] on link "131" at bounding box center [680, 442] width 19 height 17
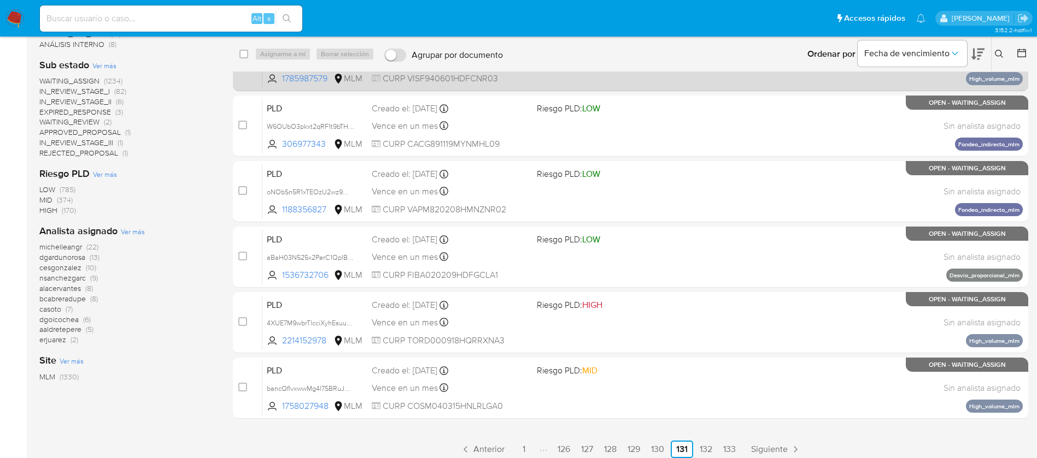
scroll to position [320, 0]
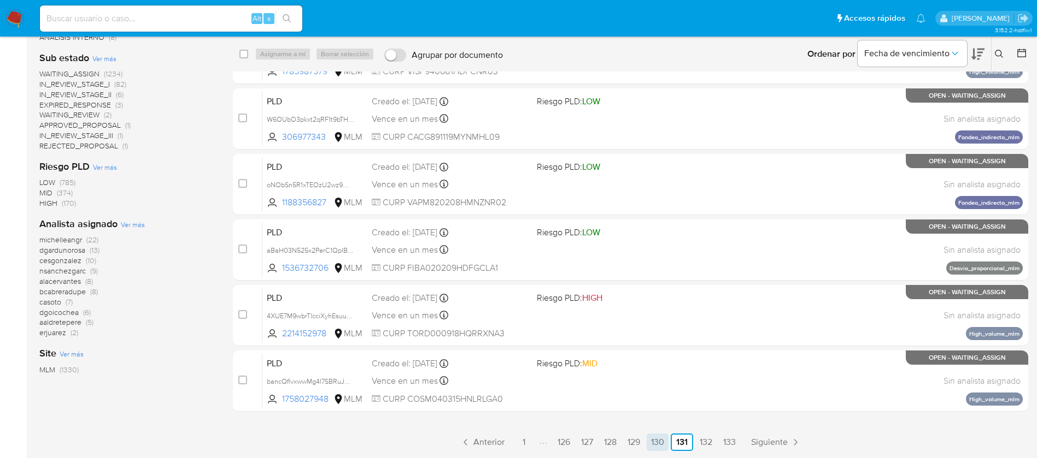
click at [664, 445] on link "130" at bounding box center [657, 442] width 22 height 17
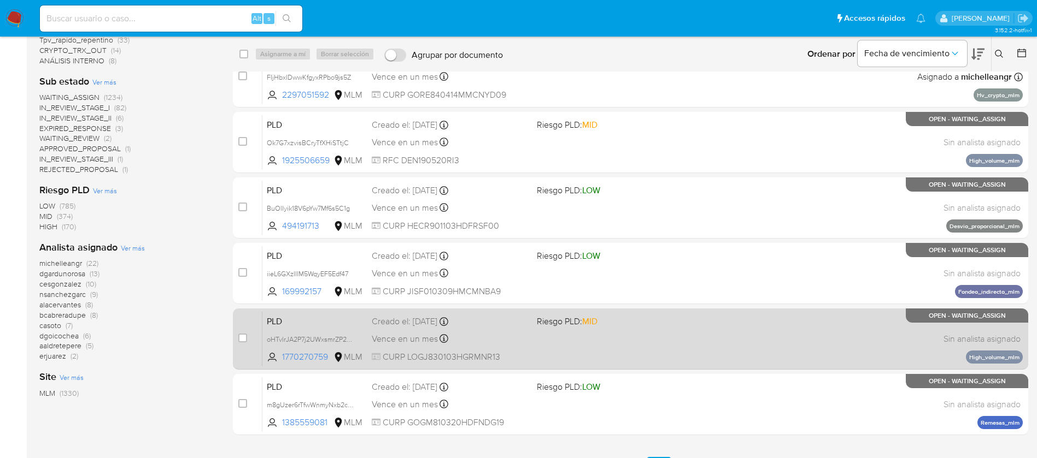
scroll to position [320, 0]
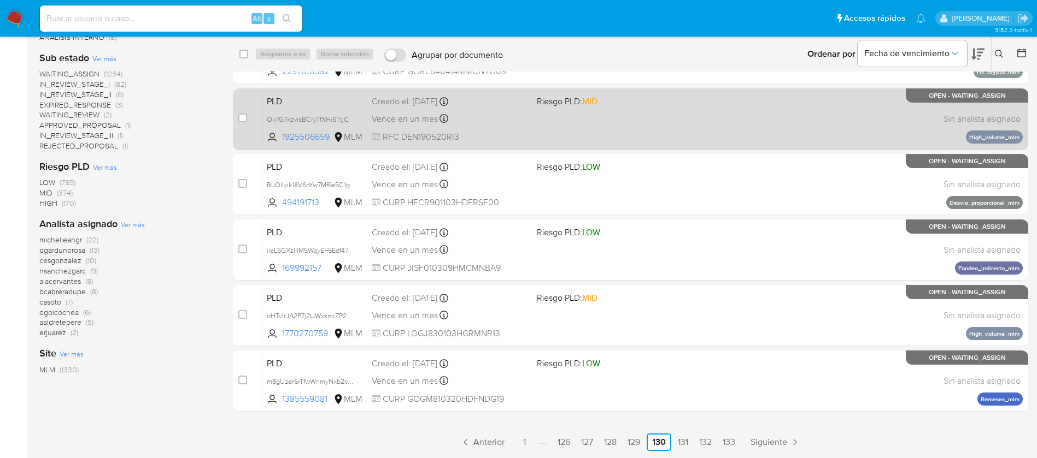
click at [634, 444] on link "129" at bounding box center [633, 442] width 21 height 17
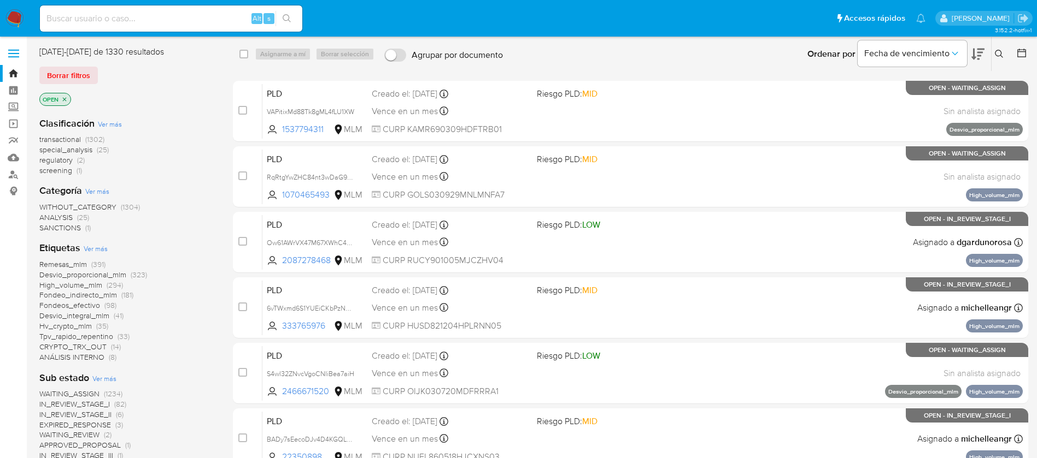
click at [15, 14] on img at bounding box center [14, 18] width 19 height 19
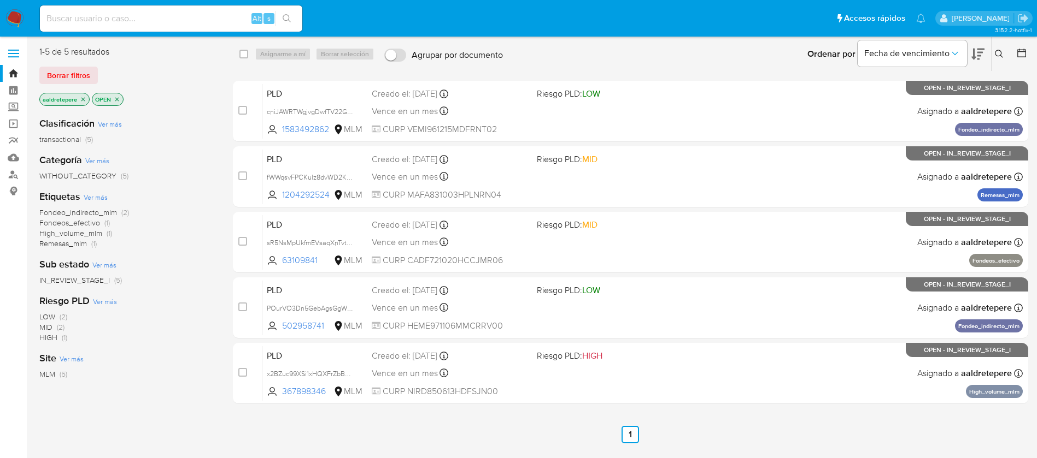
click at [16, 25] on img at bounding box center [14, 18] width 19 height 19
click at [20, 16] on img at bounding box center [14, 18] width 19 height 19
